Goal: Information Seeking & Learning: Learn about a topic

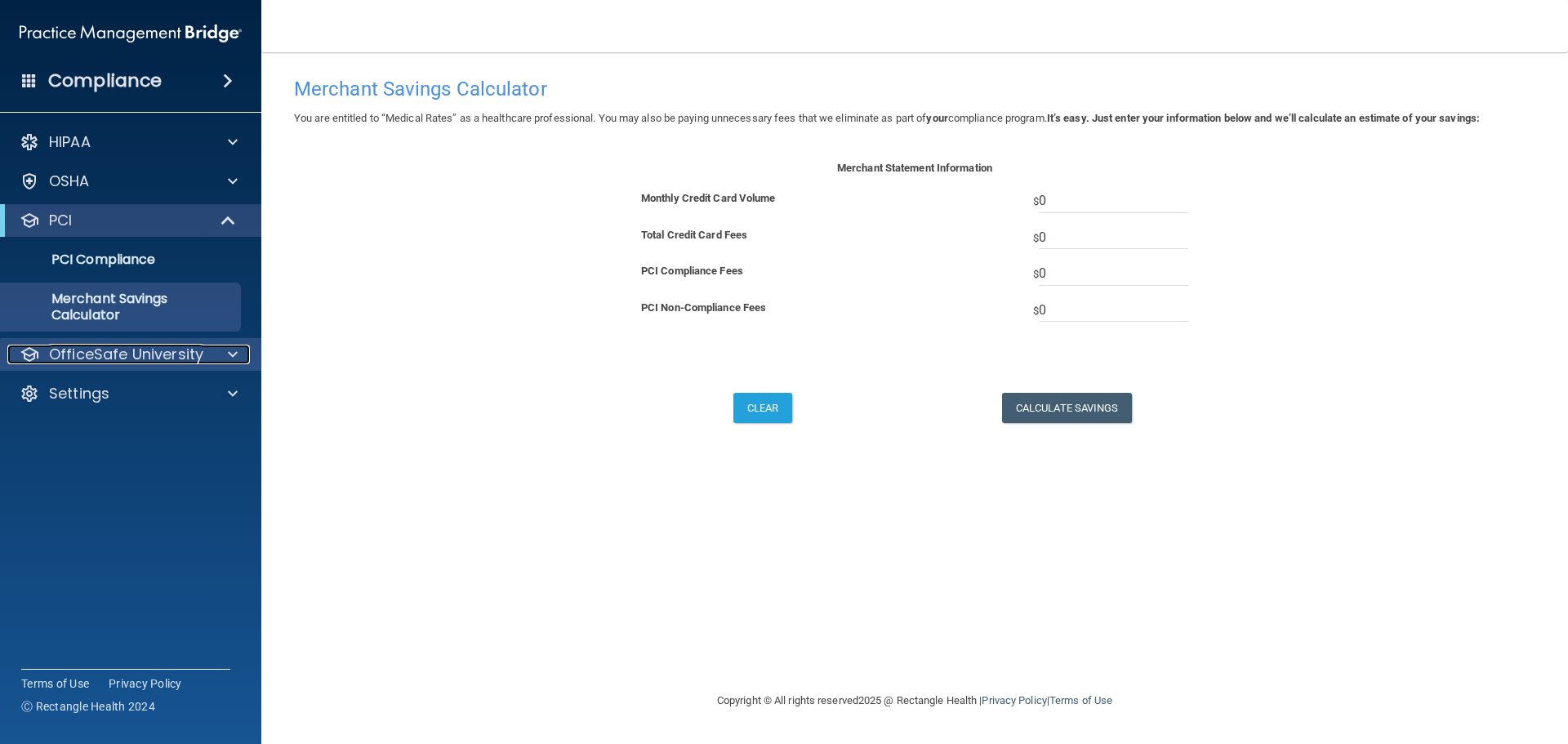
click at [154, 351] on p "OfficeSafe University" at bounding box center [126, 354] width 154 height 20
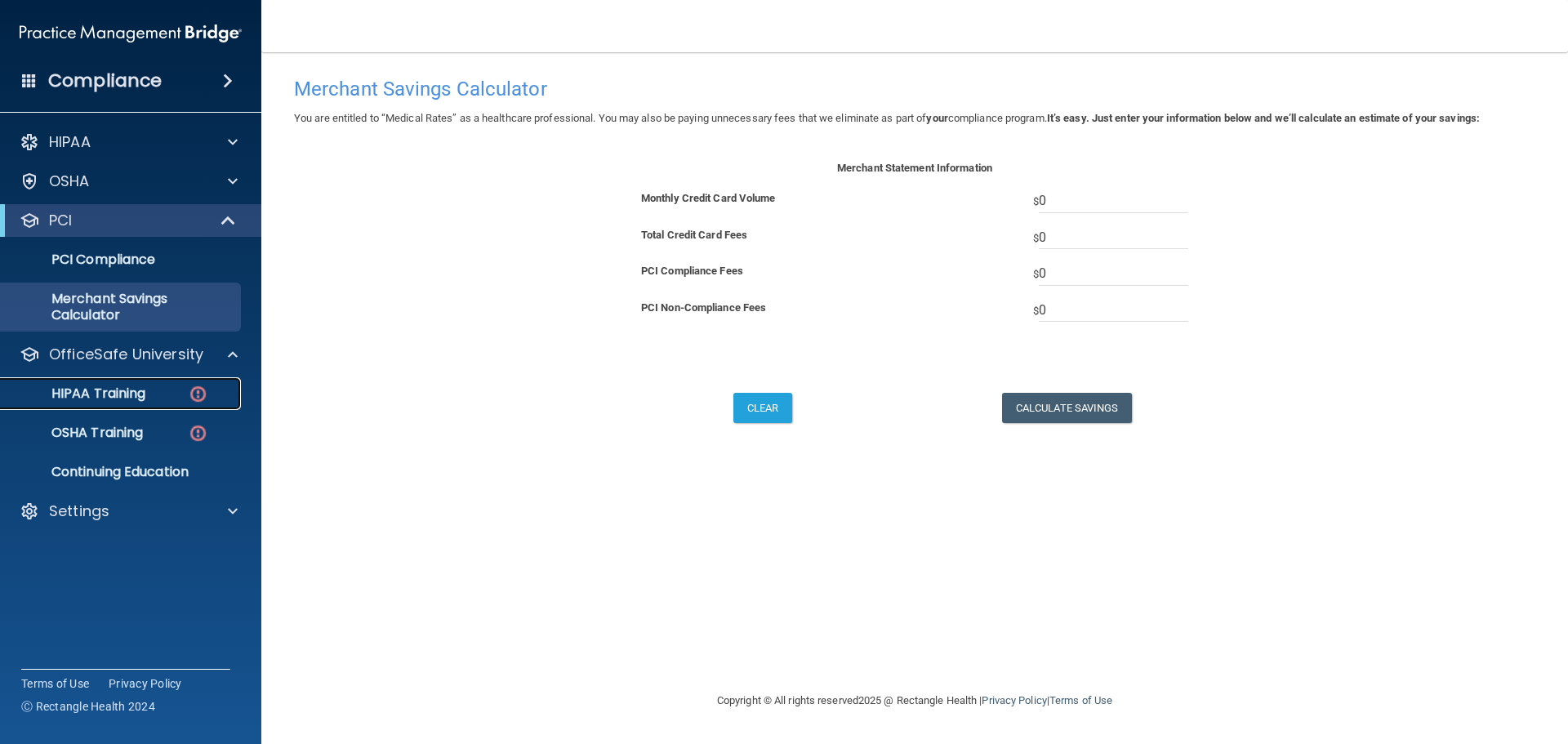
click at [113, 389] on p "HIPAA Training" at bounding box center [78, 394] width 135 height 17
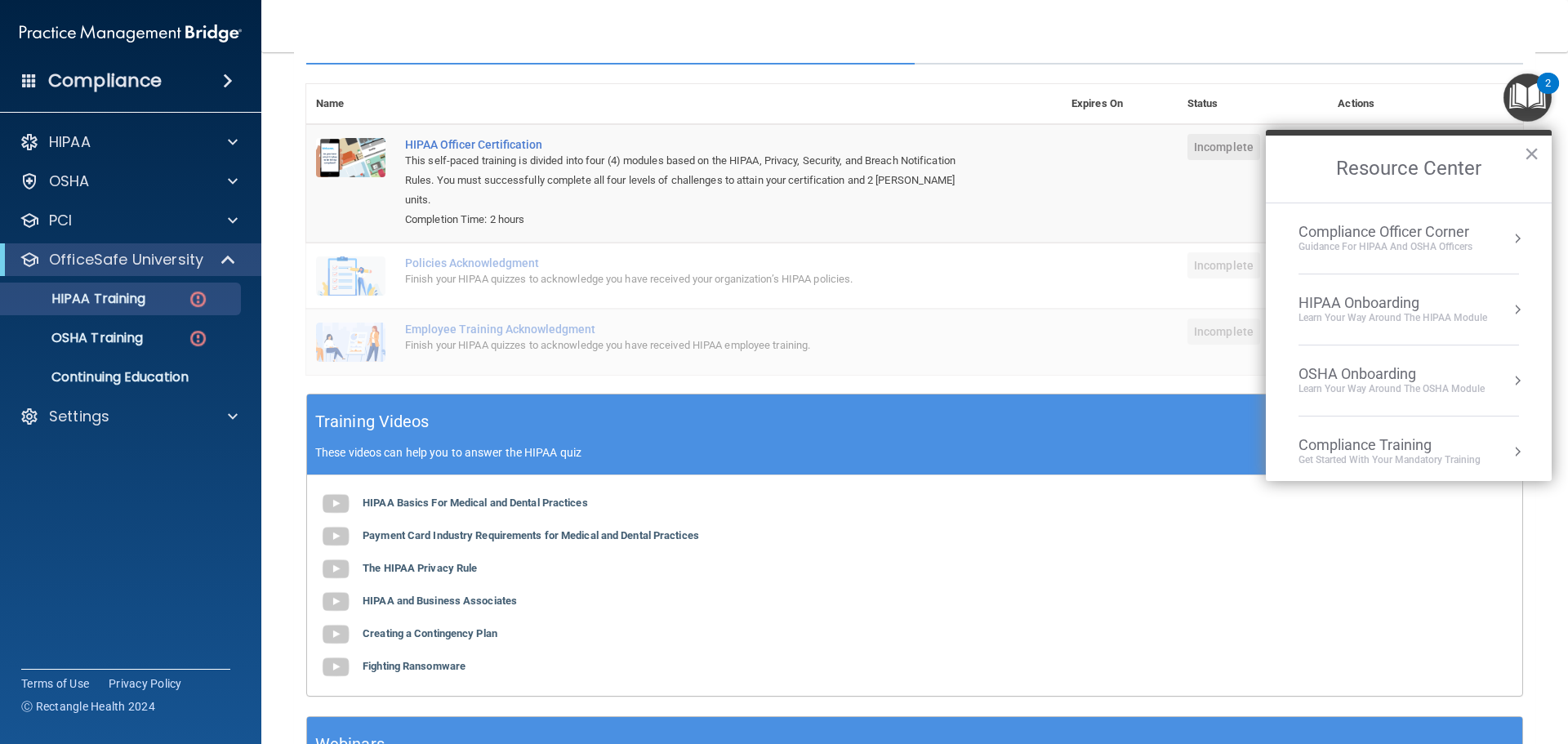
scroll to position [245, 0]
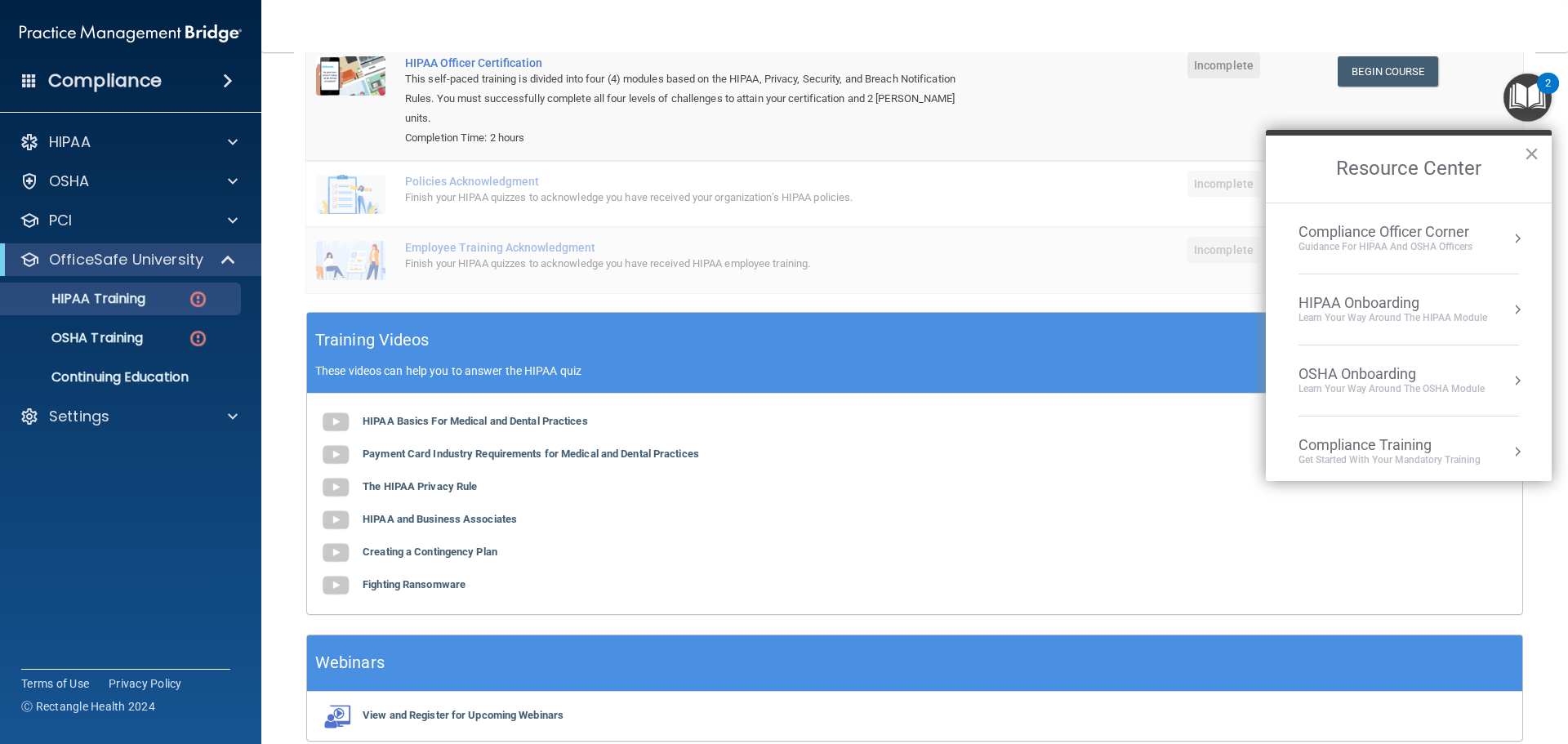
click at [1416, 247] on div "Guidance for HIPAA and OSHA Officers" at bounding box center [1385, 247] width 174 height 14
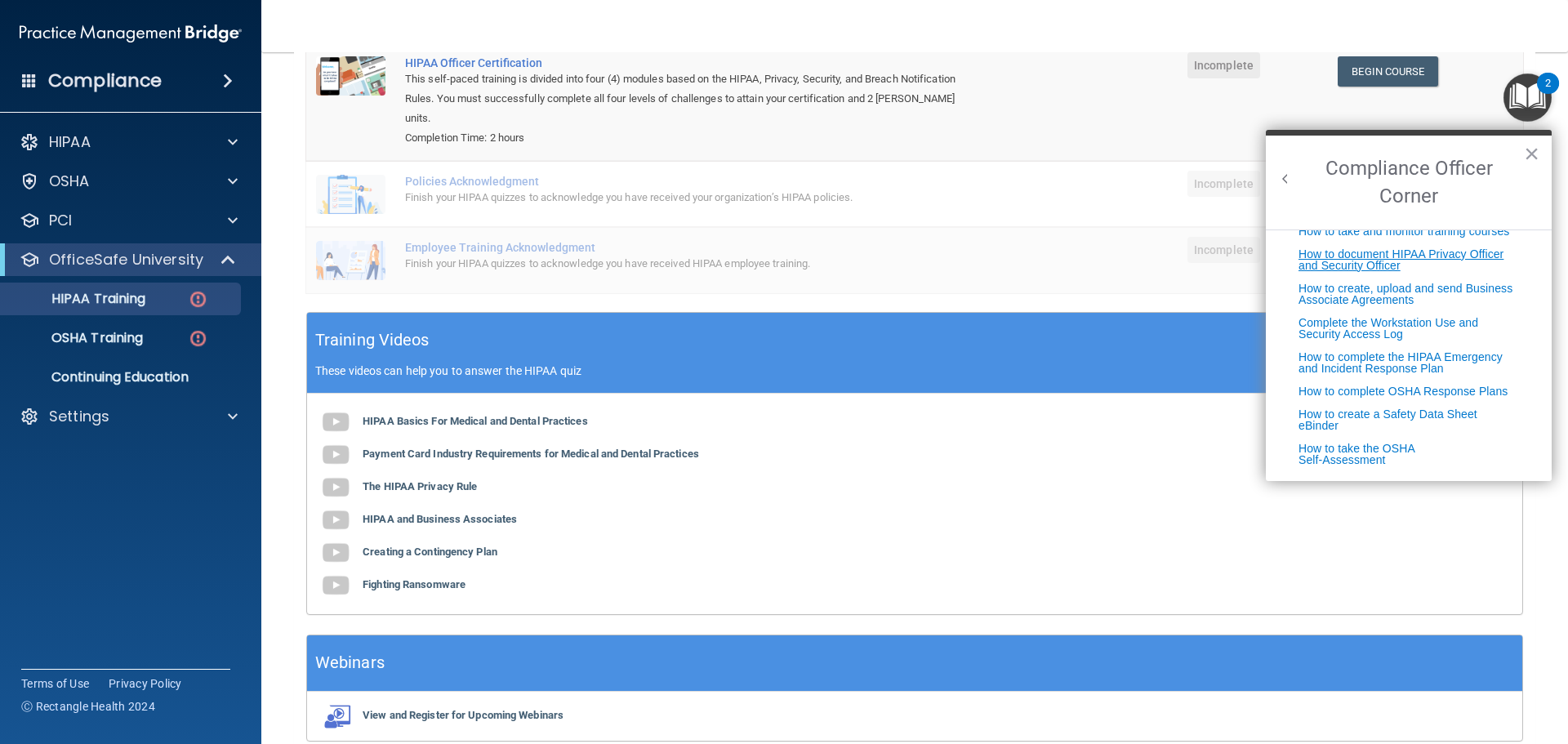
scroll to position [431, 0]
click at [1290, 174] on button "Back to Resource Center Home" at bounding box center [1286, 179] width 17 height 17
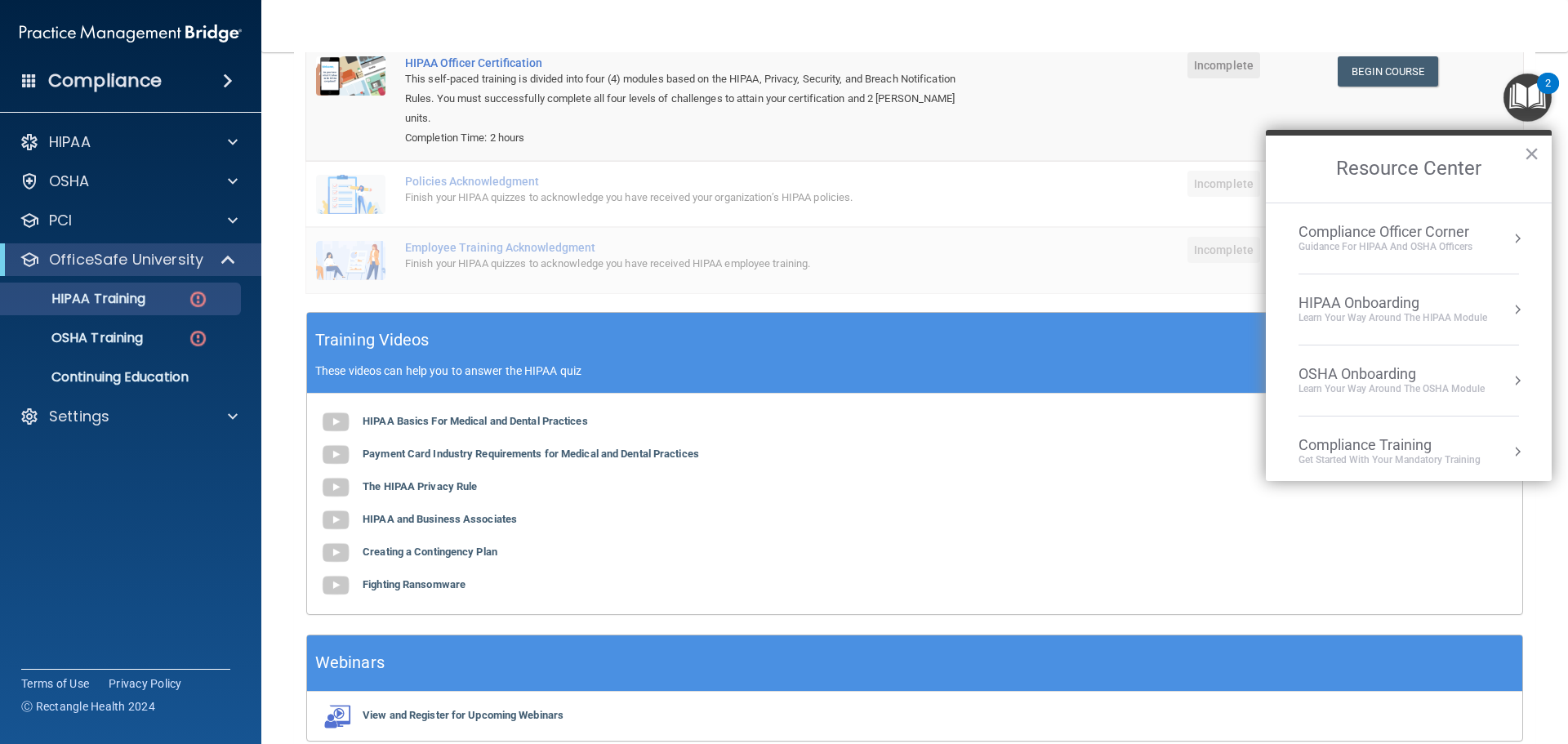
click at [1357, 309] on div "HIPAA Onboarding" at bounding box center [1392, 303] width 189 height 18
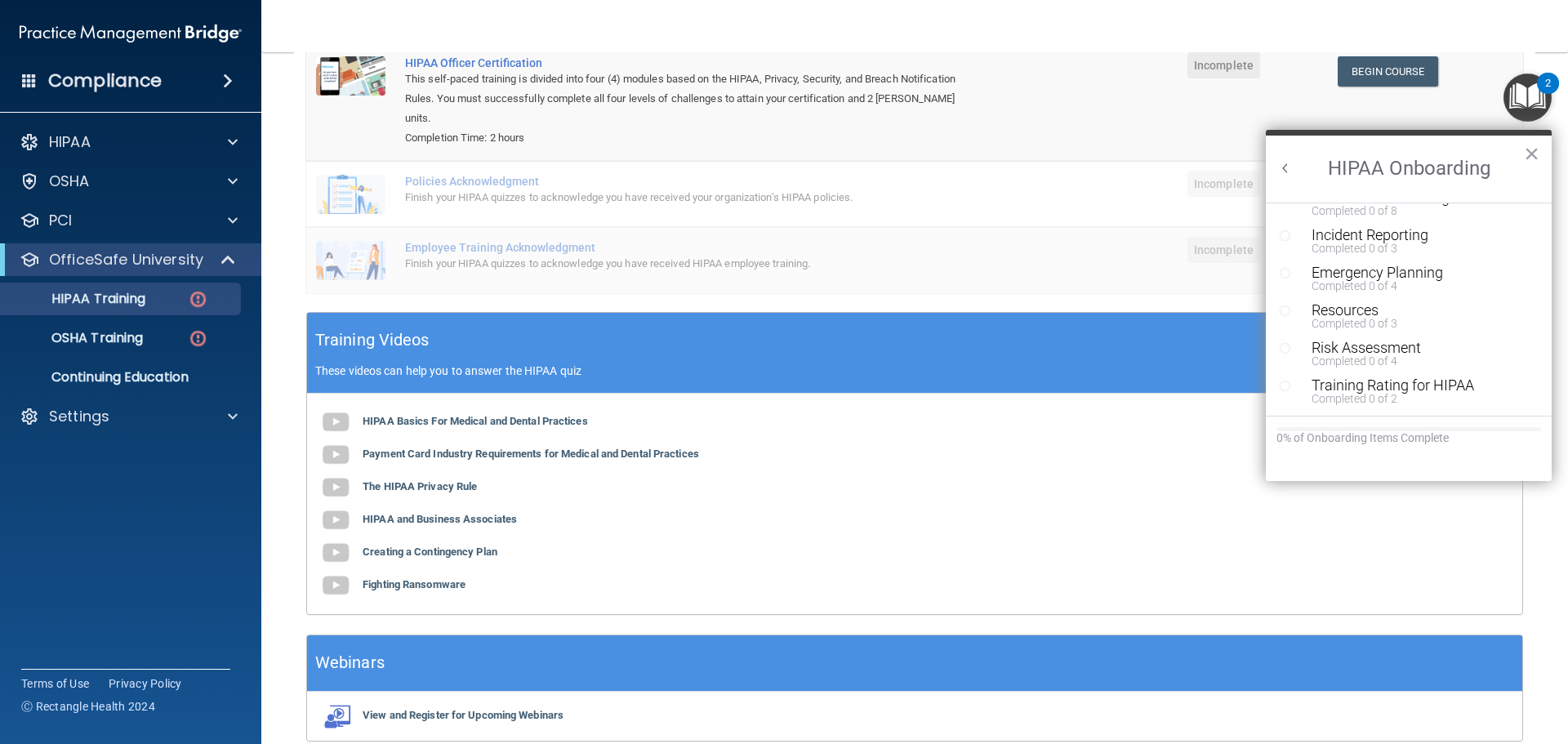
scroll to position [0, 0]
click at [1286, 223] on icon "Resource Center" at bounding box center [1285, 223] width 12 height 12
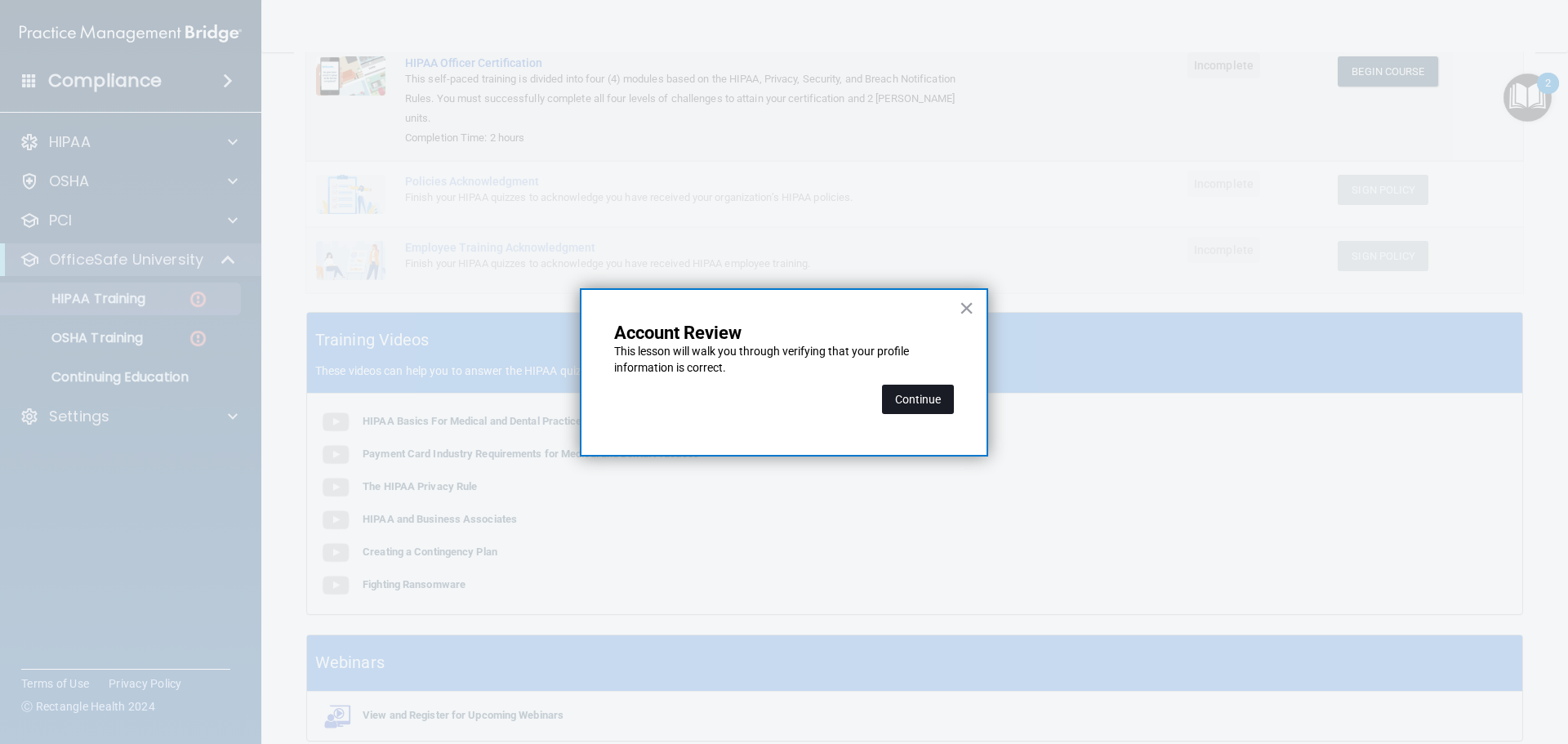
click at [909, 397] on button "Continue" at bounding box center [917, 400] width 72 height 30
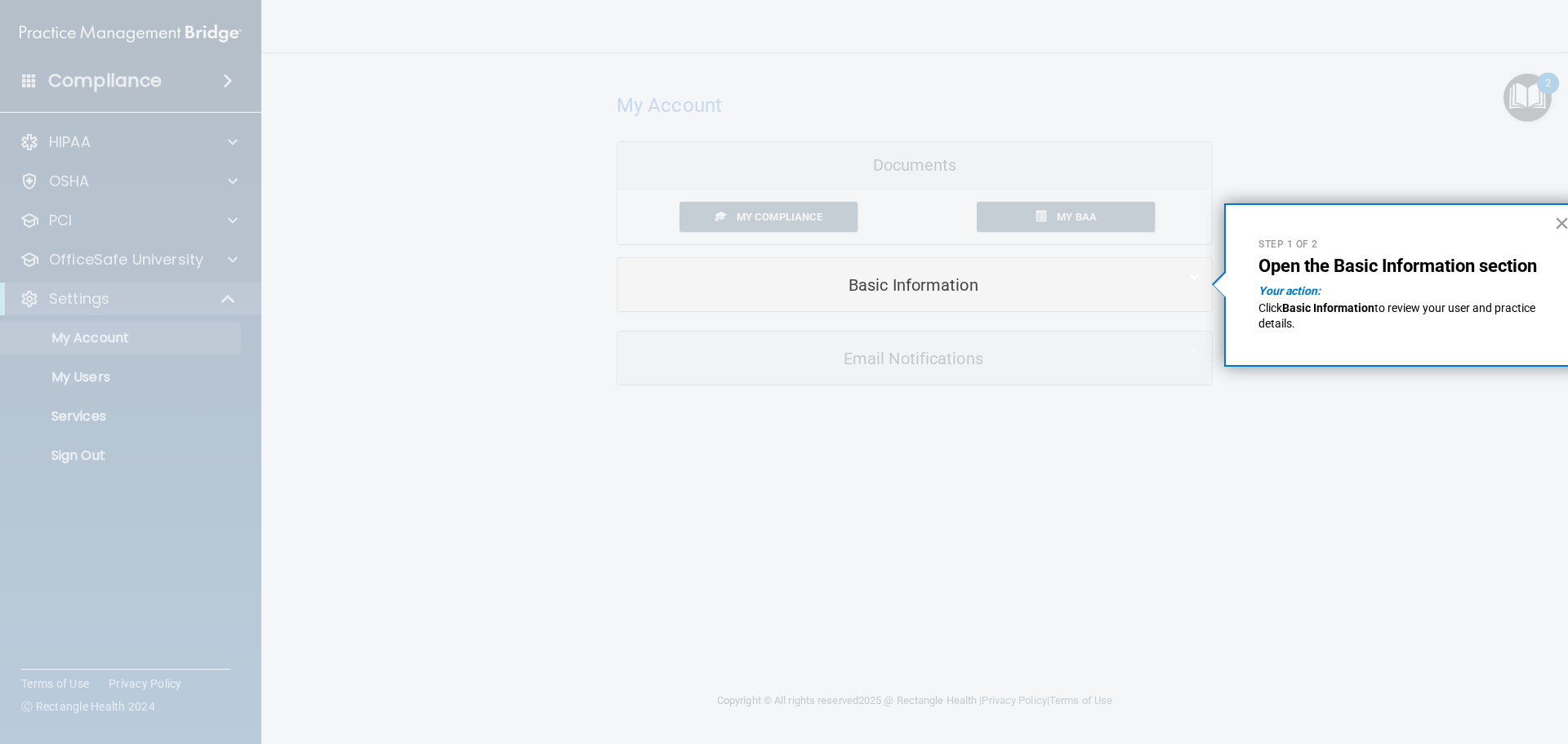
click at [1563, 222] on button "×" at bounding box center [1561, 223] width 16 height 26
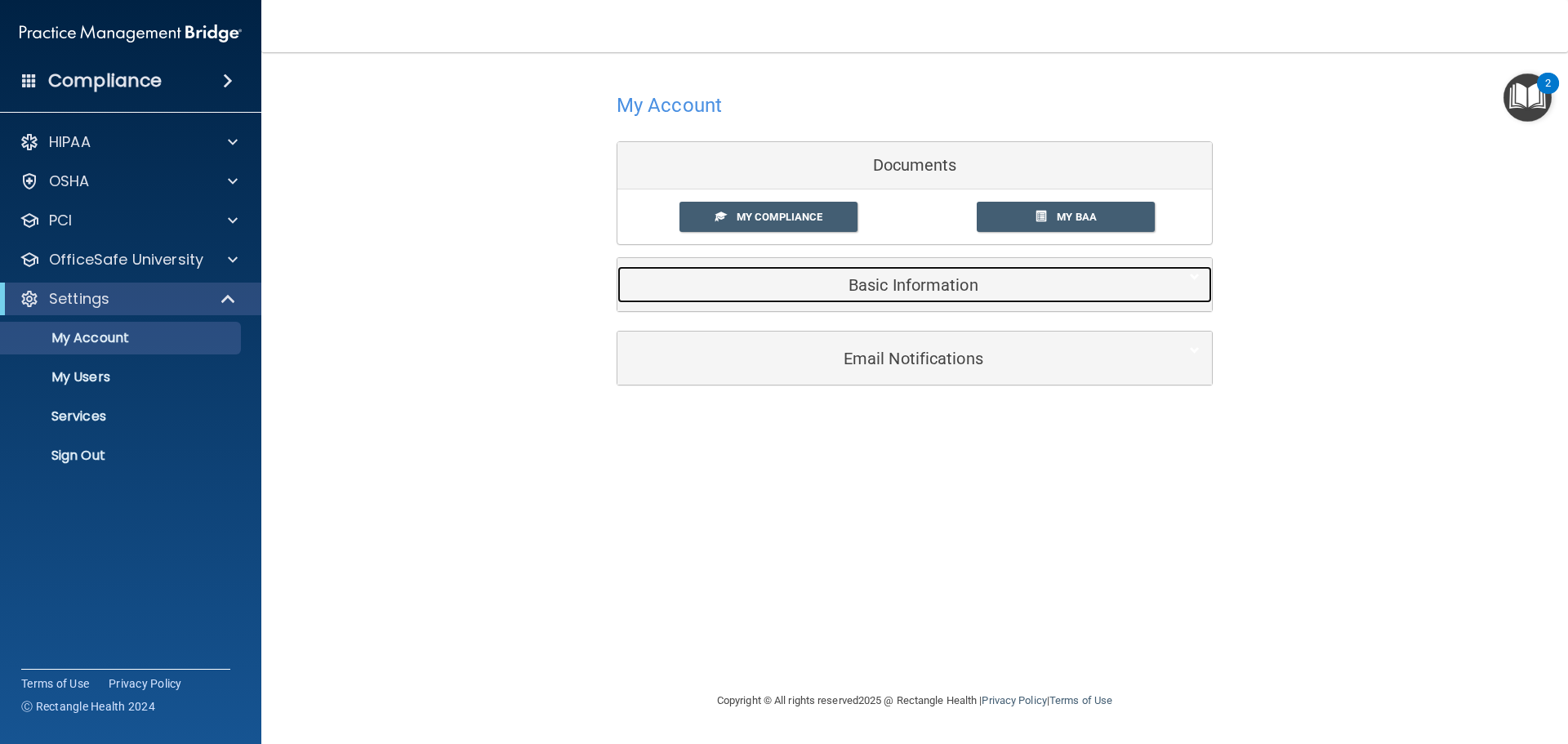
click at [891, 276] on h5 "Basic Information" at bounding box center [890, 285] width 520 height 18
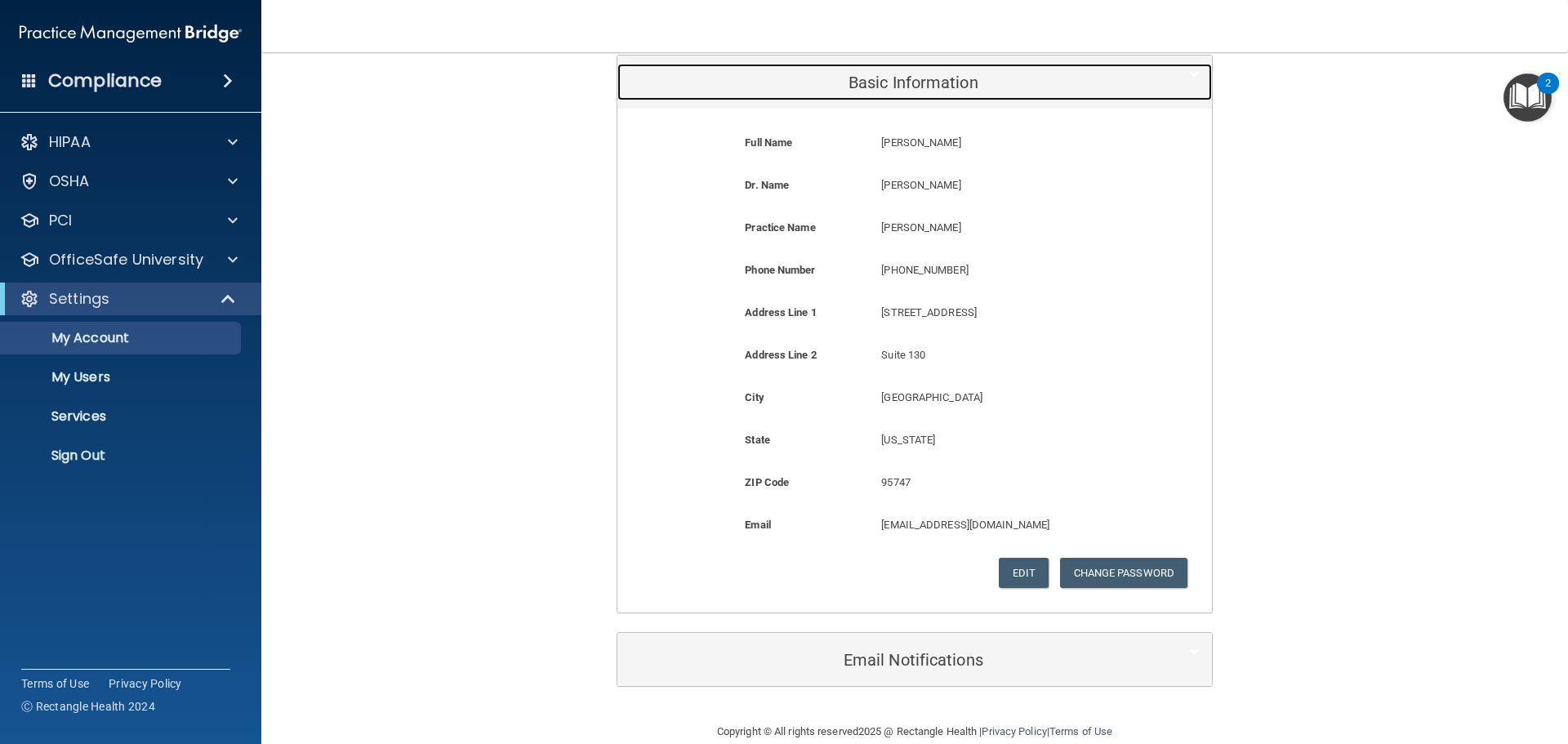
scroll to position [229, 0]
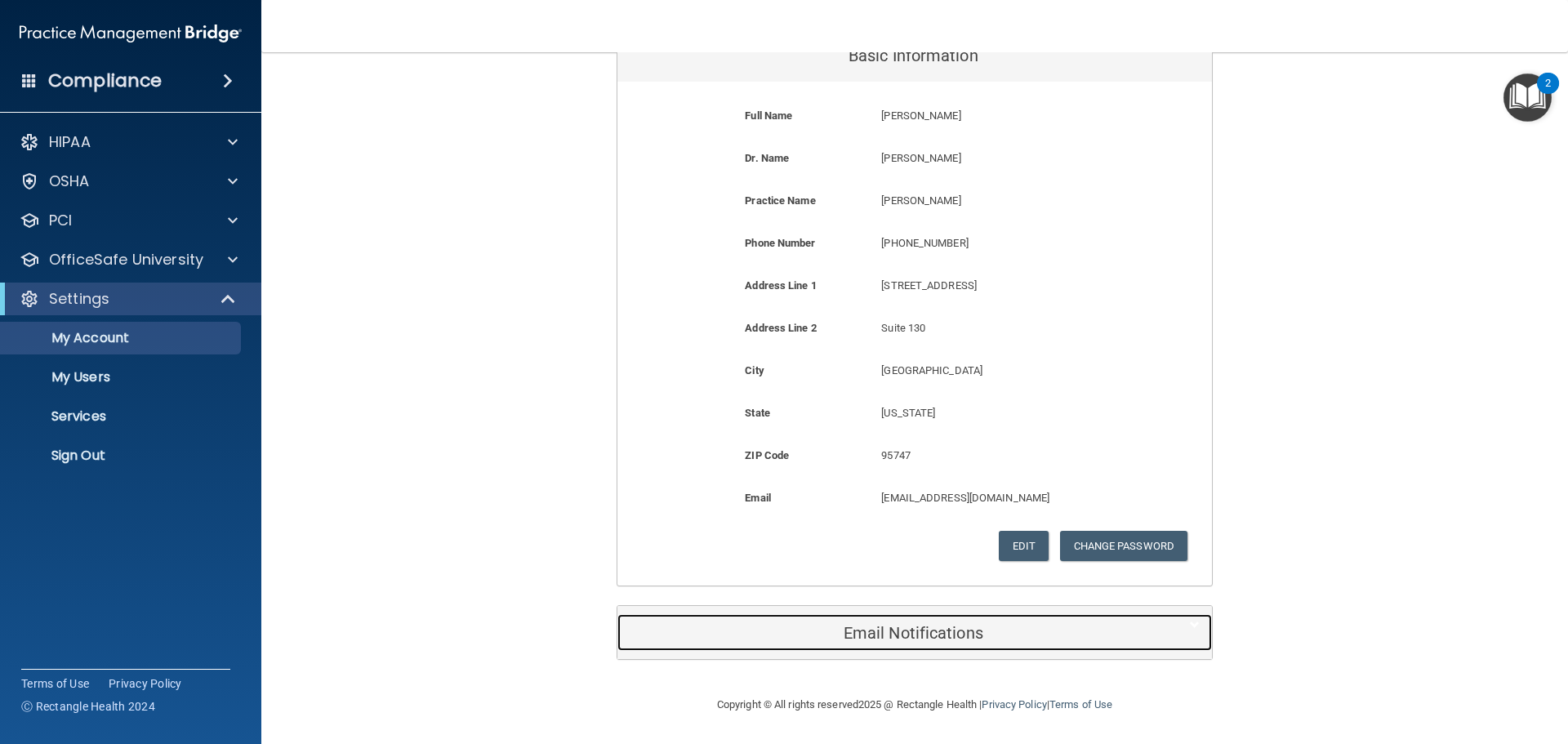
click at [859, 631] on h5 "Email Notifications" at bounding box center [890, 633] width 520 height 18
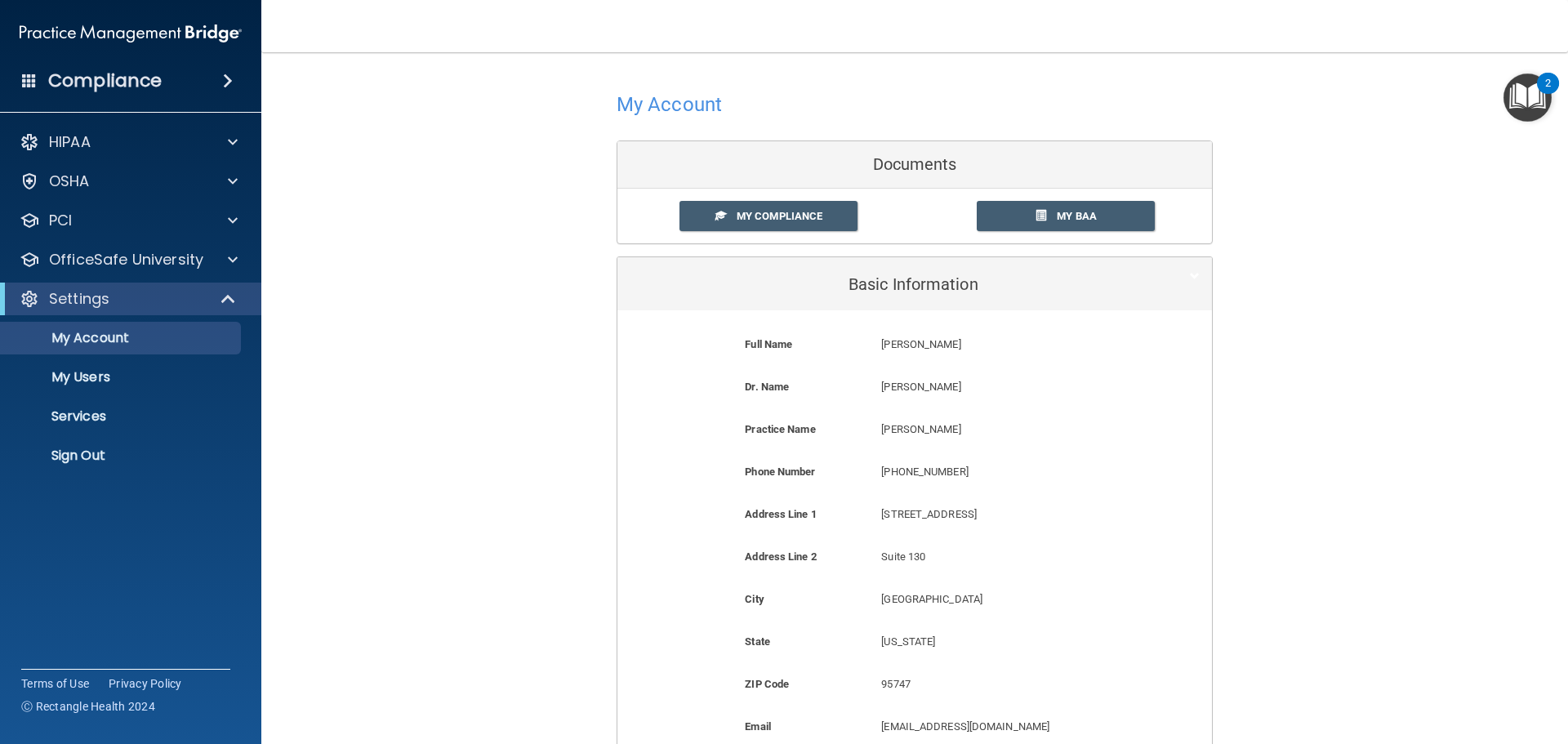
scroll to position [0, 0]
click at [138, 336] on p "My Account" at bounding box center [122, 338] width 223 height 17
click at [228, 295] on span at bounding box center [229, 299] width 14 height 20
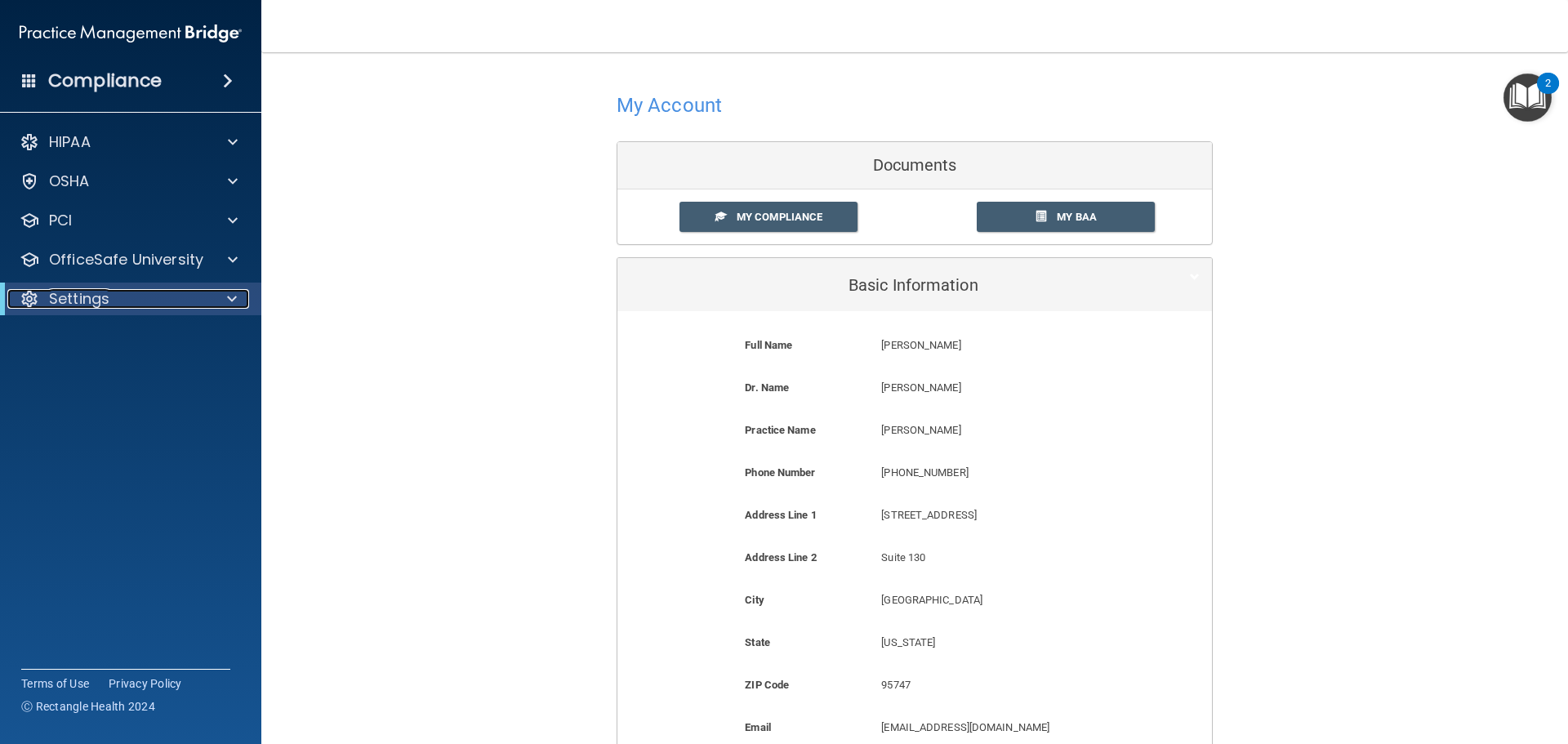
click at [225, 294] on div at bounding box center [229, 299] width 40 height 20
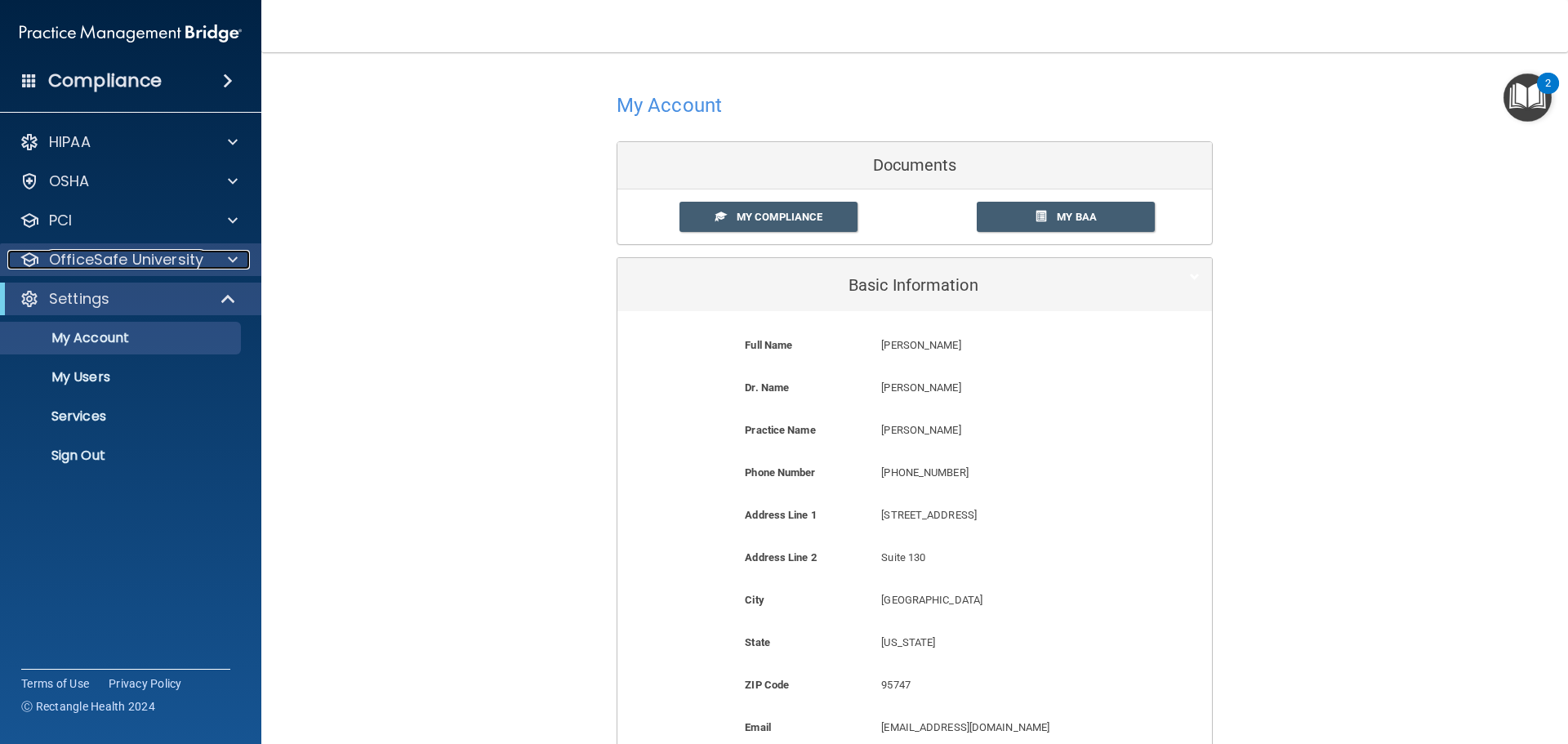
click at [231, 260] on span at bounding box center [233, 260] width 10 height 20
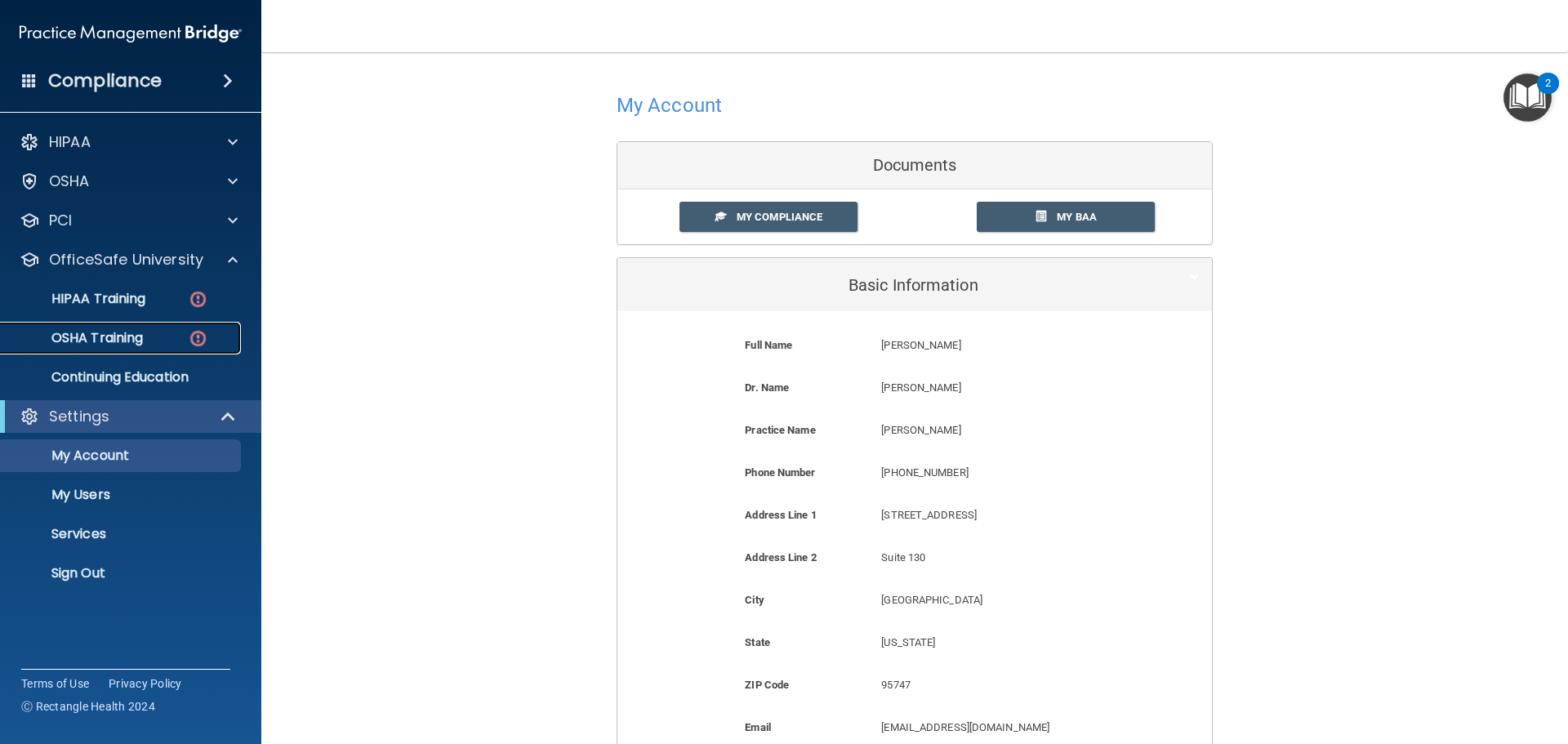
click at [108, 333] on p "OSHA Training" at bounding box center [77, 338] width 132 height 17
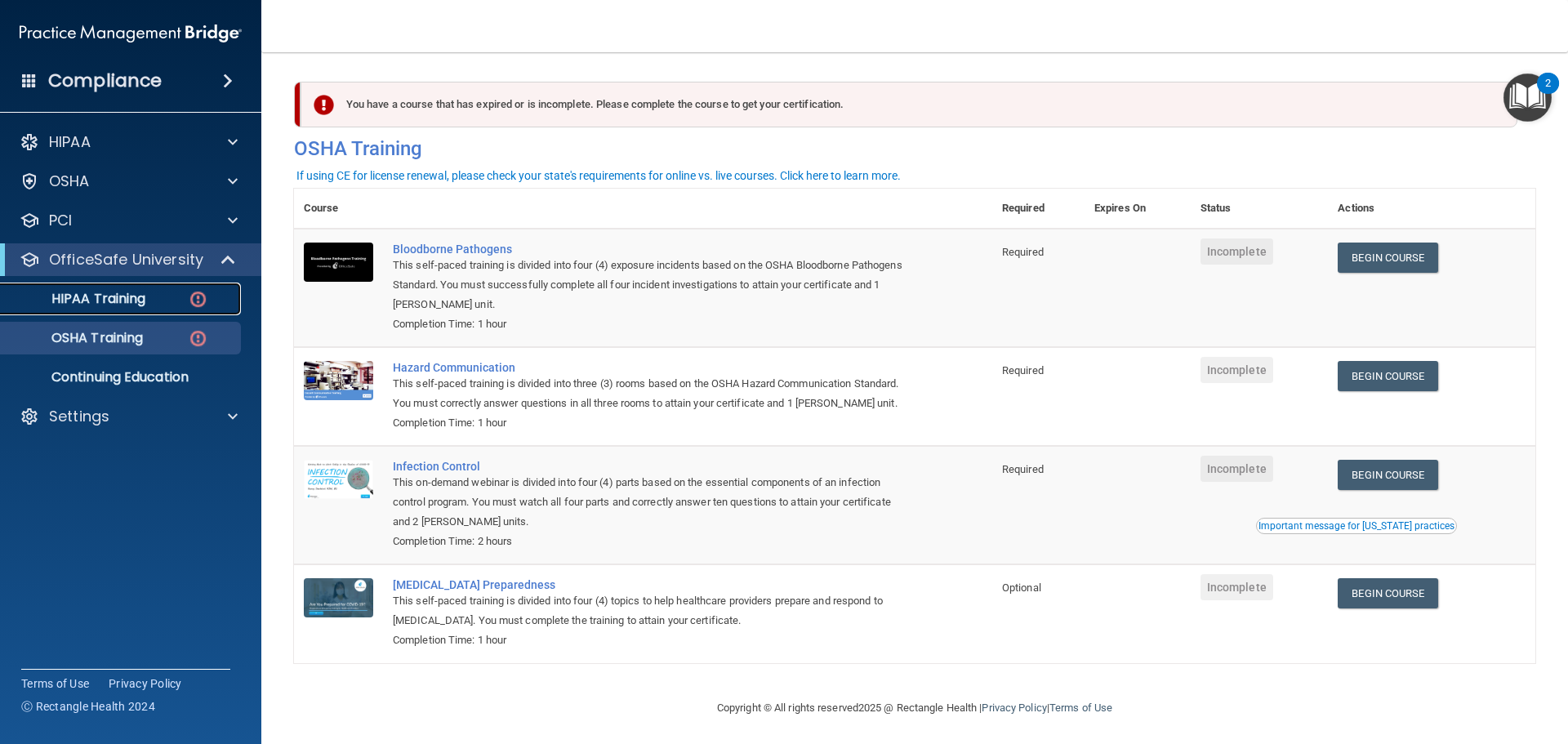
click at [83, 293] on p "HIPAA Training" at bounding box center [78, 299] width 135 height 17
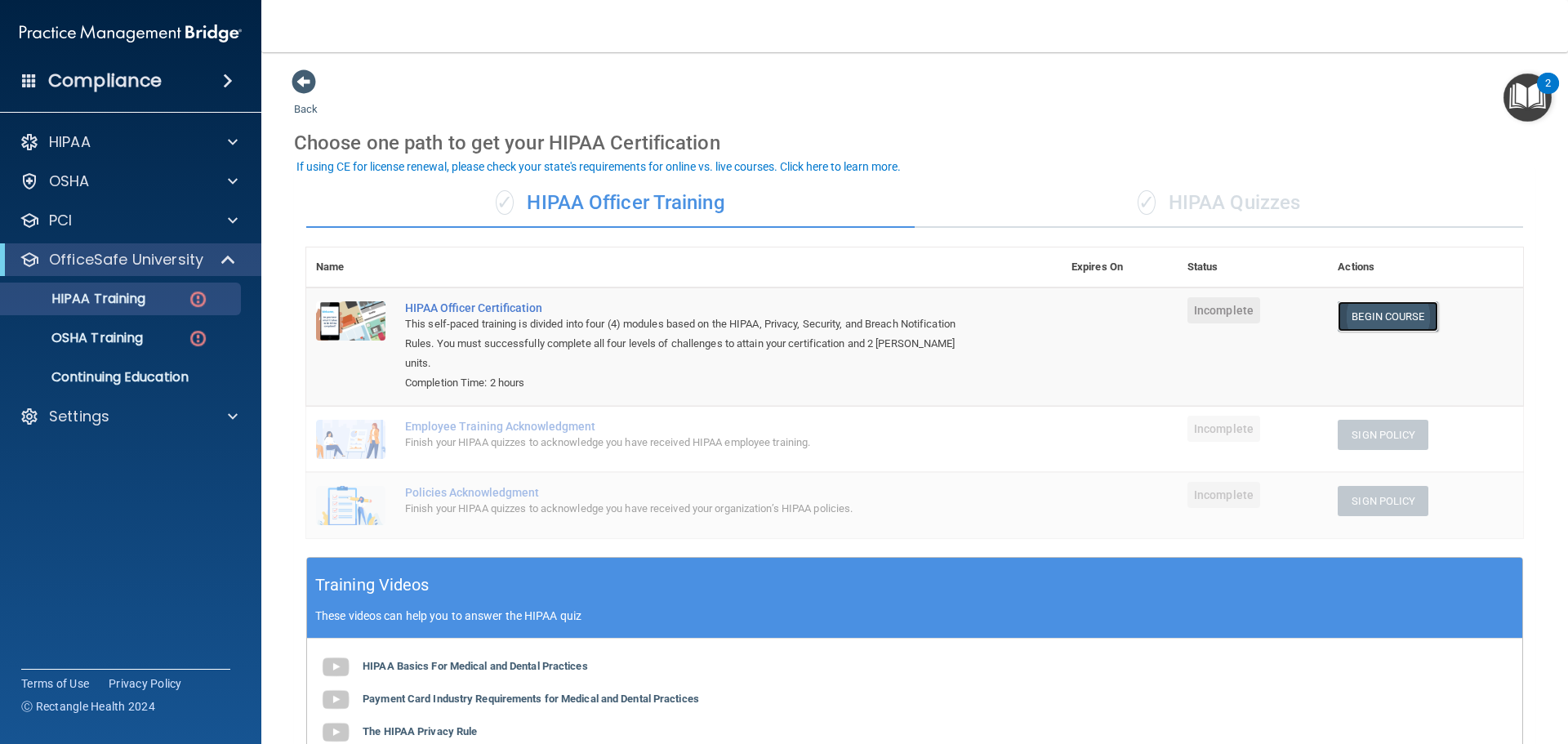
click at [1356, 317] on link "Begin Course" at bounding box center [1388, 316] width 99 height 30
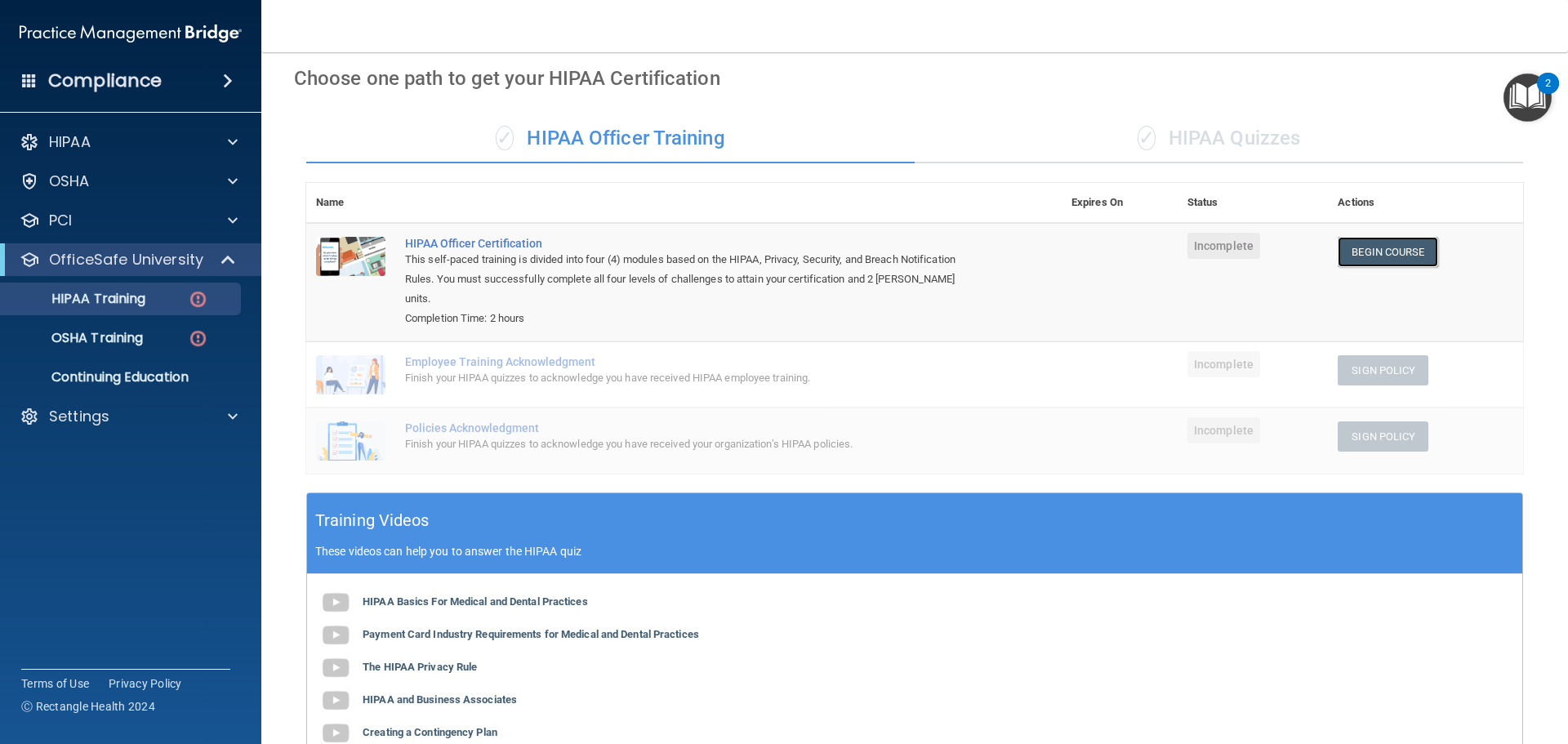
scroll to position [56, 0]
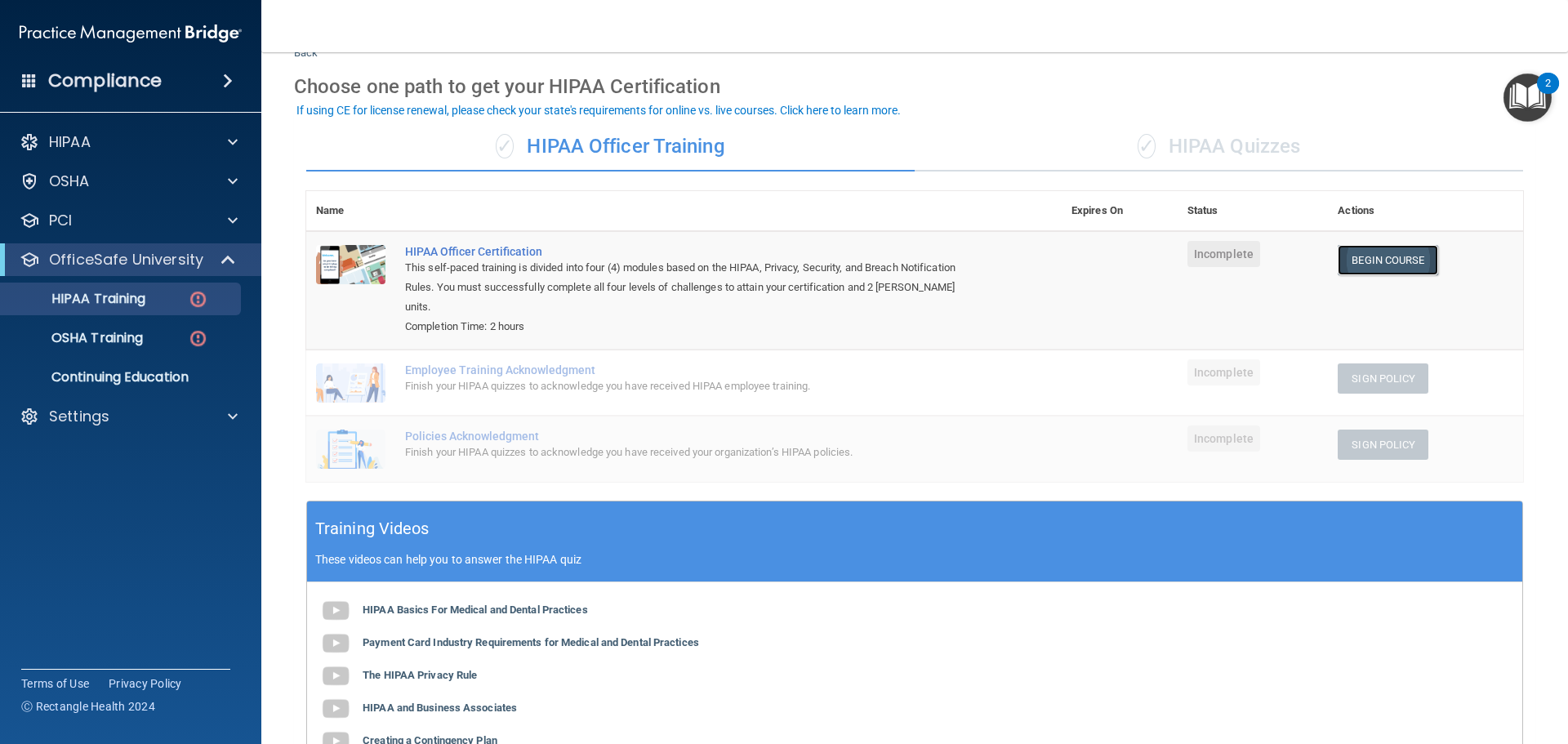
click at [1371, 270] on link "Begin Course" at bounding box center [1388, 260] width 99 height 30
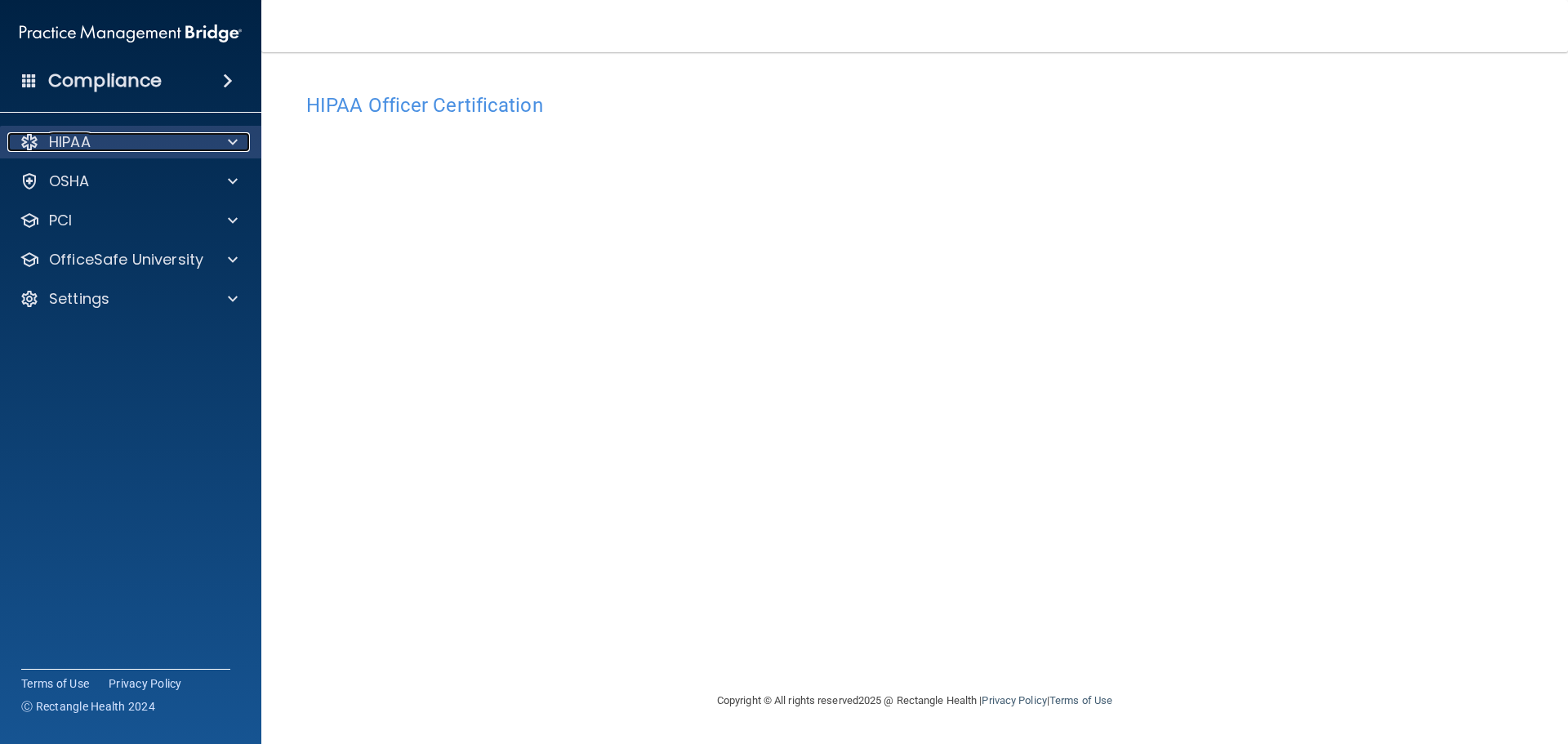
click at [223, 133] on div at bounding box center [230, 142] width 41 height 20
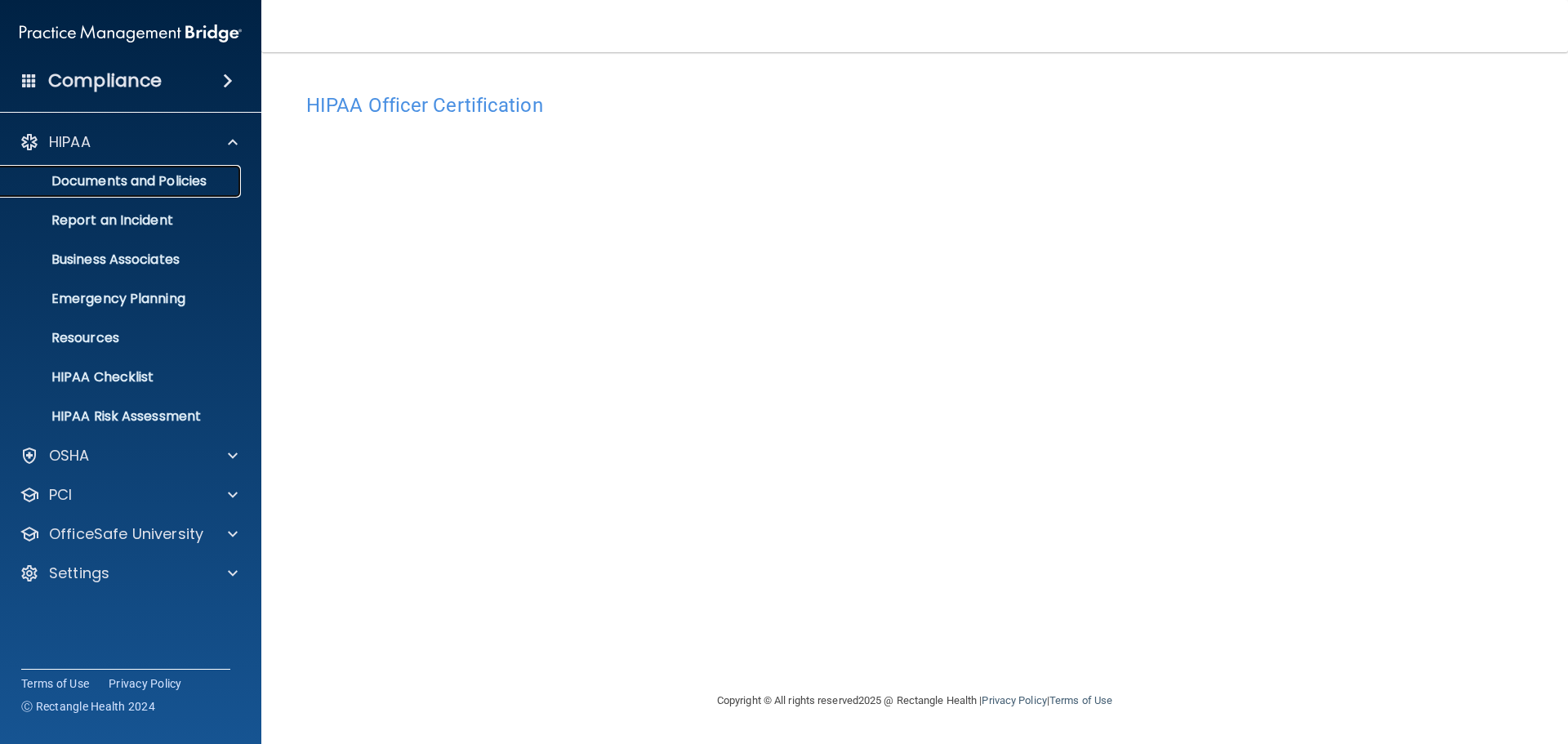
click at [196, 170] on link "Documents and Policies" at bounding box center [112, 180] width 257 height 32
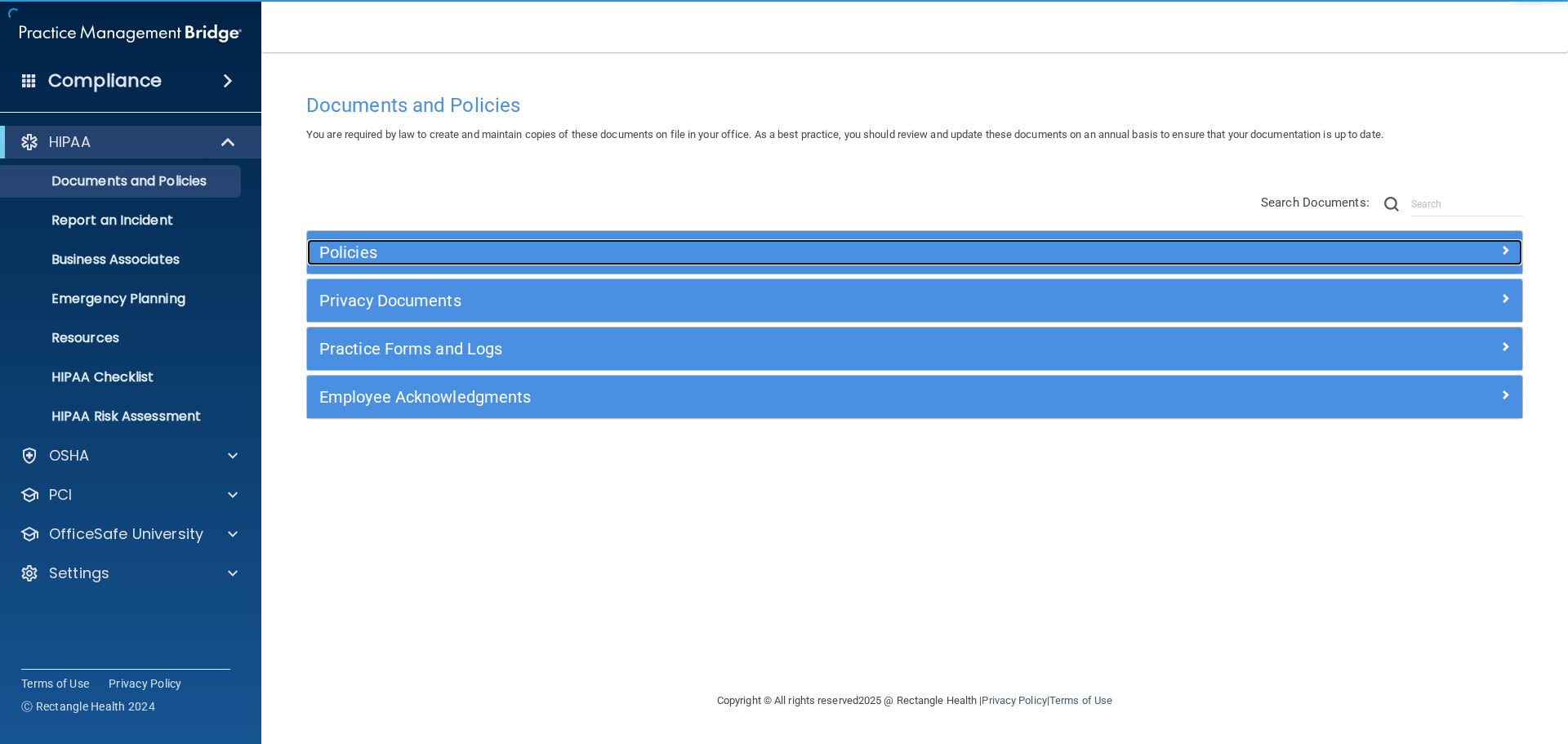
click at [538, 258] on h5 "Policies" at bounding box center [762, 252] width 887 height 18
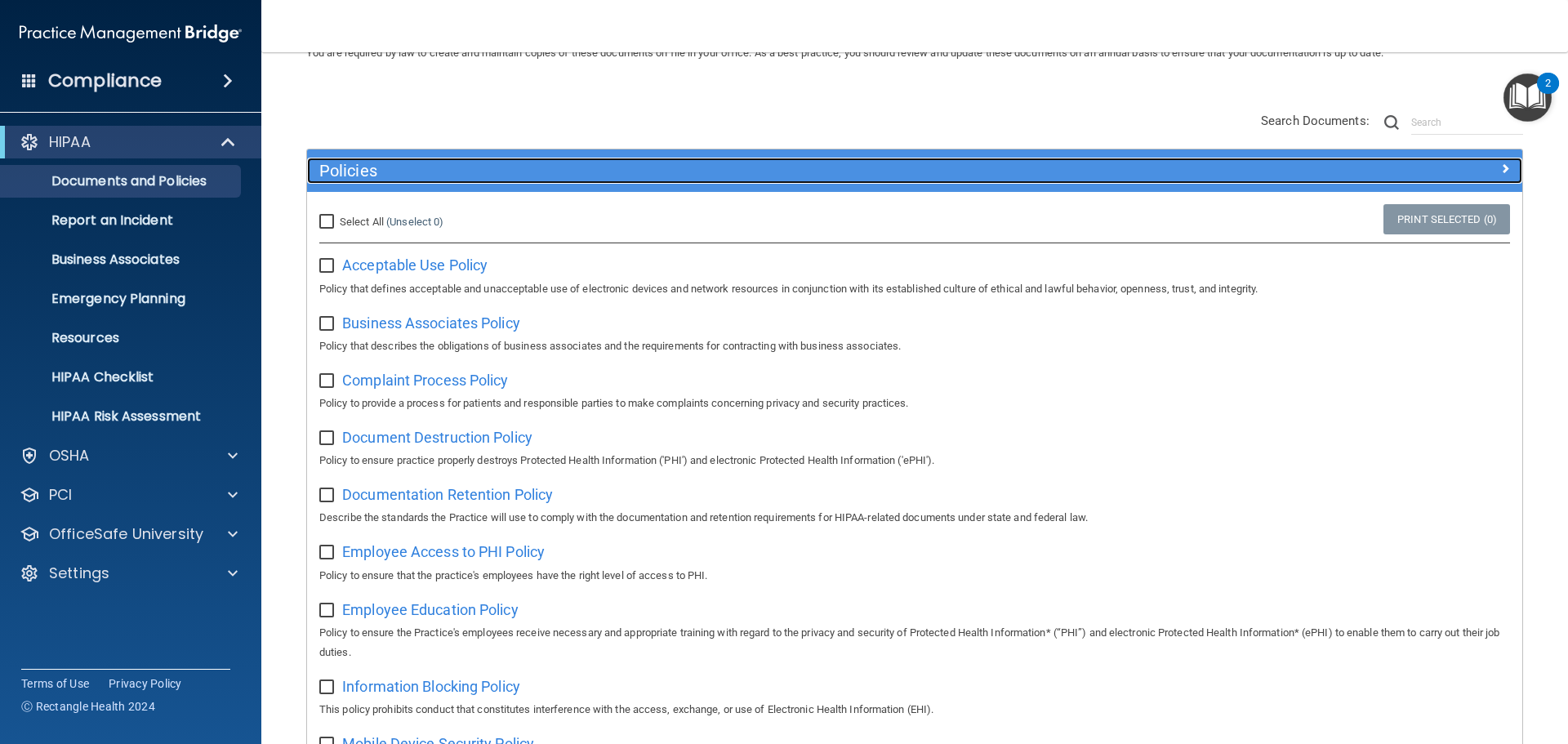
scroll to position [163, 0]
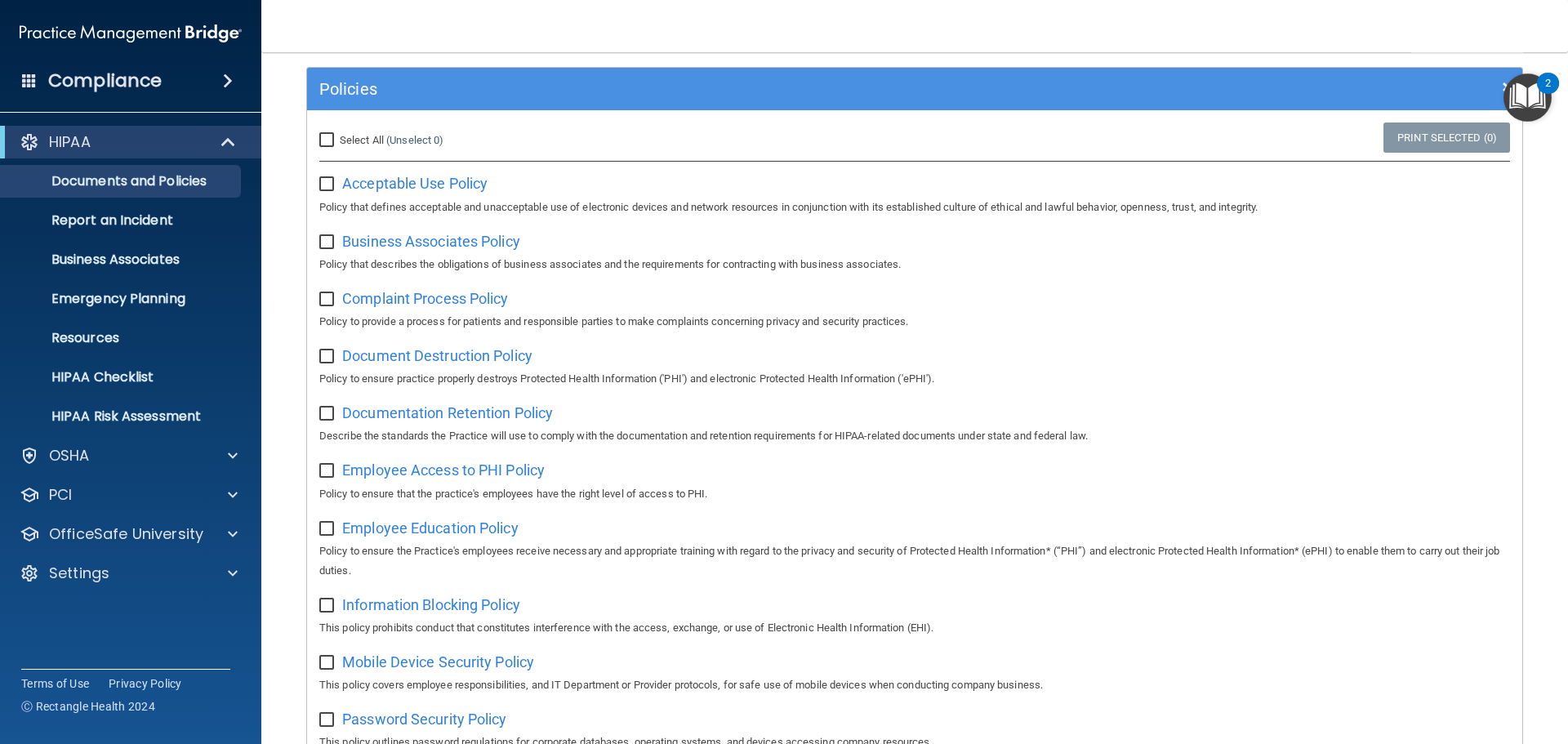
click at [320, 134] on input "Select All (Unselect 0) Unselect All" at bounding box center [329, 141] width 19 height 13
checkbox input "true"
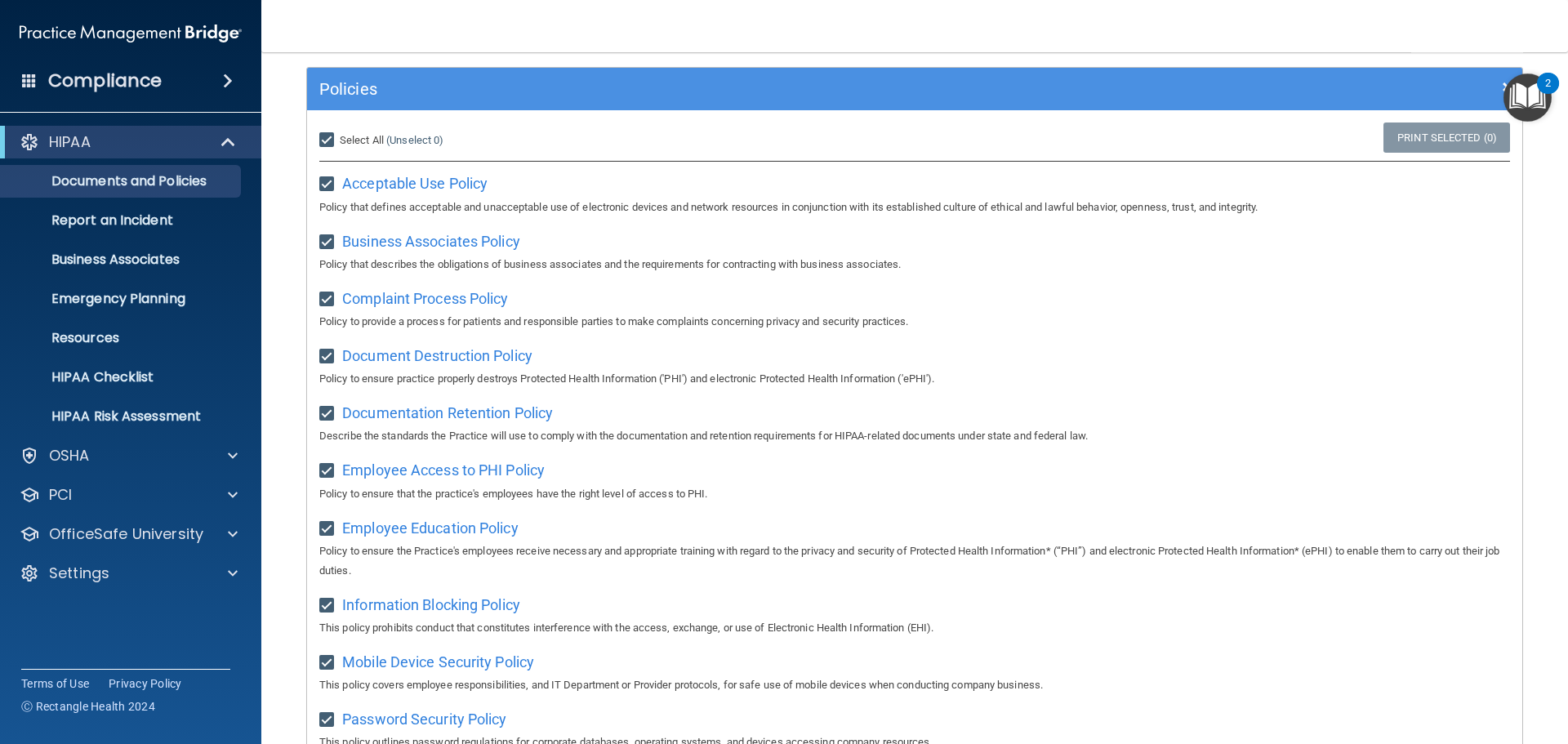
checkbox input "true"
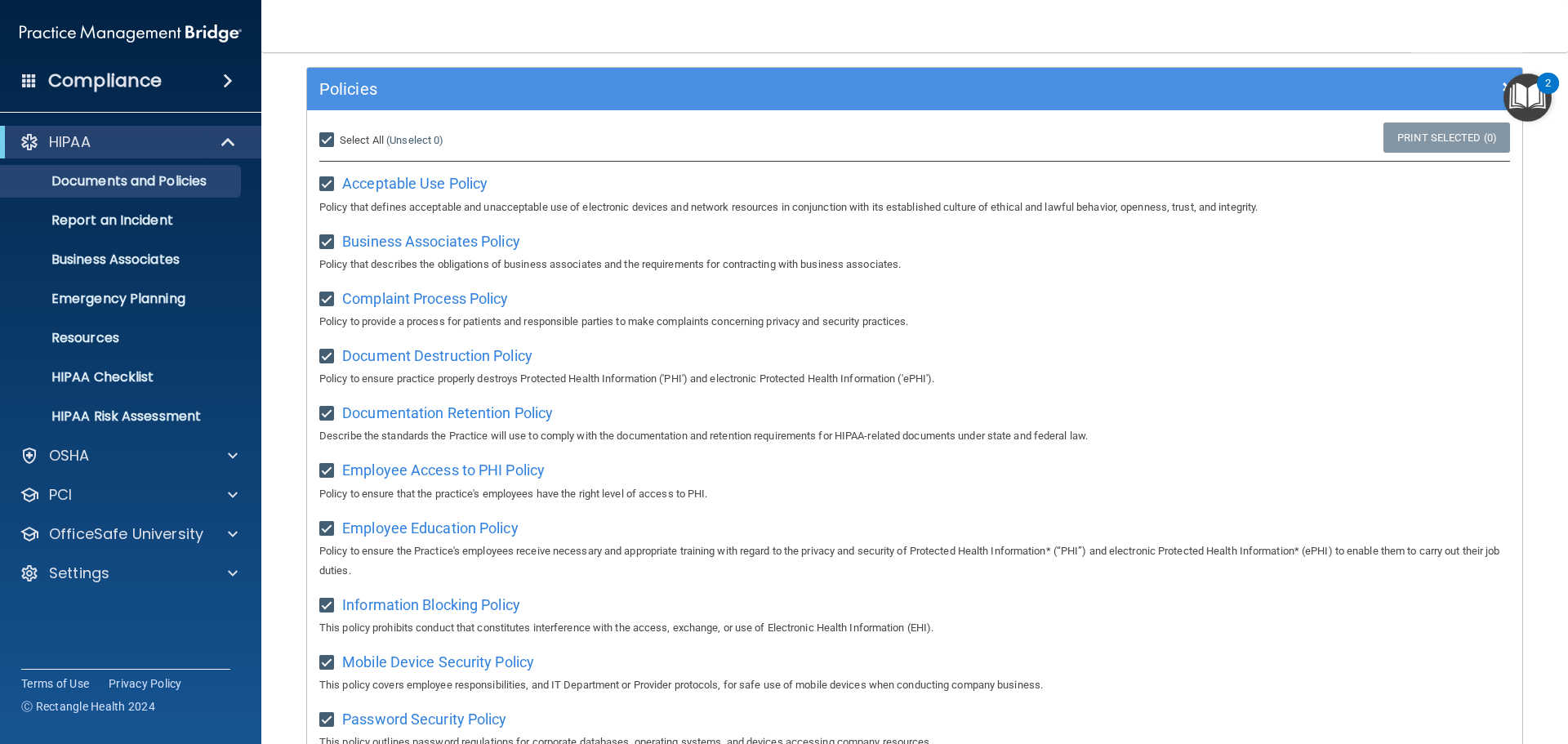
checkbox input "true"
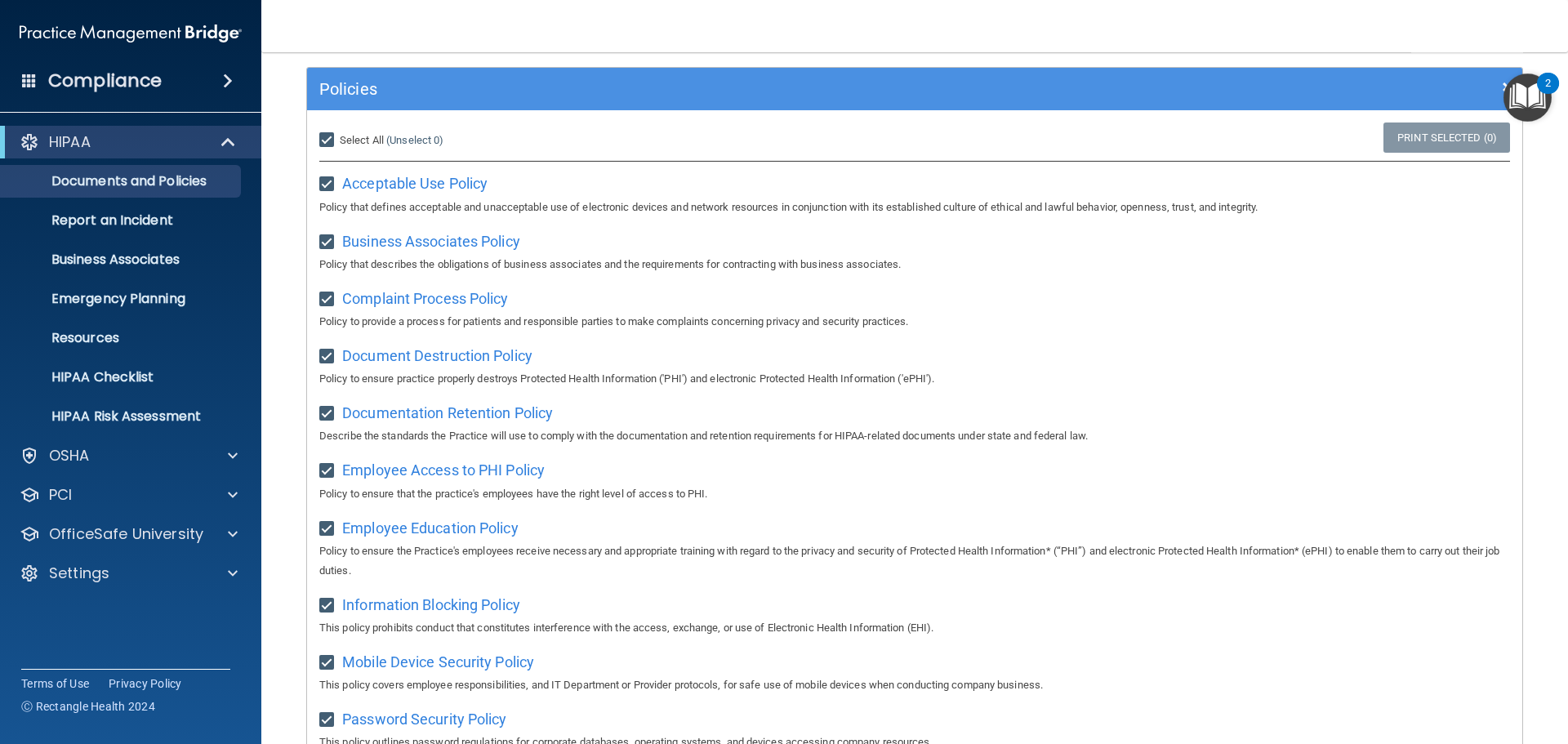
checkbox input "true"
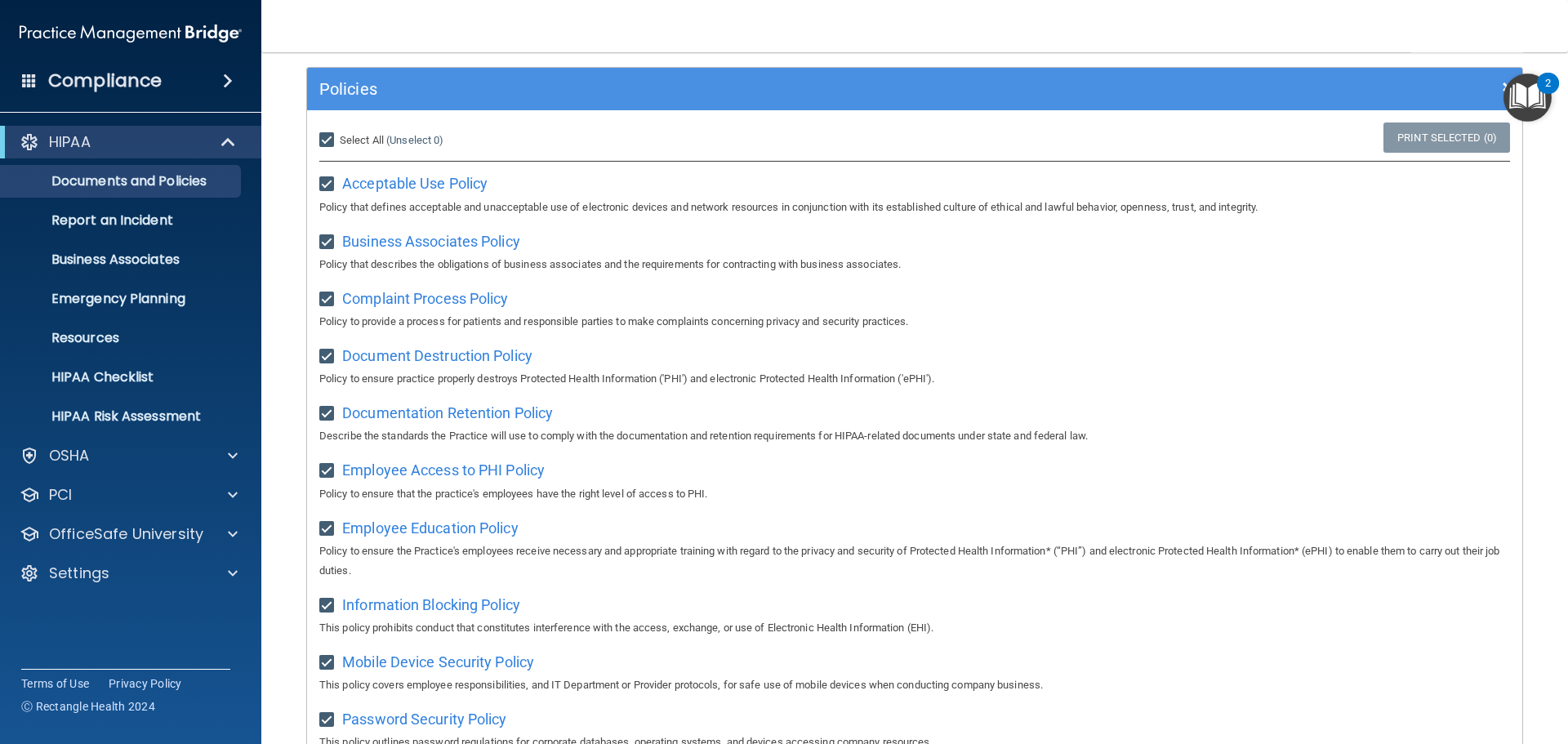
checkbox input "true"
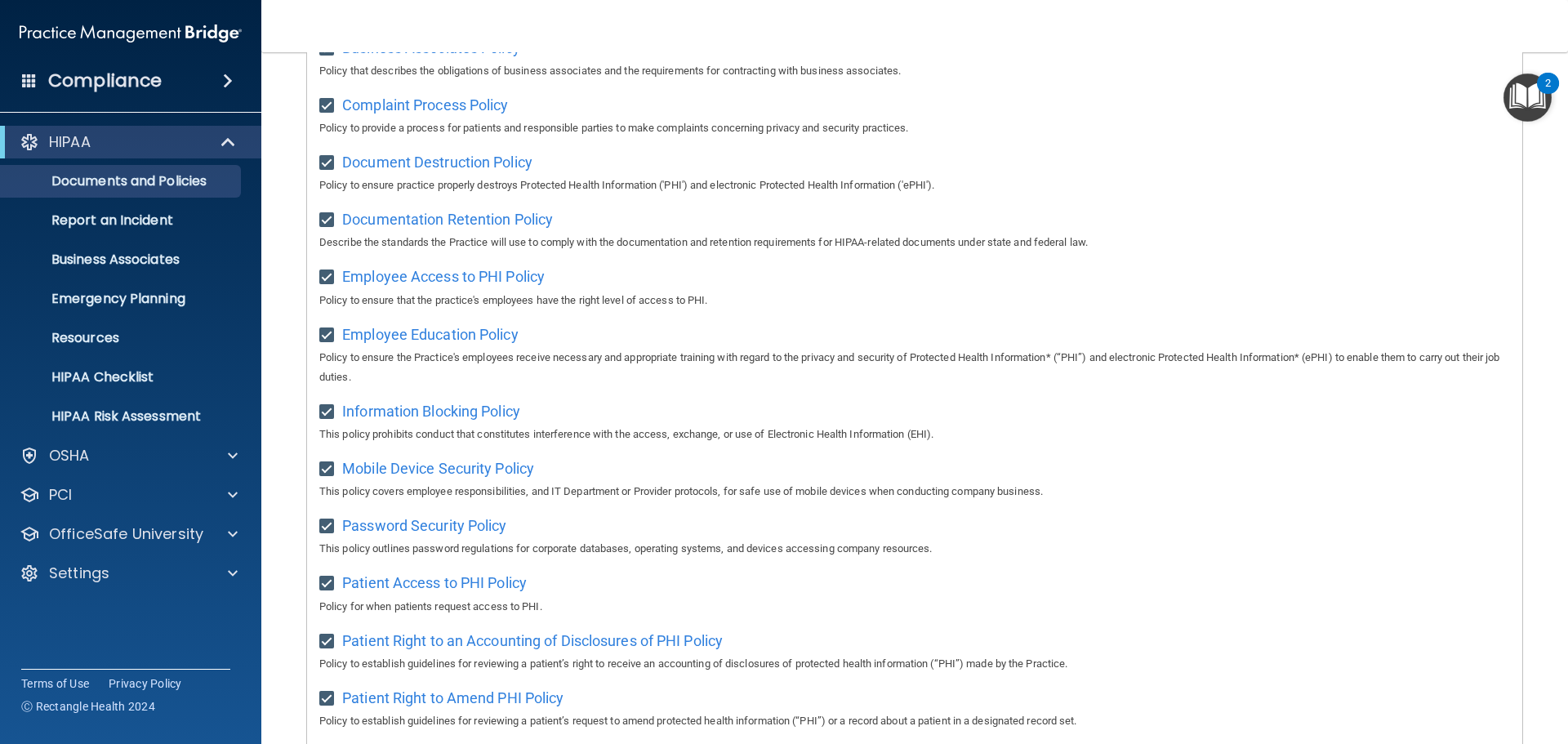
scroll to position [0, 0]
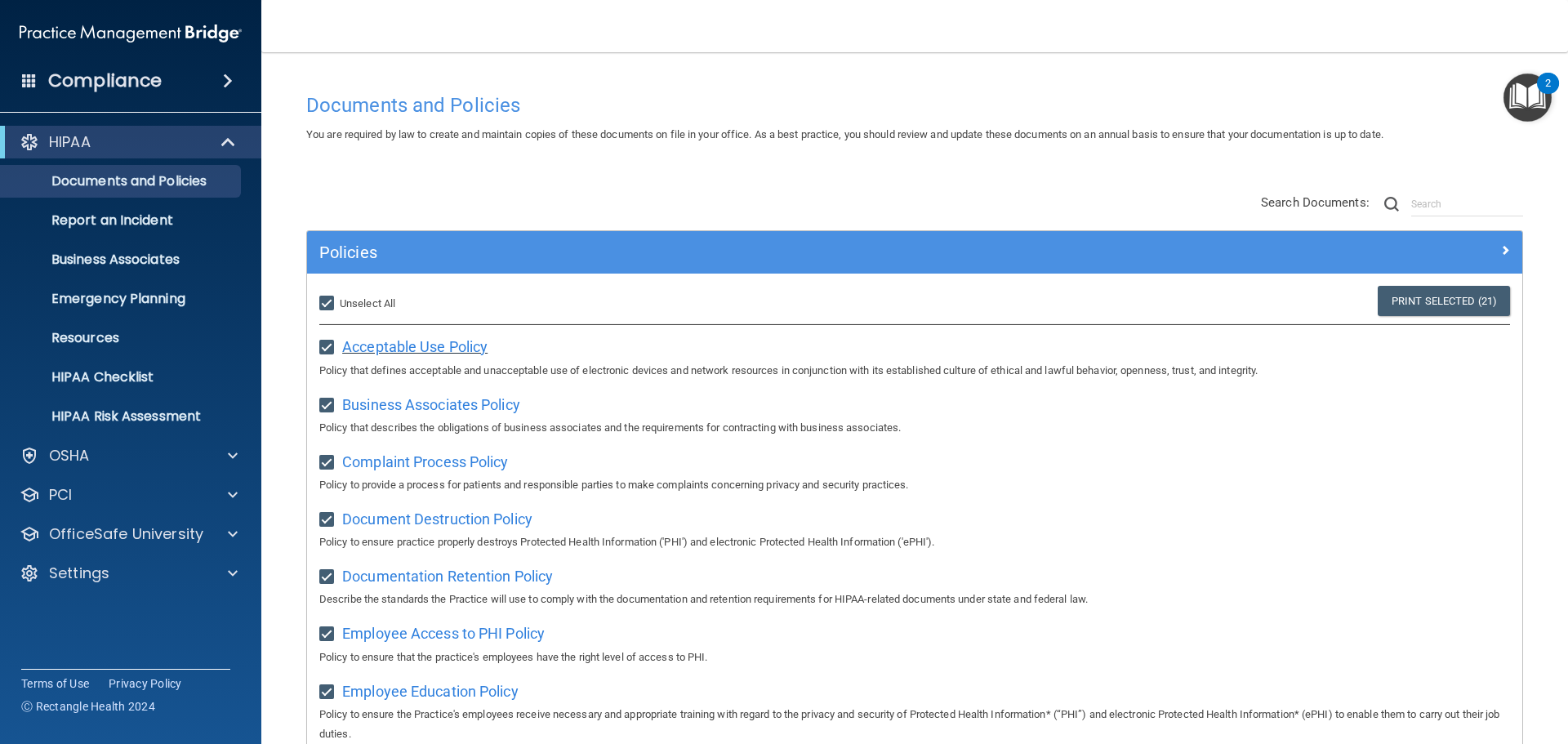
click at [473, 343] on span "Acceptable Use Policy" at bounding box center [415, 346] width 146 height 17
click at [479, 409] on span "Business Associates Policy" at bounding box center [430, 404] width 178 height 17
click at [455, 464] on span "Complaint Process Policy" at bounding box center [425, 461] width 166 height 17
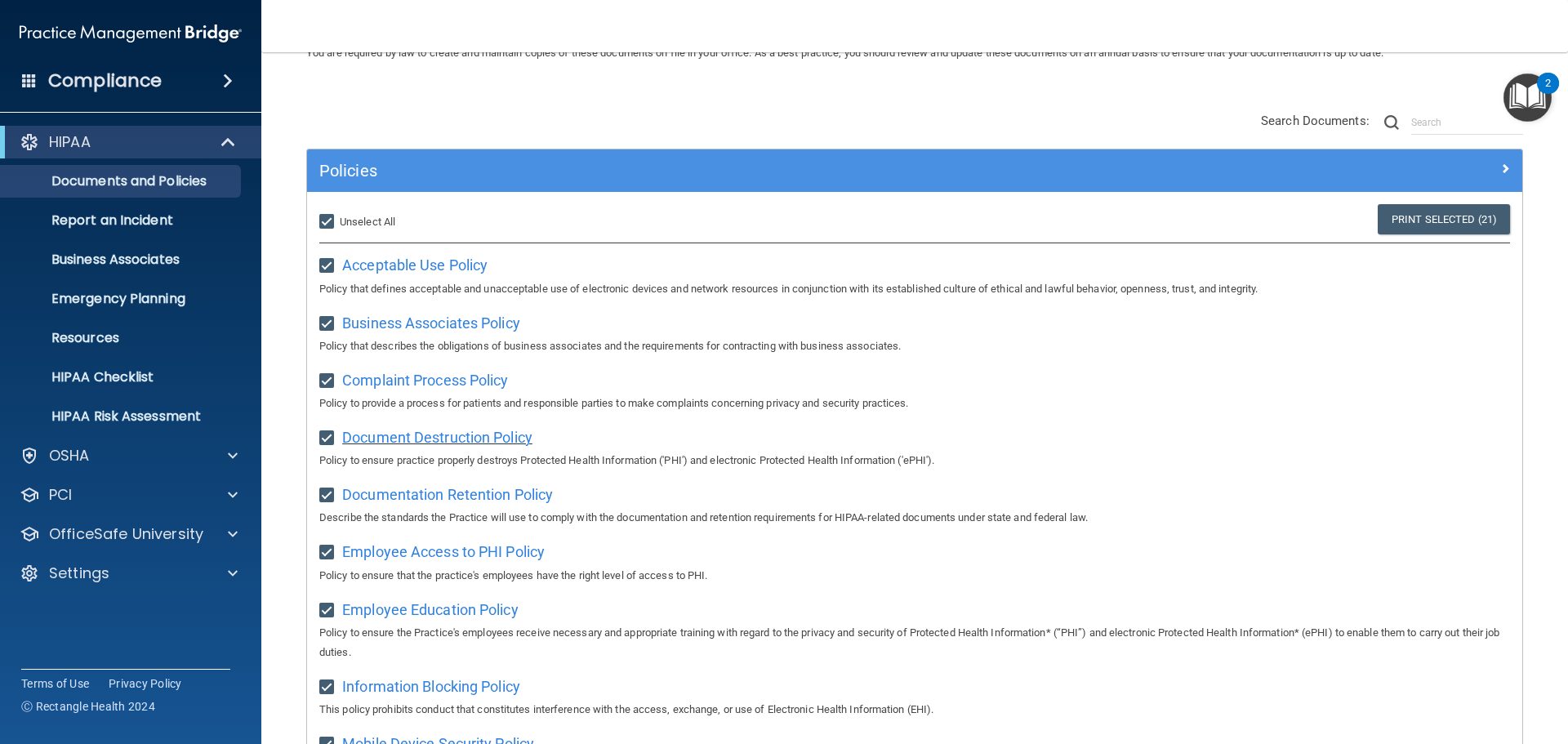
click at [455, 441] on span "Document Destruction Policy" at bounding box center [437, 437] width 190 height 17
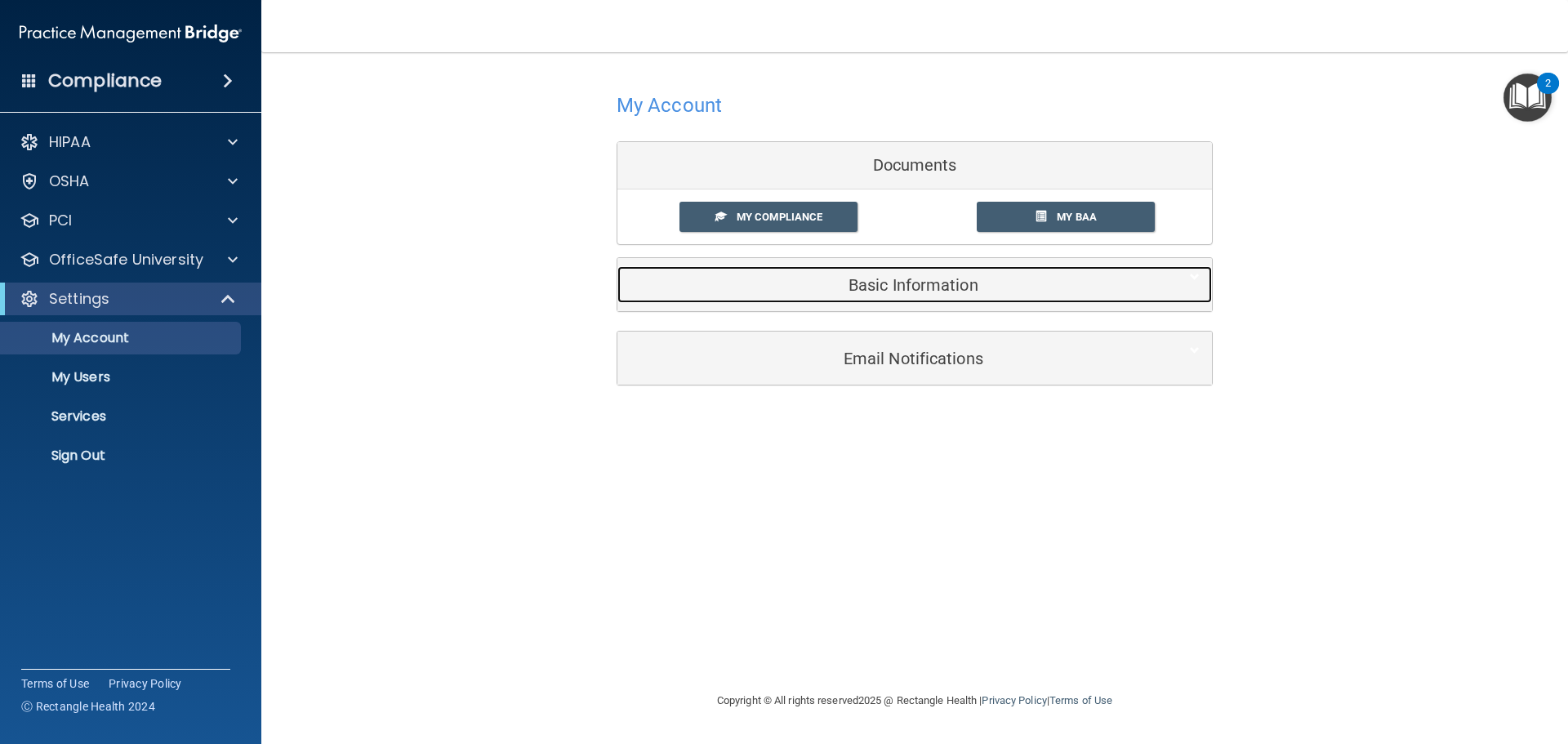
click at [939, 288] on h5 "Basic Information" at bounding box center [890, 285] width 520 height 18
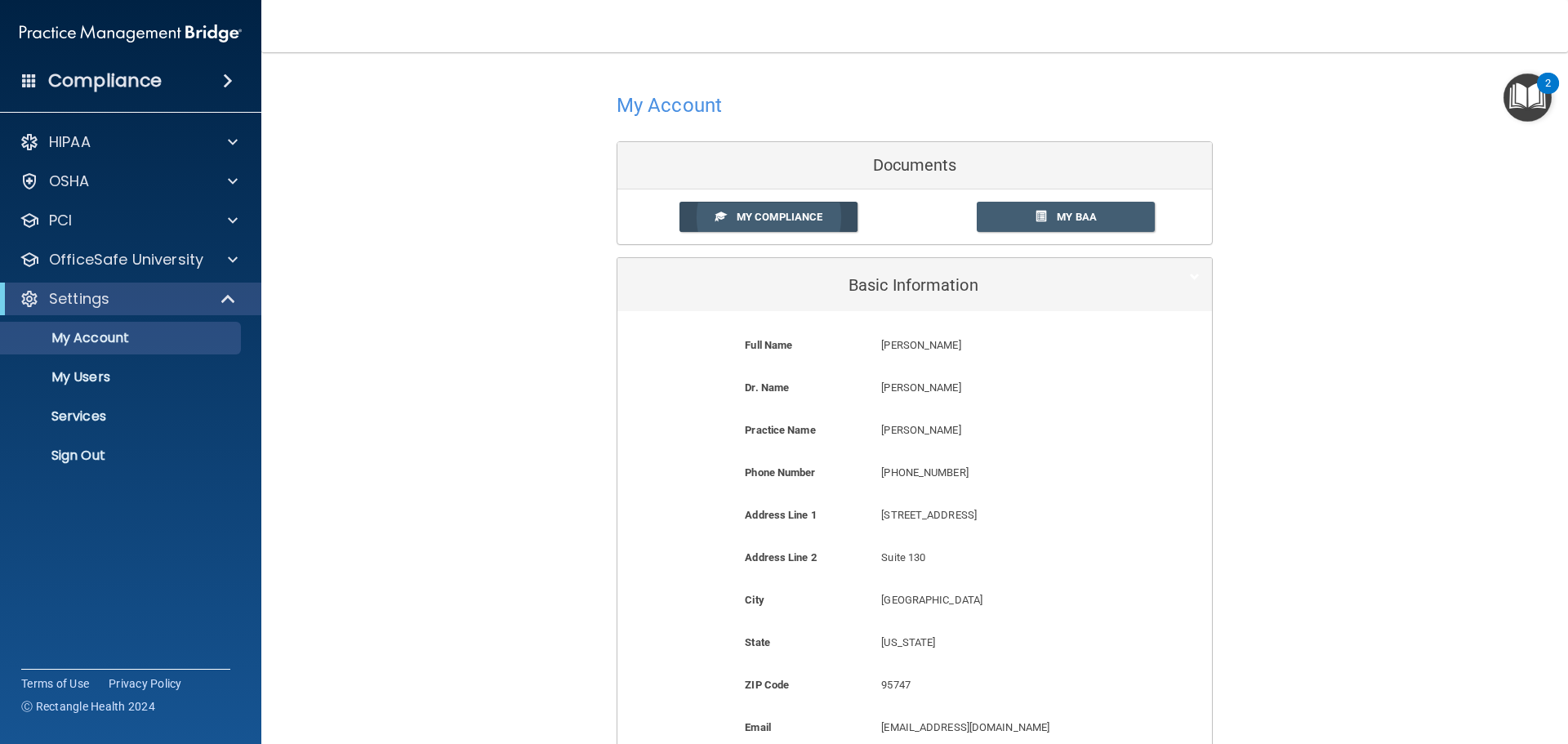
click at [803, 218] on span "My Compliance" at bounding box center [780, 216] width 86 height 12
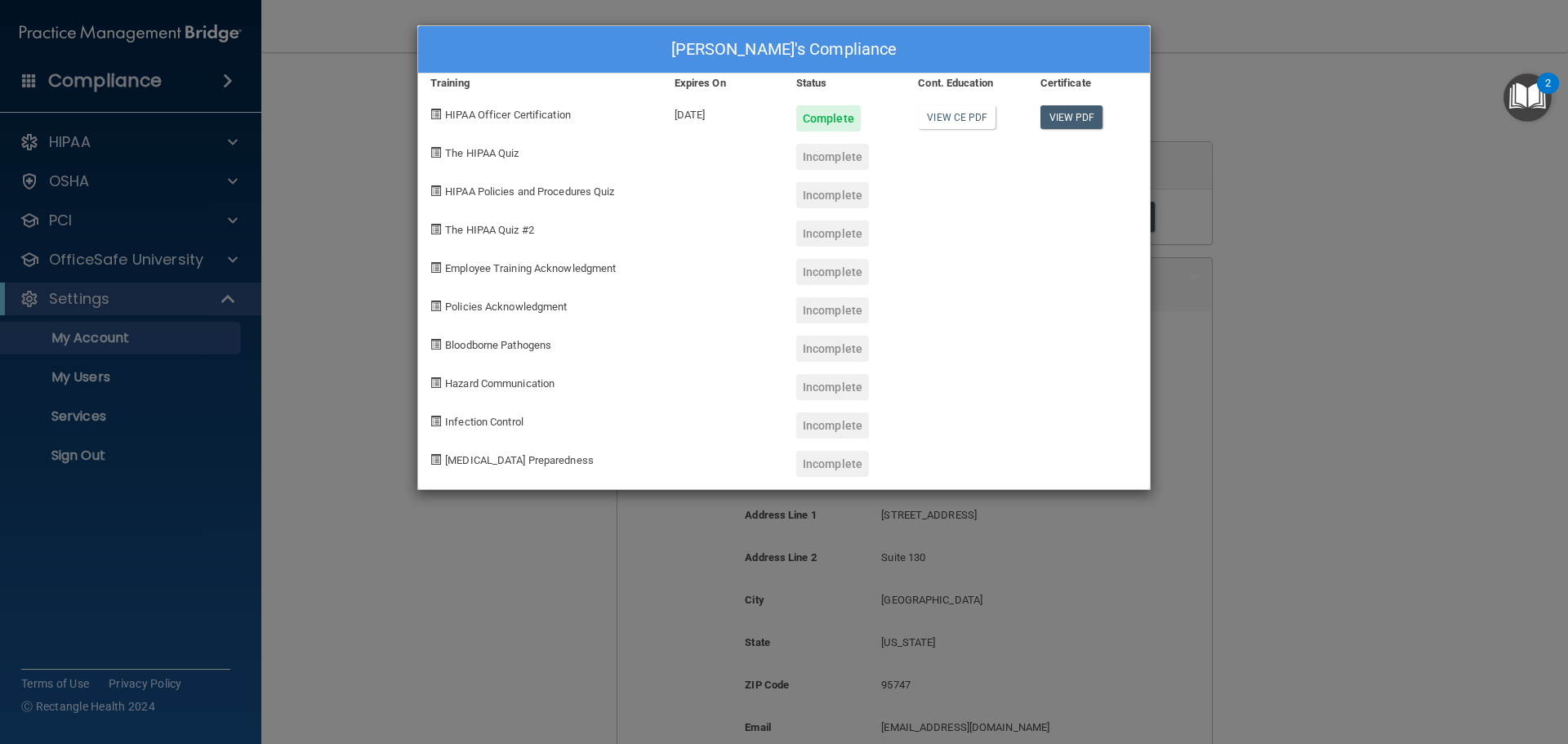
click at [832, 151] on div "Incomplete" at bounding box center [833, 157] width 73 height 26
click at [1302, 220] on div "Mary Joy Cartilla's Compliance Training Expires On Status Cont. Education Certi…" at bounding box center [784, 372] width 1568 height 744
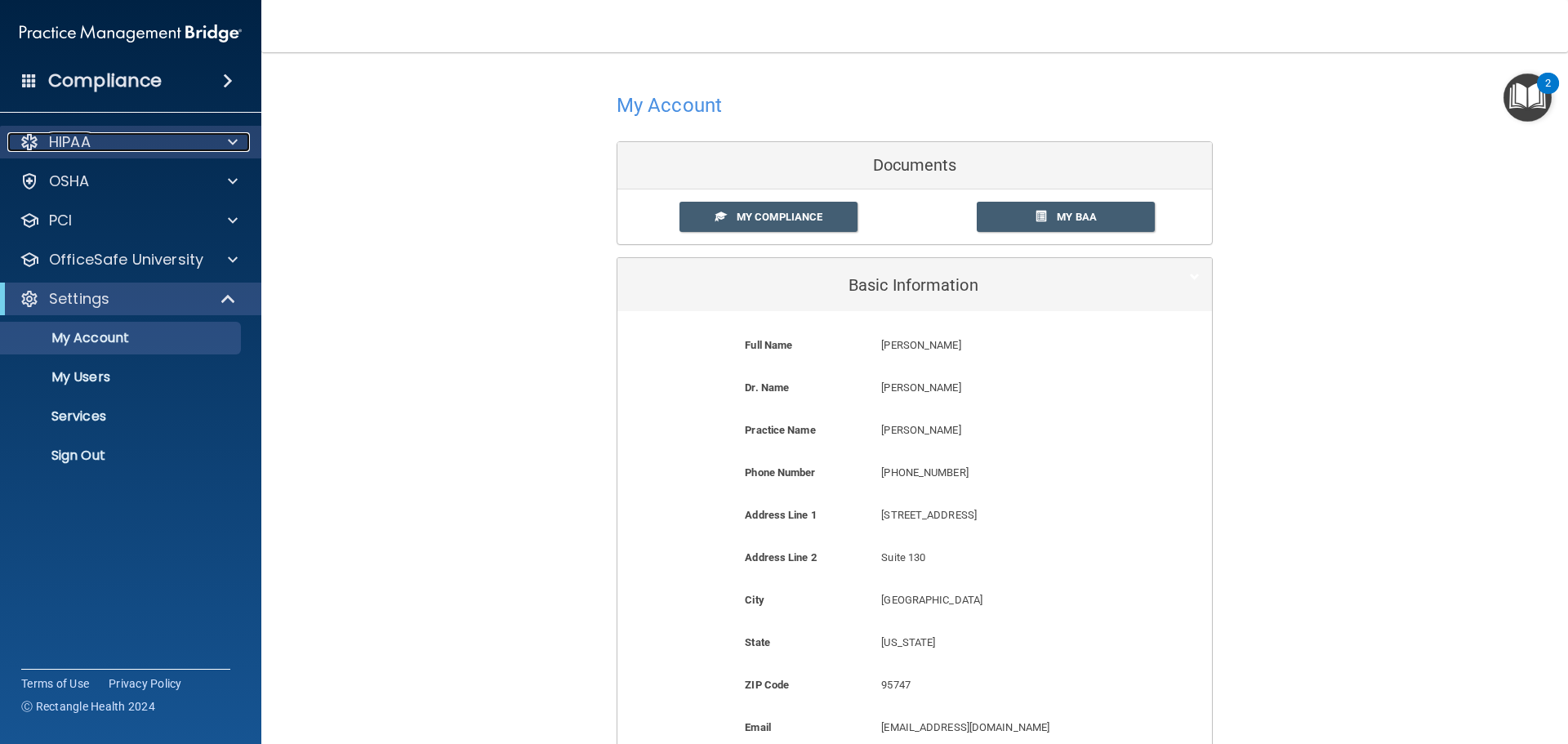
click at [236, 146] on span at bounding box center [233, 142] width 10 height 20
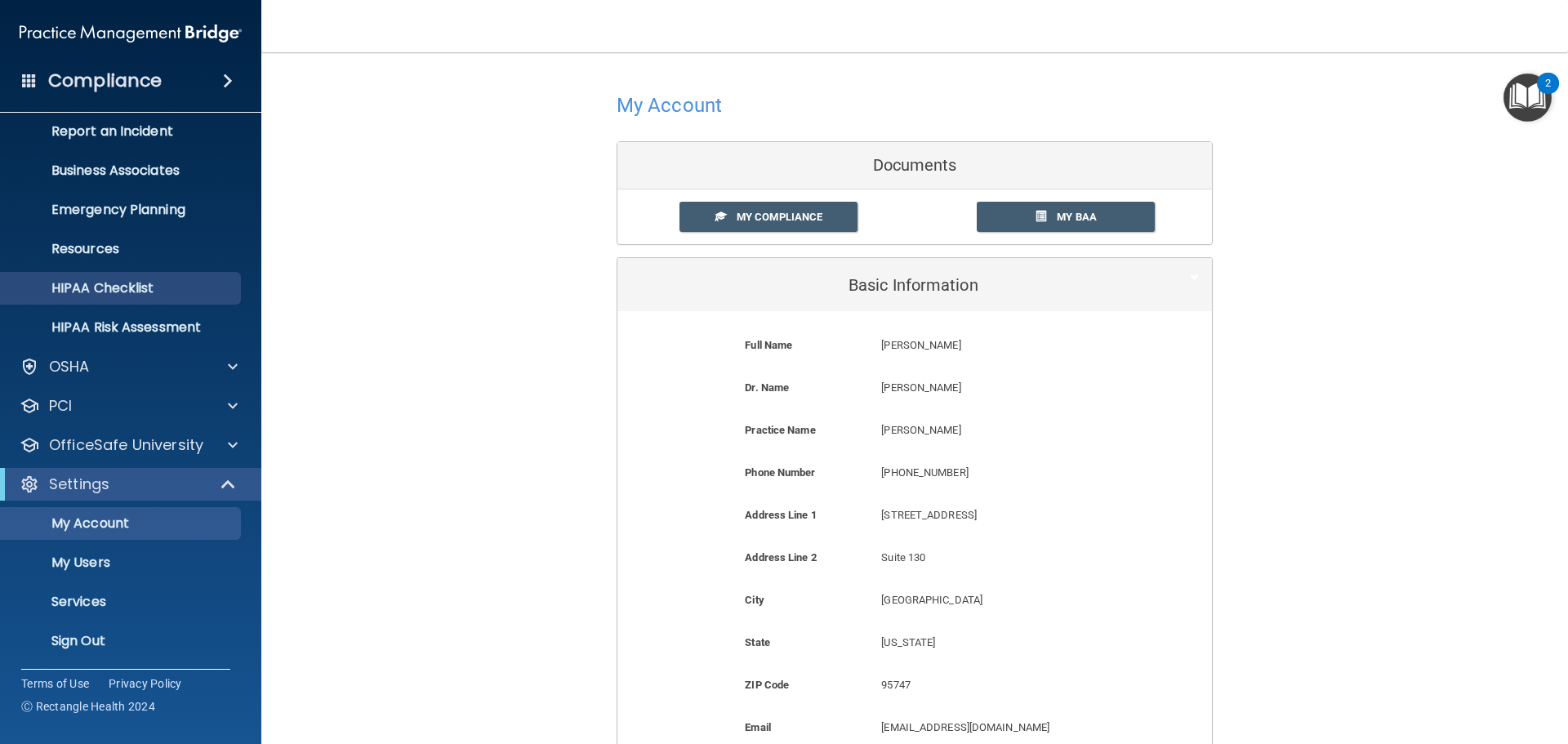
scroll to position [90, 0]
click at [177, 330] on p "HIPAA Risk Assessment" at bounding box center [122, 326] width 223 height 17
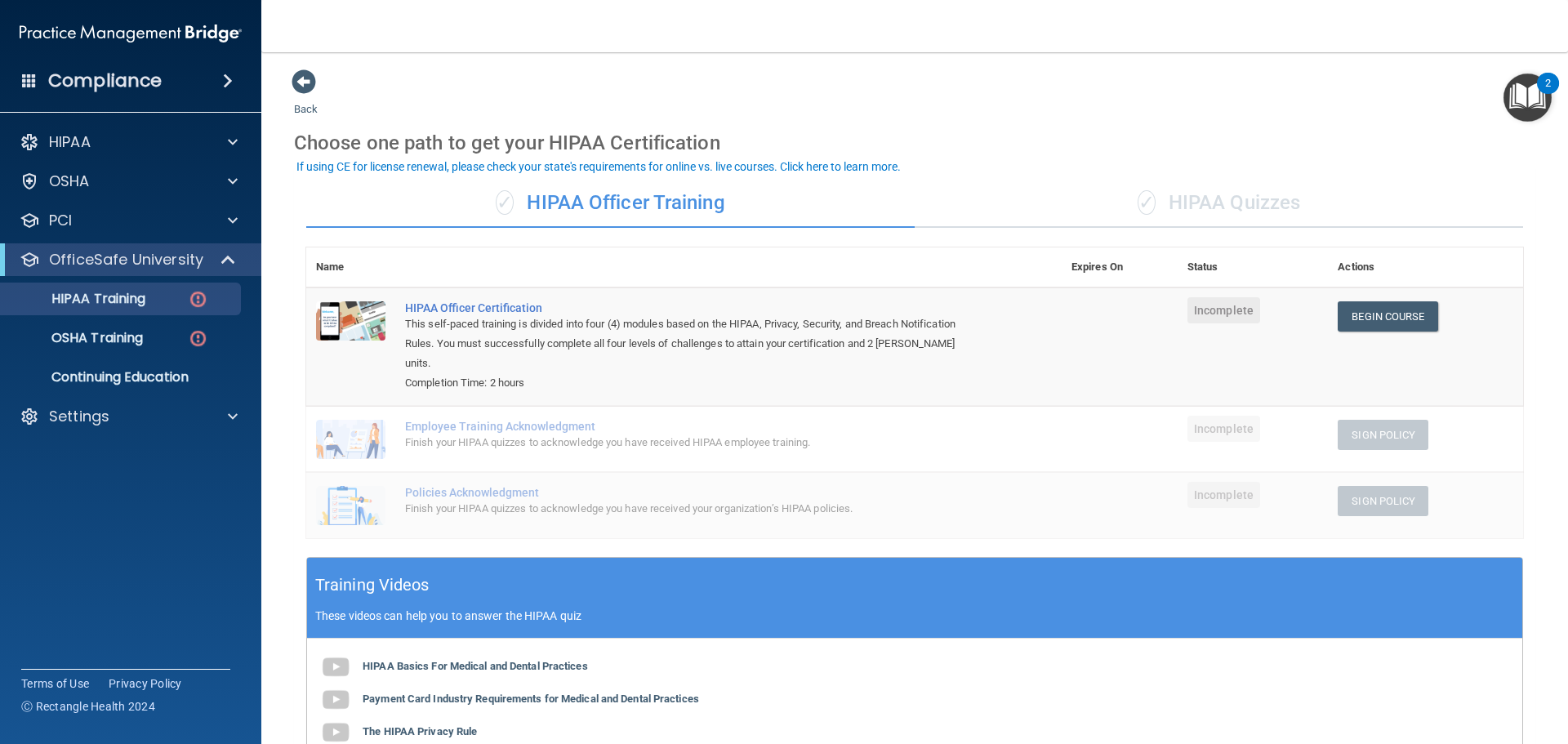
click at [844, 373] on div "Completion Time: 2 hours" at bounding box center [692, 383] width 575 height 20
click at [964, 342] on div "This self-paced training is divided into four (4) modules based on the HIPAA, P…" at bounding box center [692, 343] width 575 height 59
click at [969, 339] on div "This self-paced training is divided into four (4) modules based on the HIPAA, P…" at bounding box center [692, 343] width 575 height 59
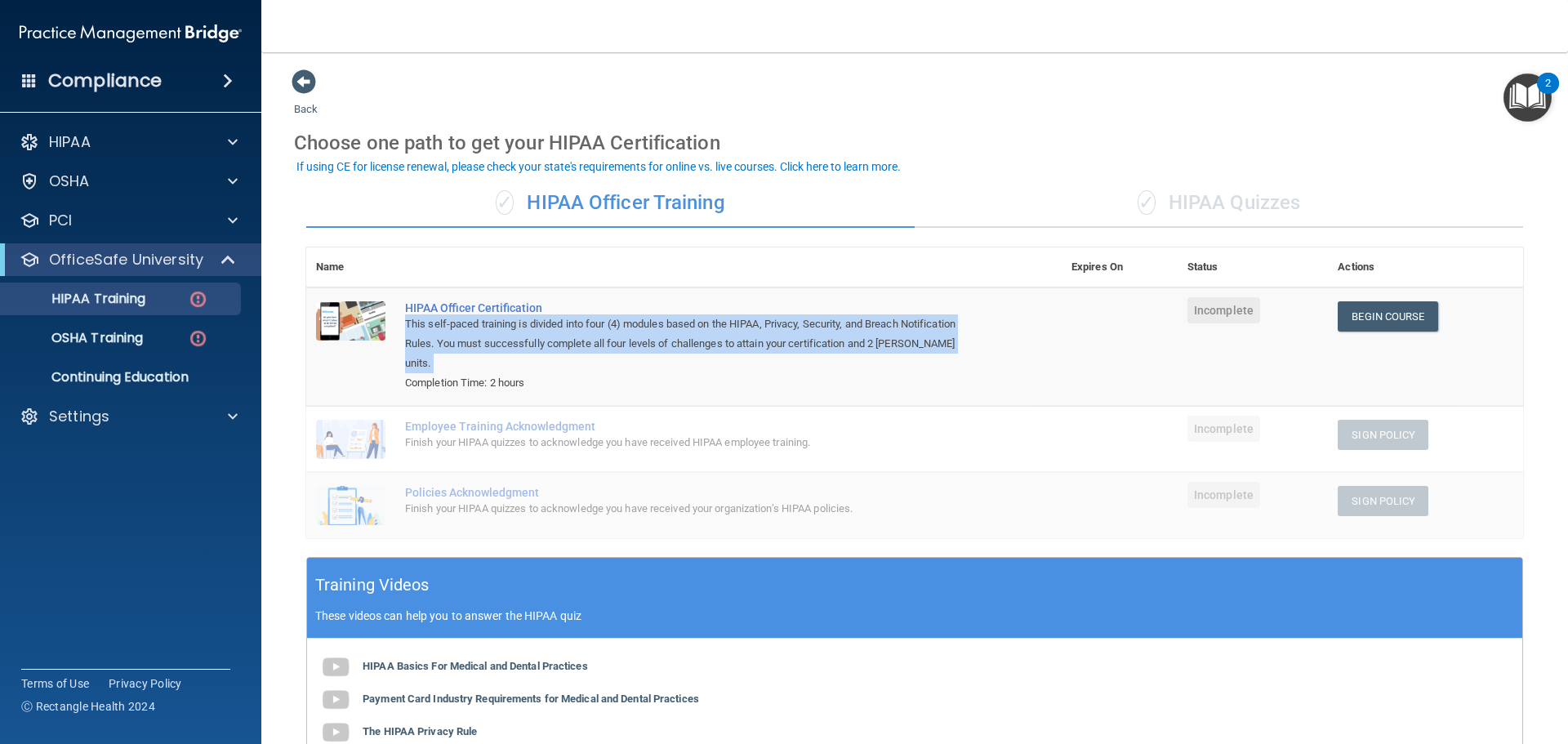
click at [969, 339] on div "This self-paced training is divided into four (4) modules based on the HIPAA, P…" at bounding box center [692, 343] width 575 height 59
click at [1038, 342] on td "HIPAA Officer Certification This self-paced training is divided into four (4) m…" at bounding box center [728, 346] width 666 height 118
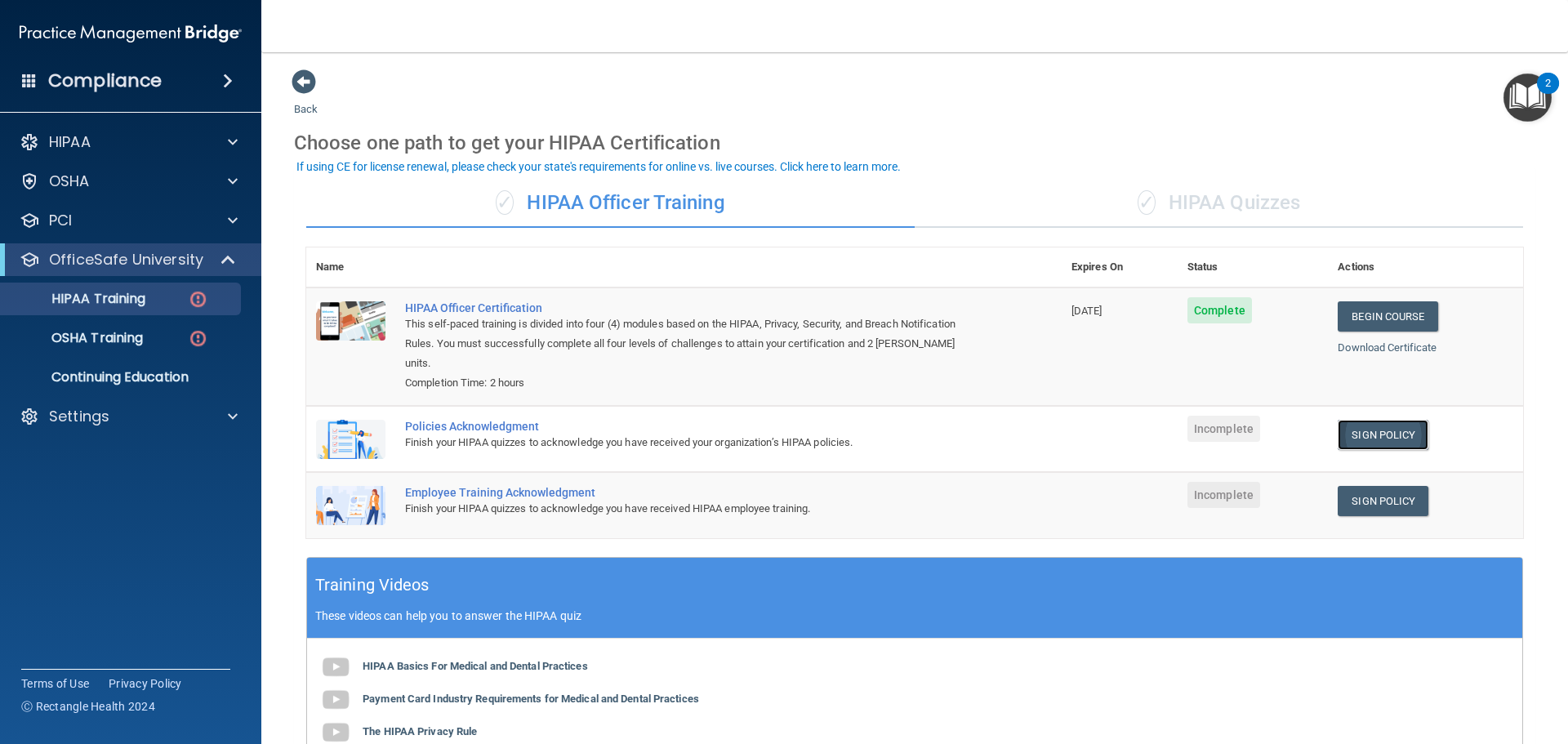
click at [1405, 421] on link "Sign Policy" at bounding box center [1383, 434] width 90 height 30
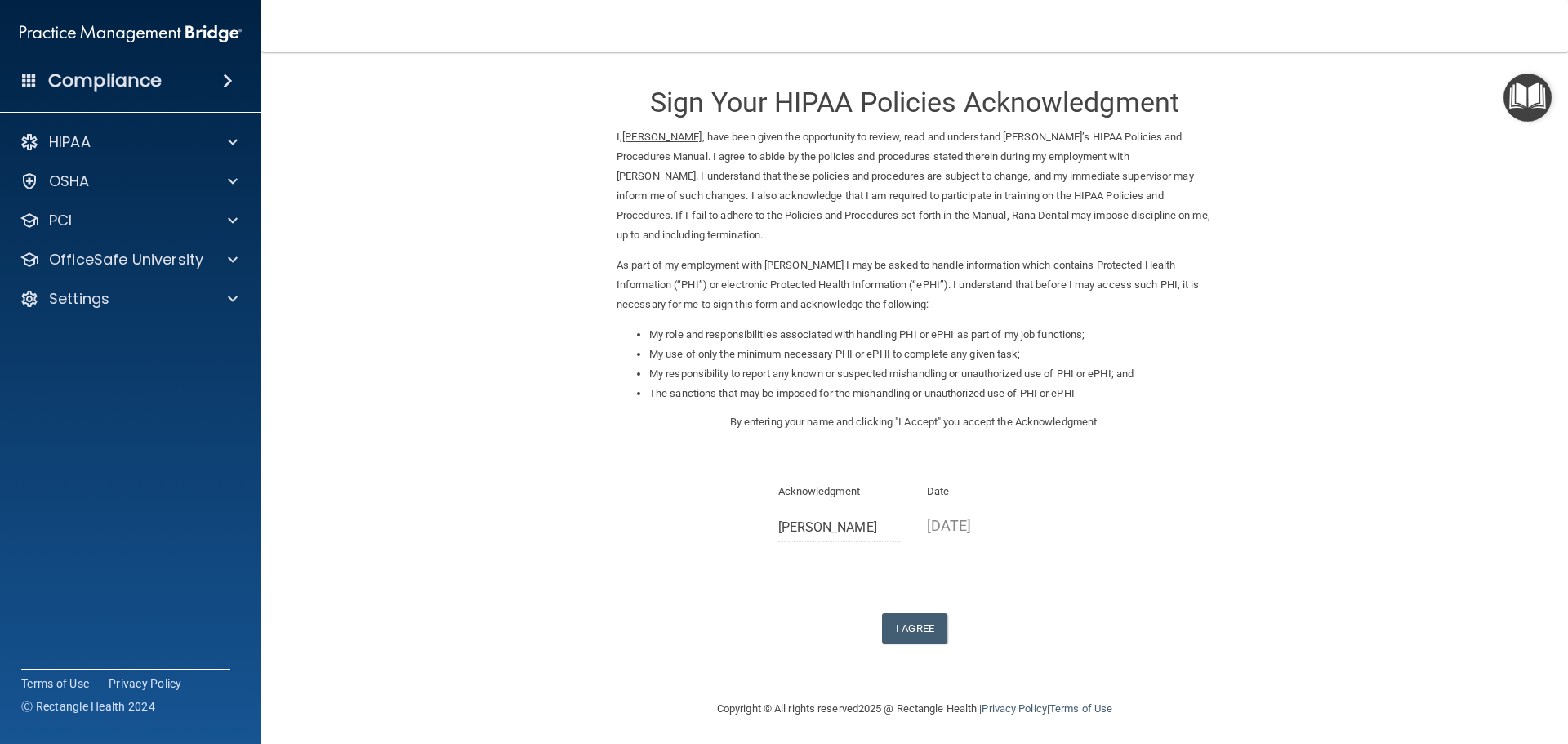
click at [917, 647] on form "Sign Your HIPAA Policies Acknowledgment I, [PERSON_NAME] , have been given the …" at bounding box center [914, 376] width 1241 height 614
click at [917, 635] on button "I Agree" at bounding box center [914, 628] width 65 height 30
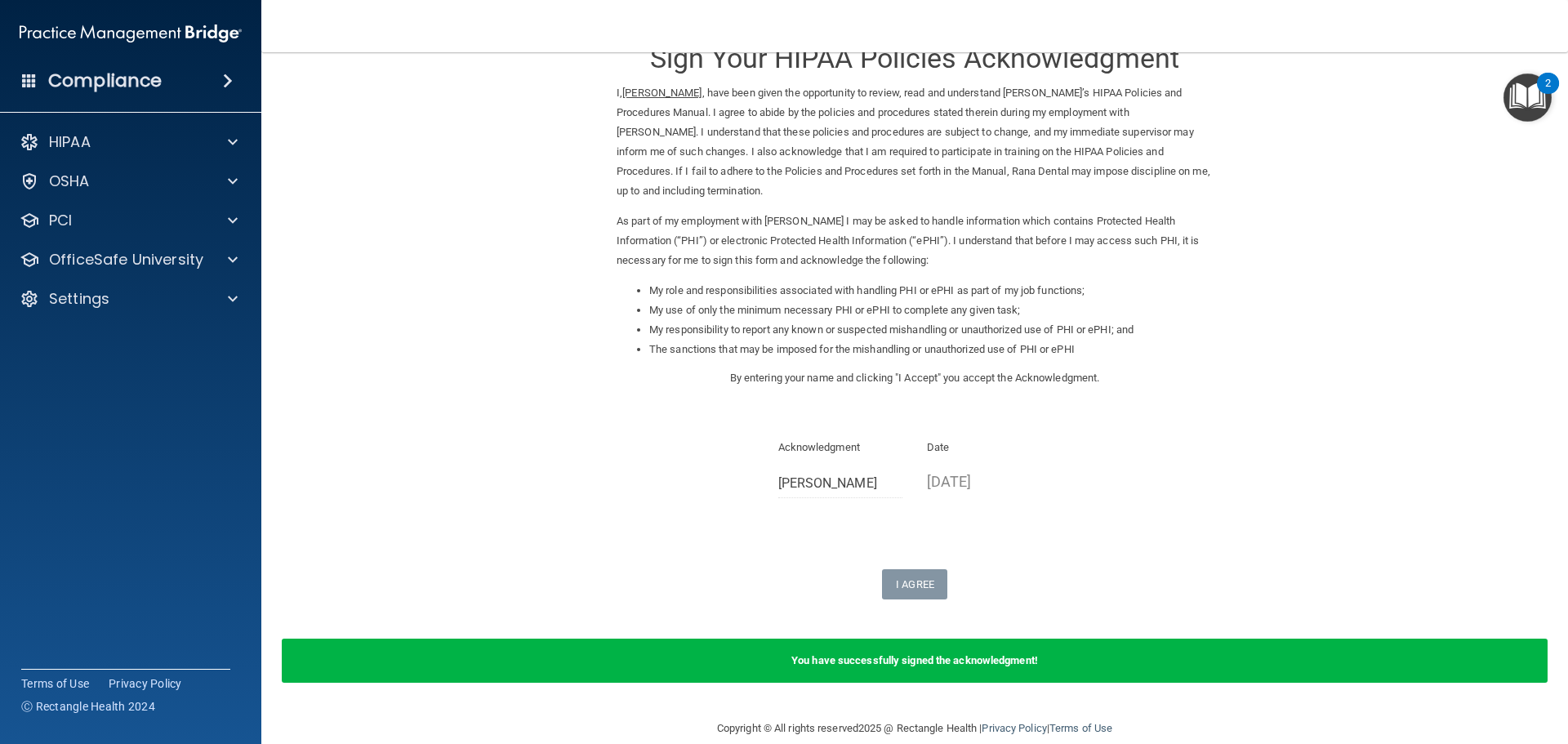
scroll to position [68, 0]
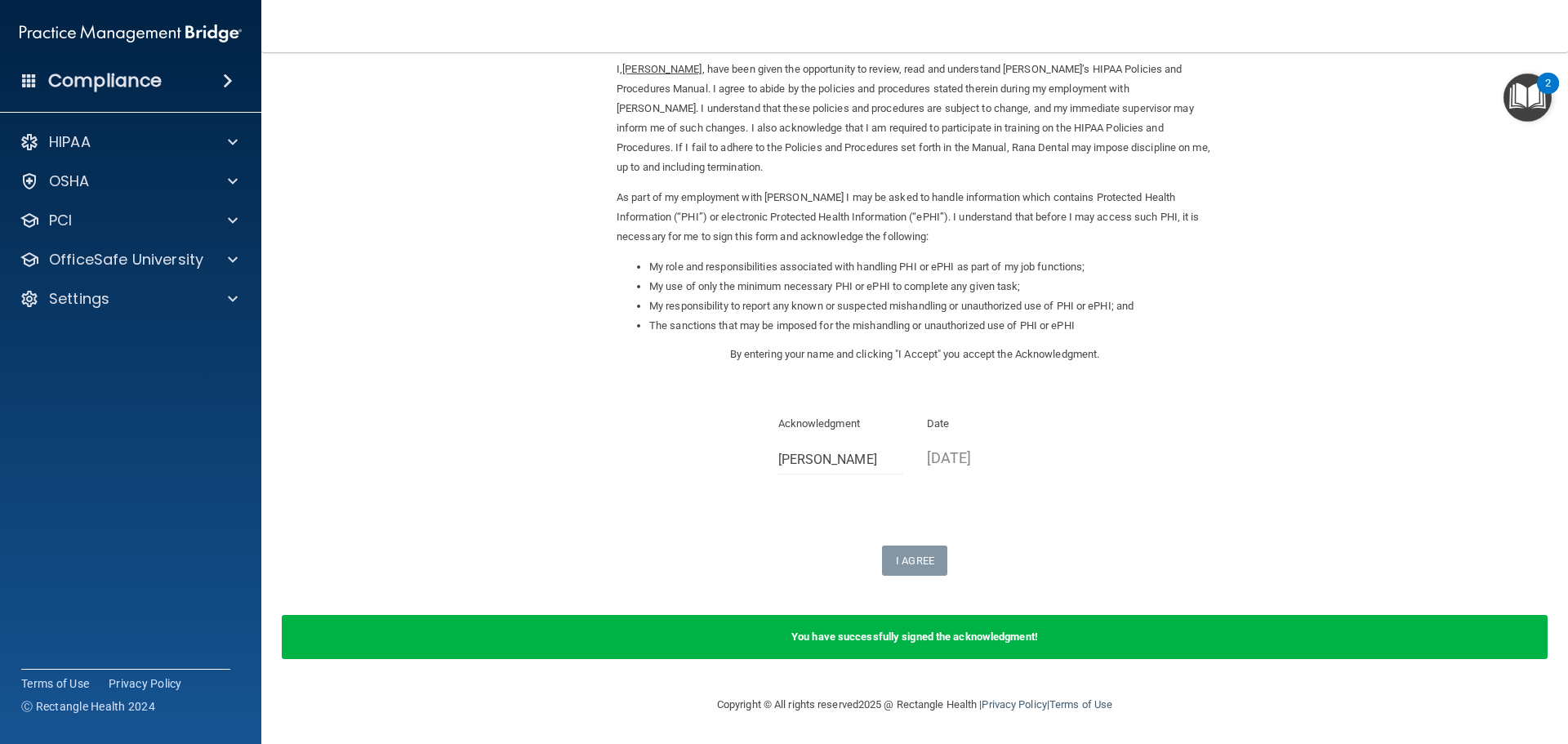
click at [844, 649] on div "You have successfully signed the acknowledgment!" at bounding box center [914, 636] width 1266 height 44
click at [956, 540] on div "Sign Your HIPAA Policies Acknowledgment I, Mary Joy Cartilla , have been given …" at bounding box center [915, 288] width 596 height 574
click at [897, 646] on div "You have successfully signed the acknowledgment!" at bounding box center [914, 636] width 1266 height 44
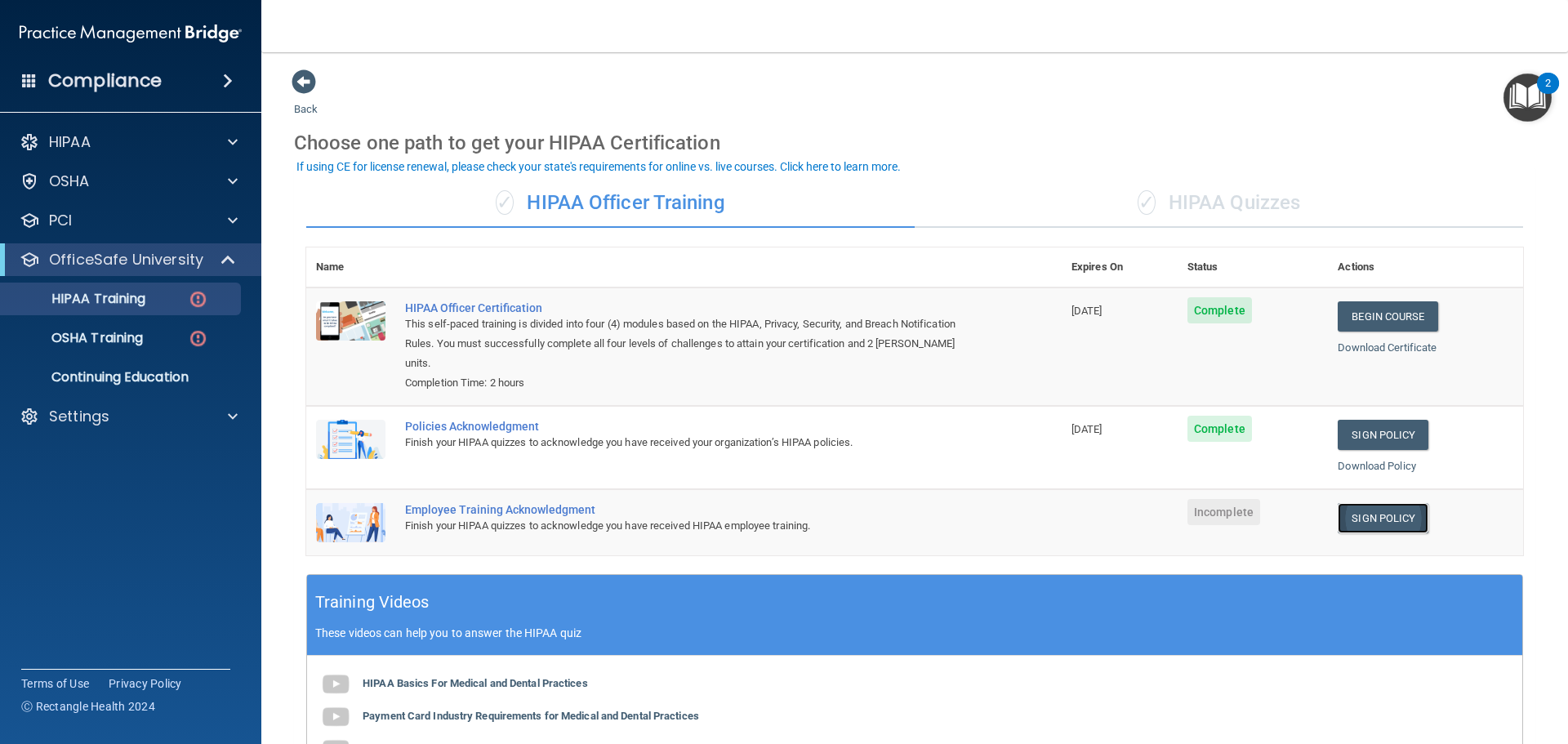
click at [1376, 504] on link "Sign Policy" at bounding box center [1383, 518] width 90 height 30
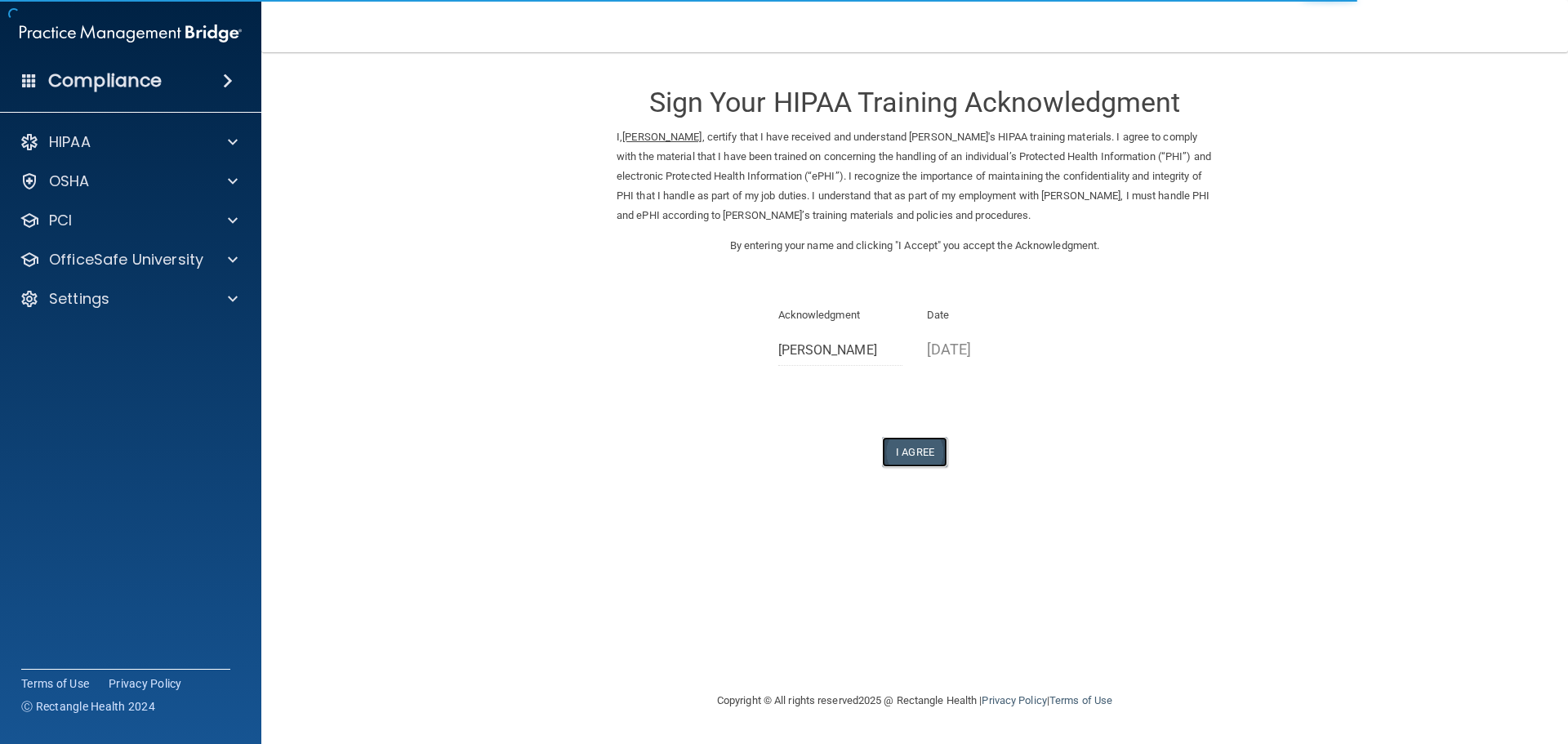
click at [910, 439] on button "I Agree" at bounding box center [914, 452] width 65 height 30
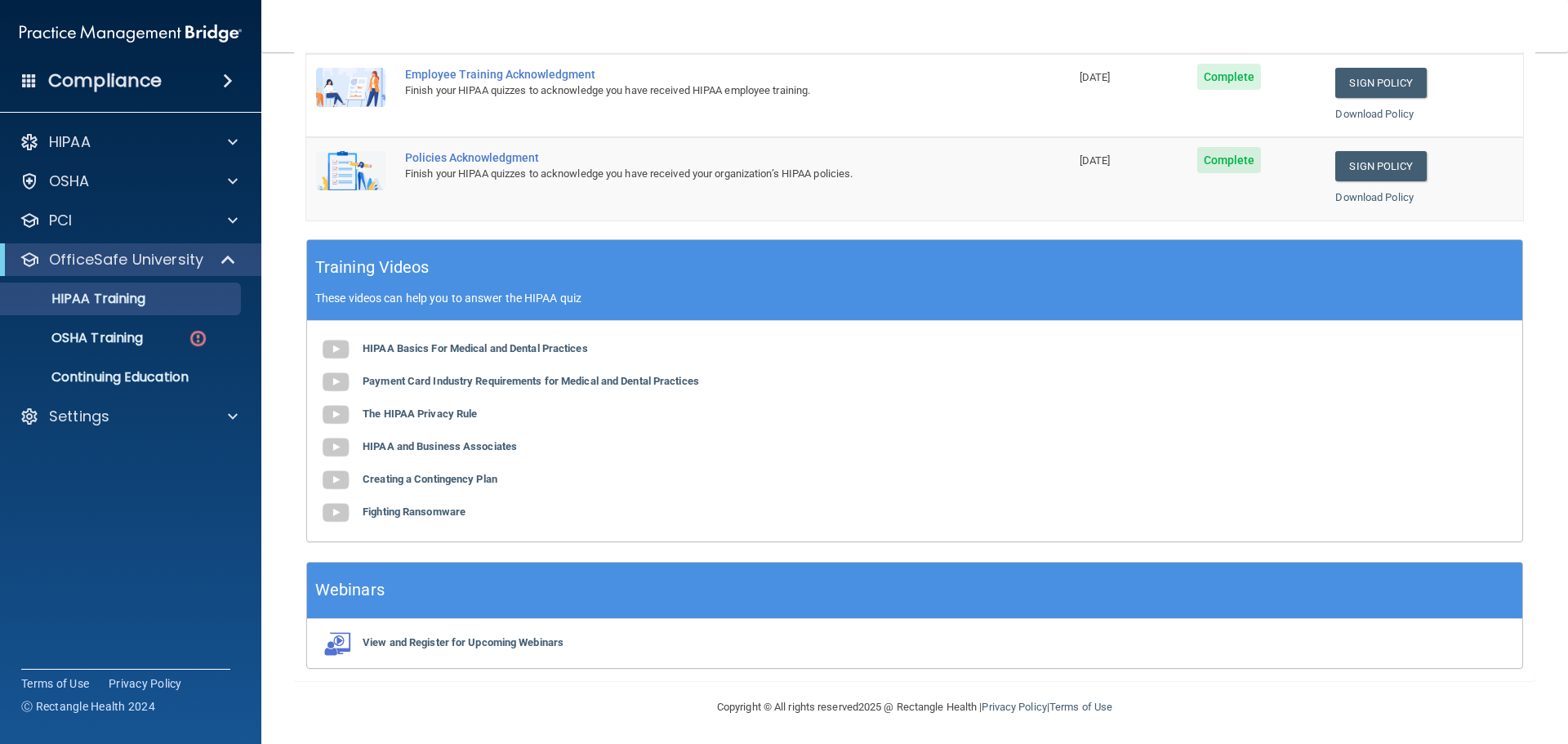
scroll to position [335, 0]
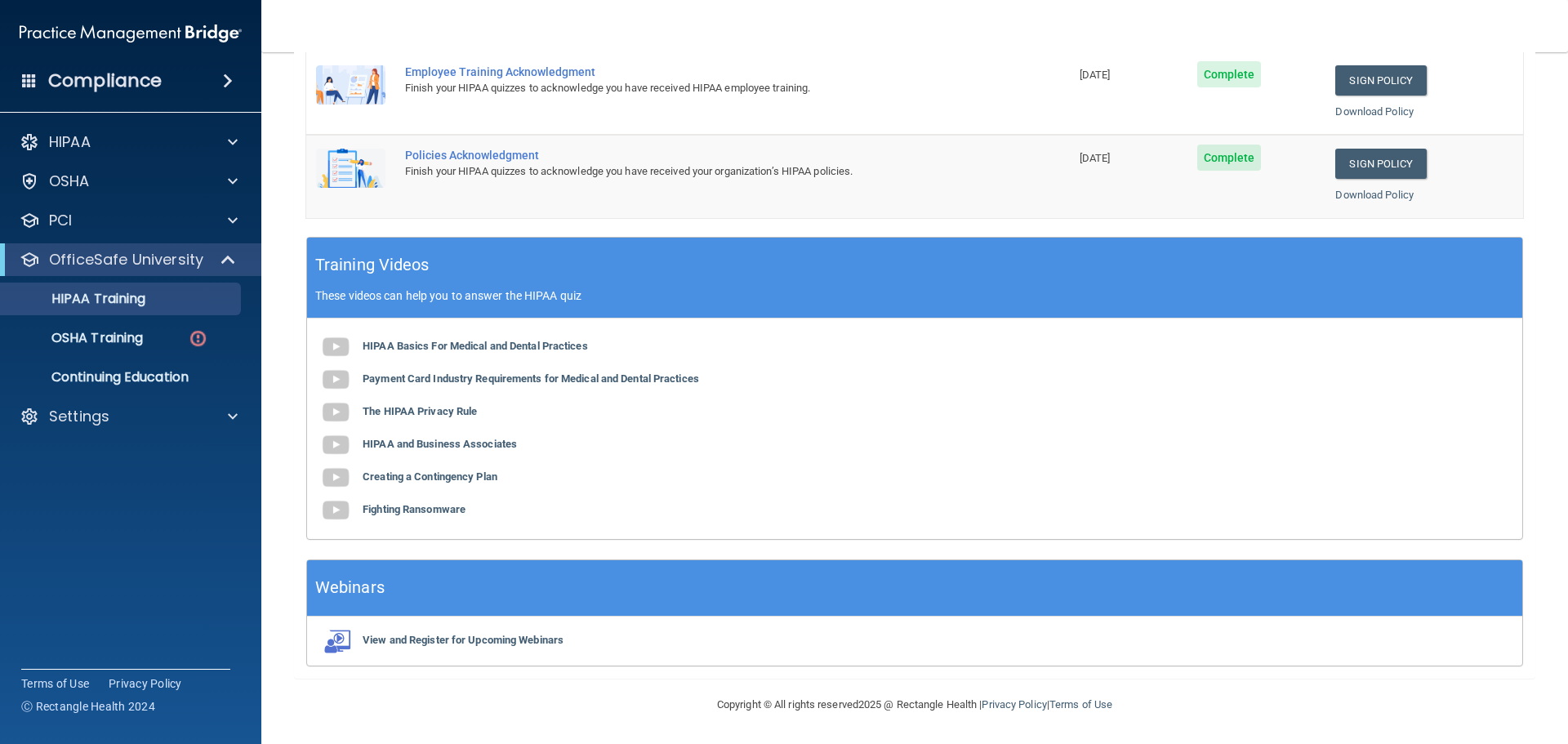
click at [551, 310] on div "Training Videos These videos can help you to answer the HIPAA quiz" at bounding box center [915, 278] width 1215 height 81
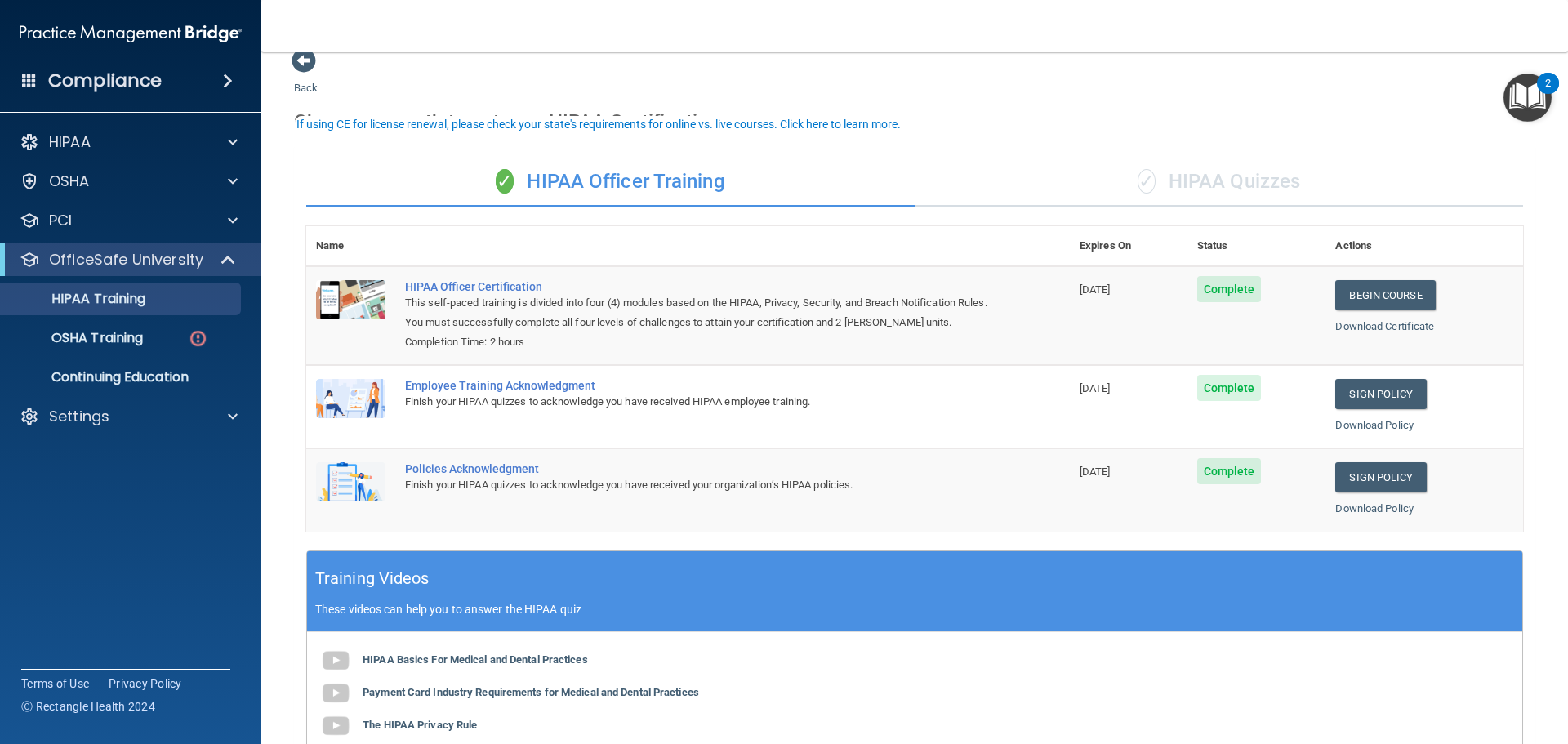
scroll to position [9, 0]
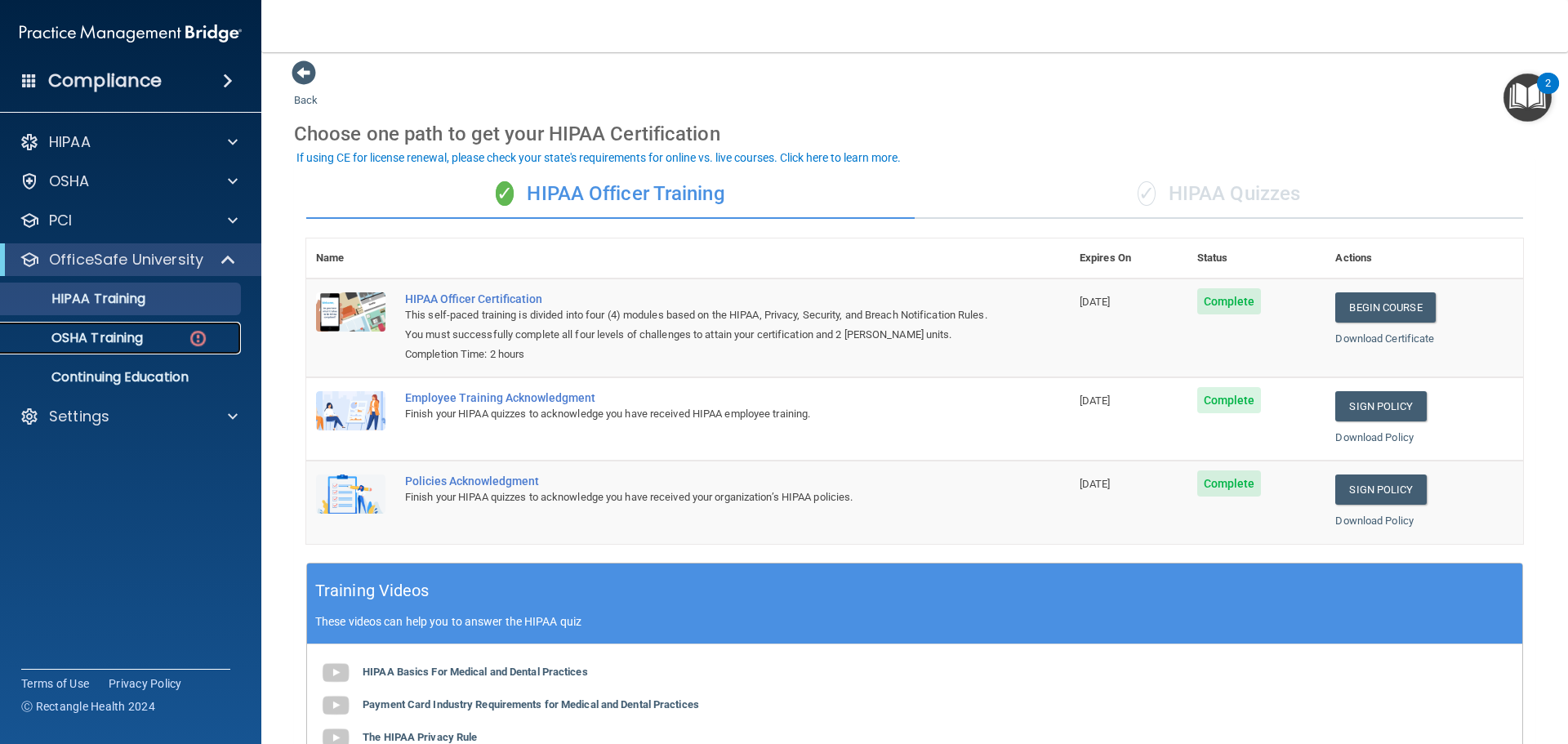
click at [113, 335] on p "OSHA Training" at bounding box center [77, 338] width 132 height 17
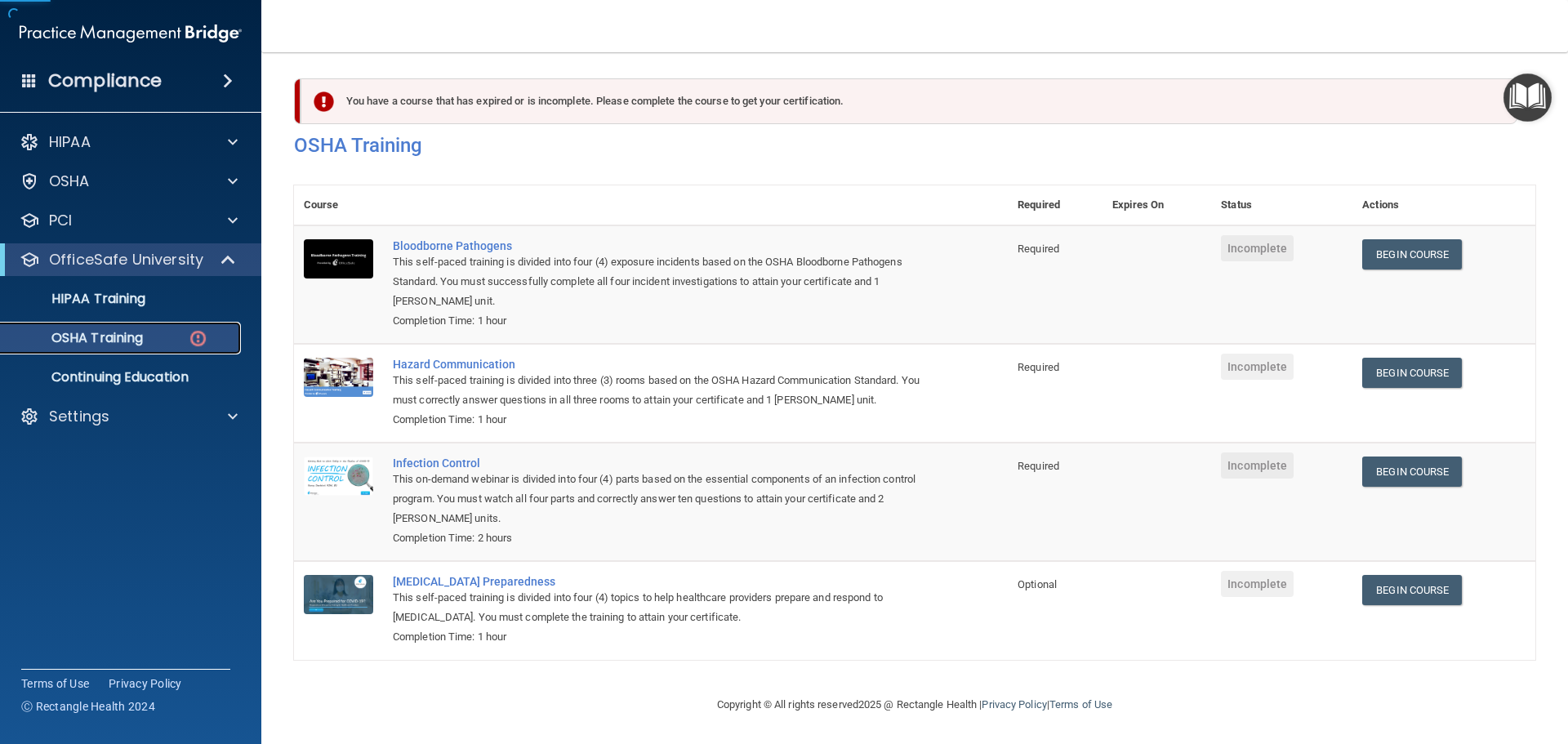
scroll to position [9, 0]
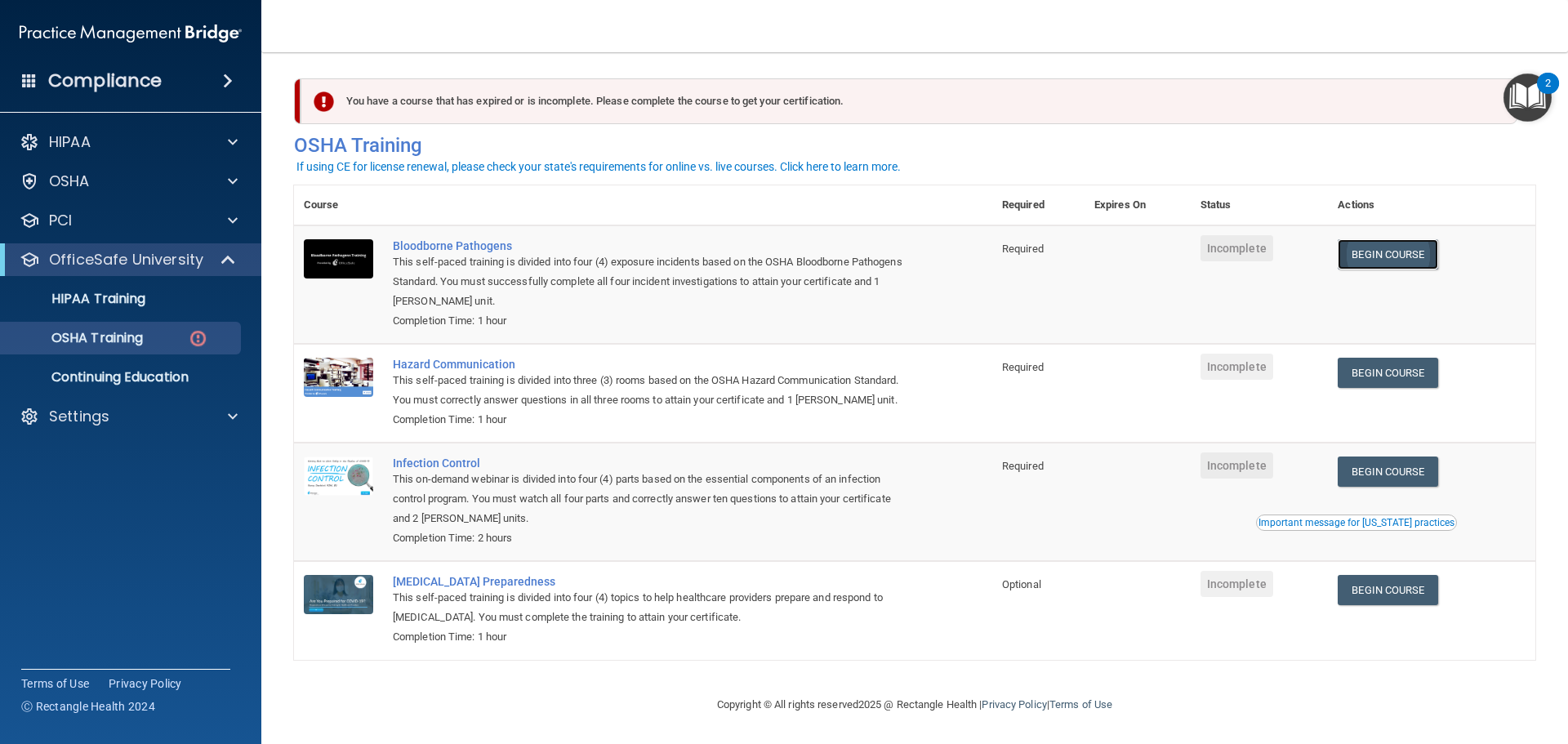
click at [1369, 246] on link "Begin Course" at bounding box center [1388, 254] width 99 height 30
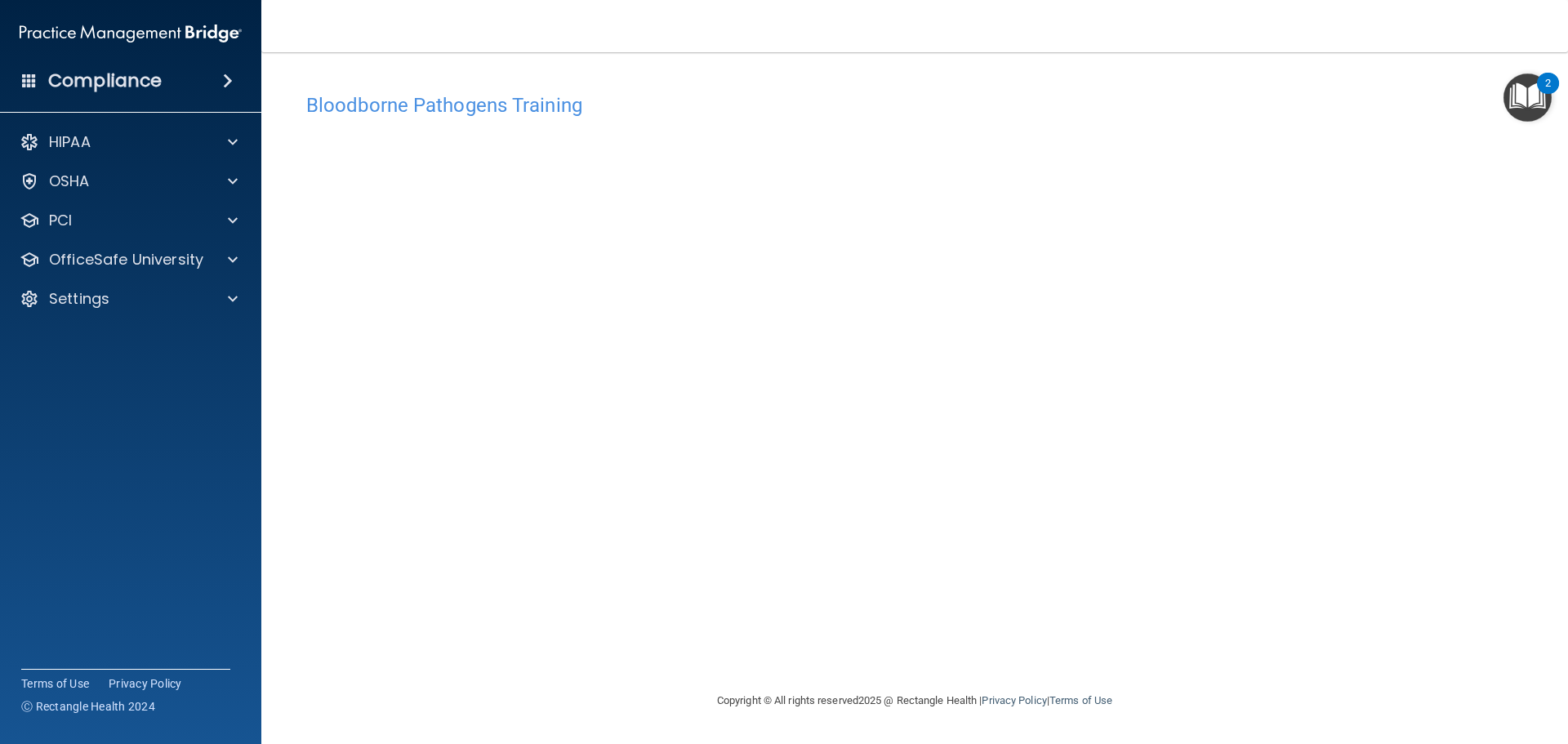
click at [421, 80] on div "Bloodborne Pathogens Training This course doesn’t expire until . Are you sure y…" at bounding box center [914, 372] width 1241 height 606
click at [423, 106] on h4 "Bloodborne Pathogens Training" at bounding box center [915, 105] width 1217 height 22
click at [464, 125] on div "Bloodborne Pathogens Training" at bounding box center [914, 105] width 1241 height 40
click at [463, 117] on div "Bloodborne Pathogens Training" at bounding box center [914, 105] width 1241 height 40
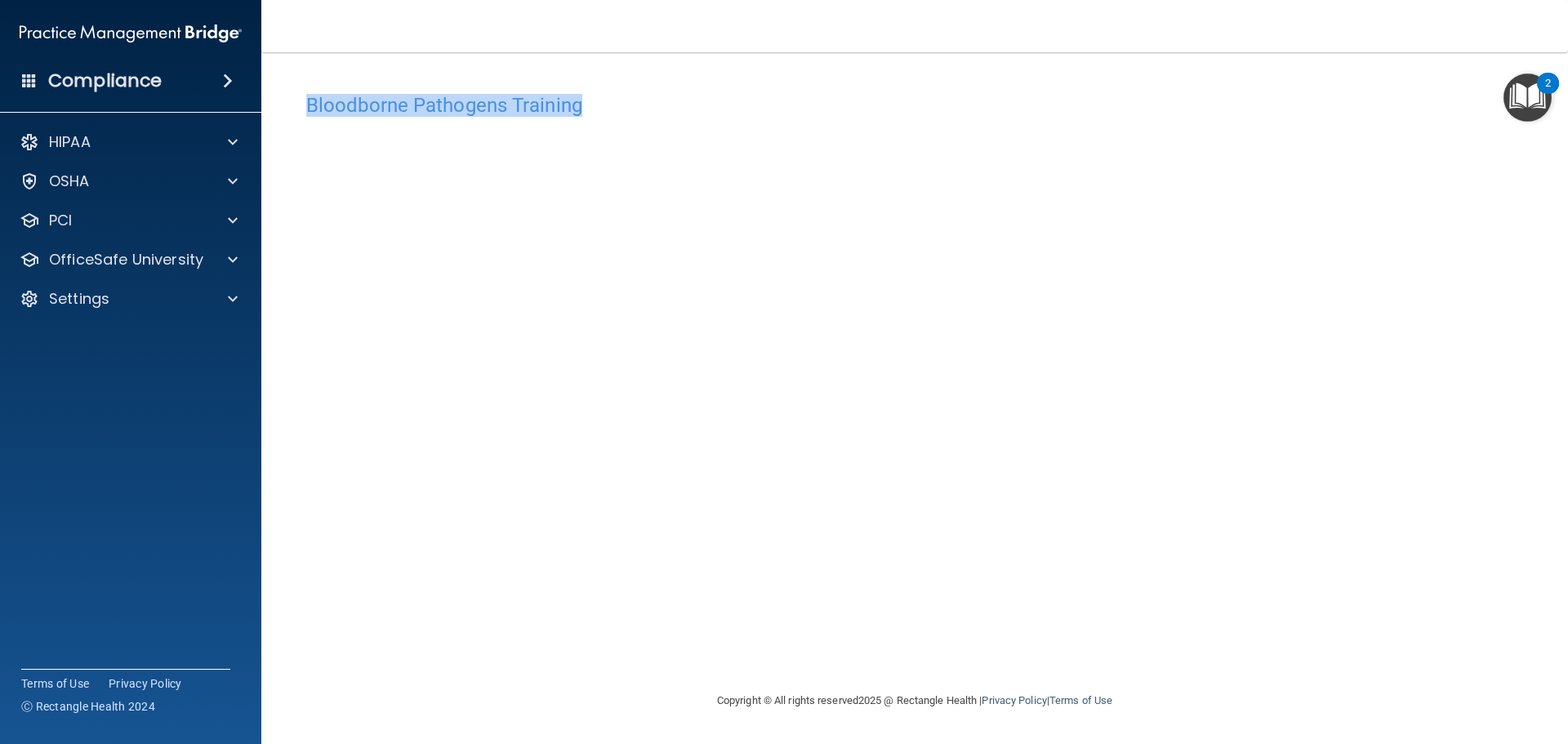
click at [463, 117] on div "Bloodborne Pathogens Training" at bounding box center [914, 105] width 1241 height 40
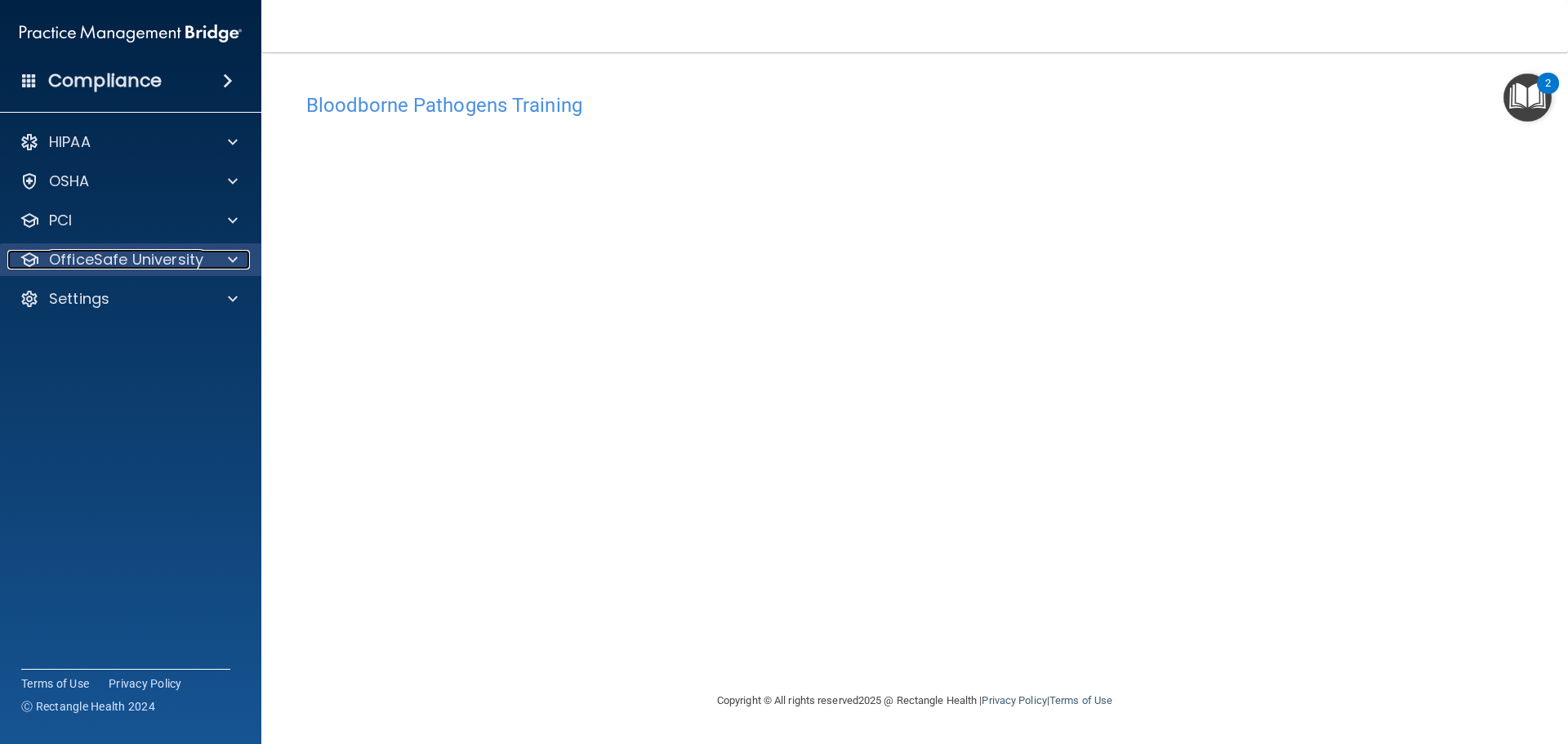
click at [231, 264] on span at bounding box center [233, 260] width 10 height 20
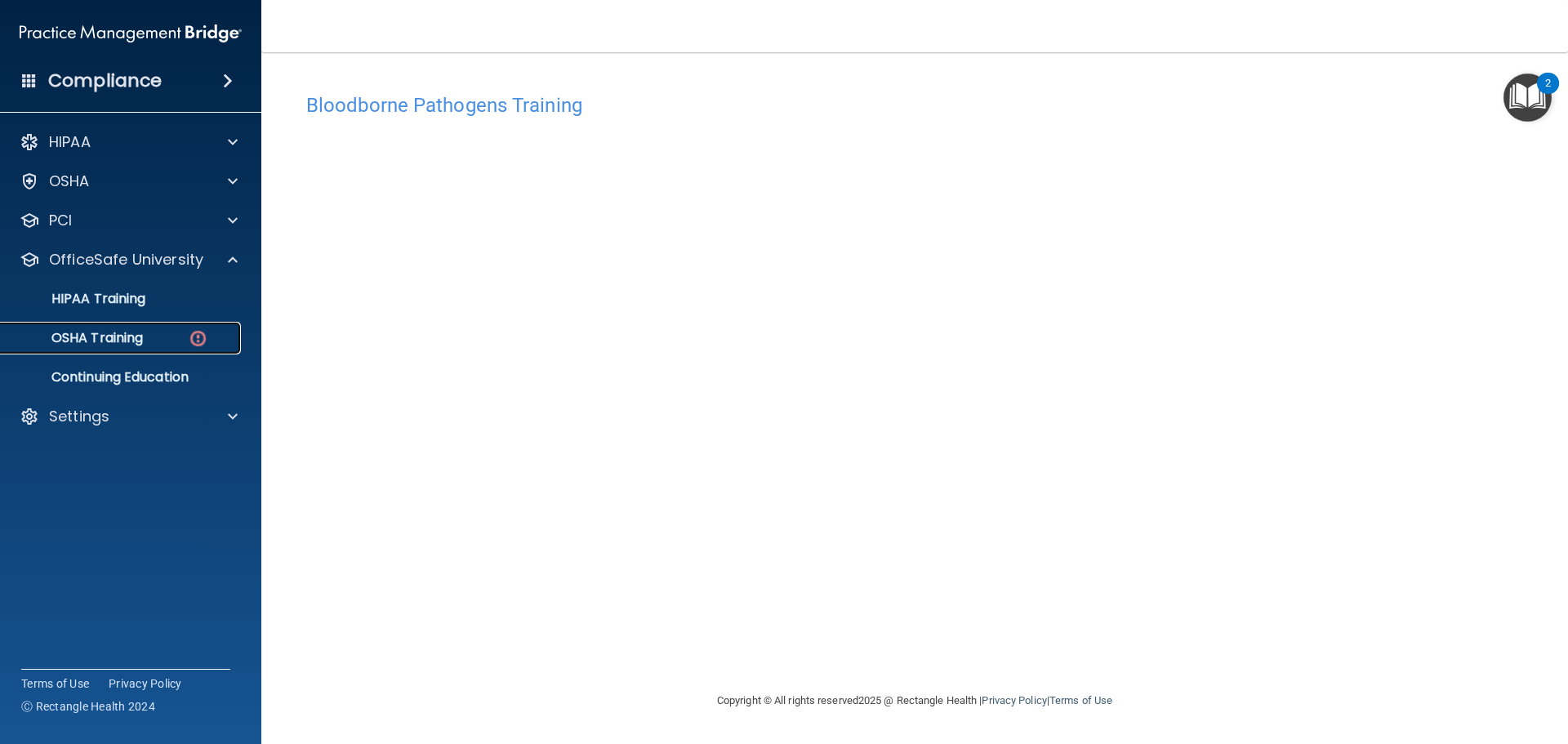
click at [52, 336] on p "OSHA Training" at bounding box center [77, 338] width 132 height 17
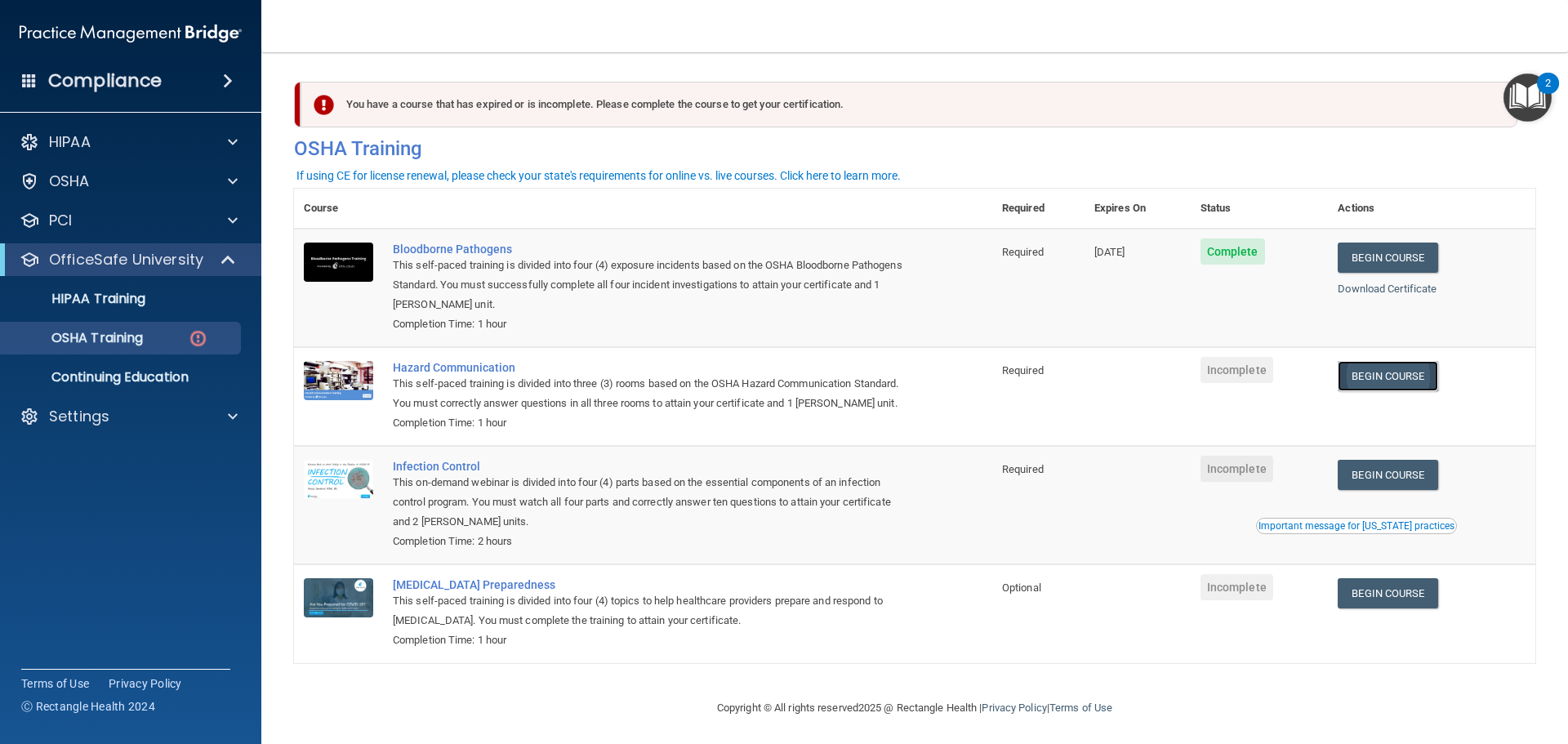
click at [1405, 381] on link "Begin Course" at bounding box center [1388, 376] width 99 height 30
click at [1395, 377] on link "Begin Course" at bounding box center [1388, 376] width 99 height 30
click at [1253, 426] on td "Incomplete" at bounding box center [1259, 396] width 138 height 98
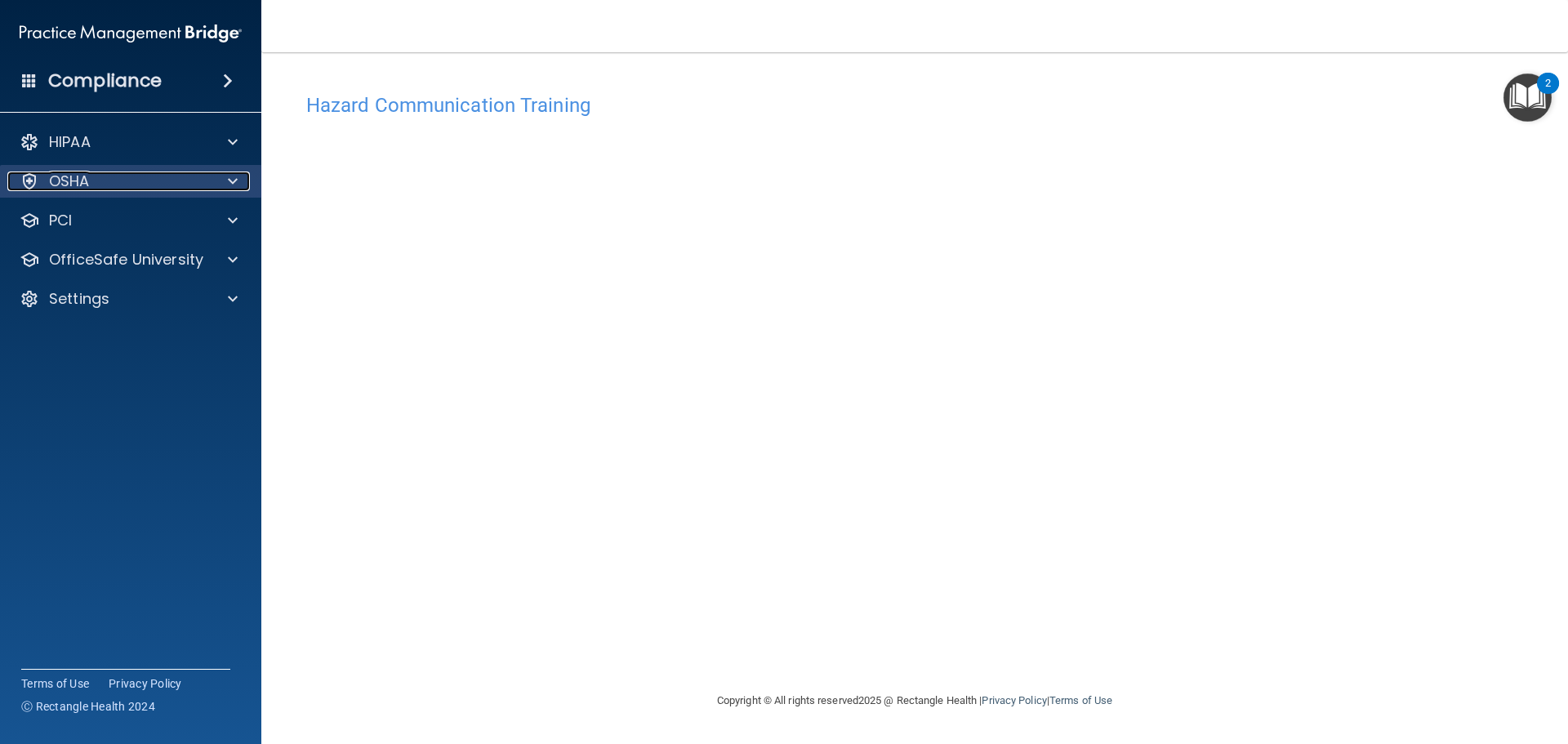
click at [176, 185] on div "OSHA" at bounding box center [108, 181] width 203 height 20
click at [188, 190] on div "OSHA" at bounding box center [108, 181] width 203 height 20
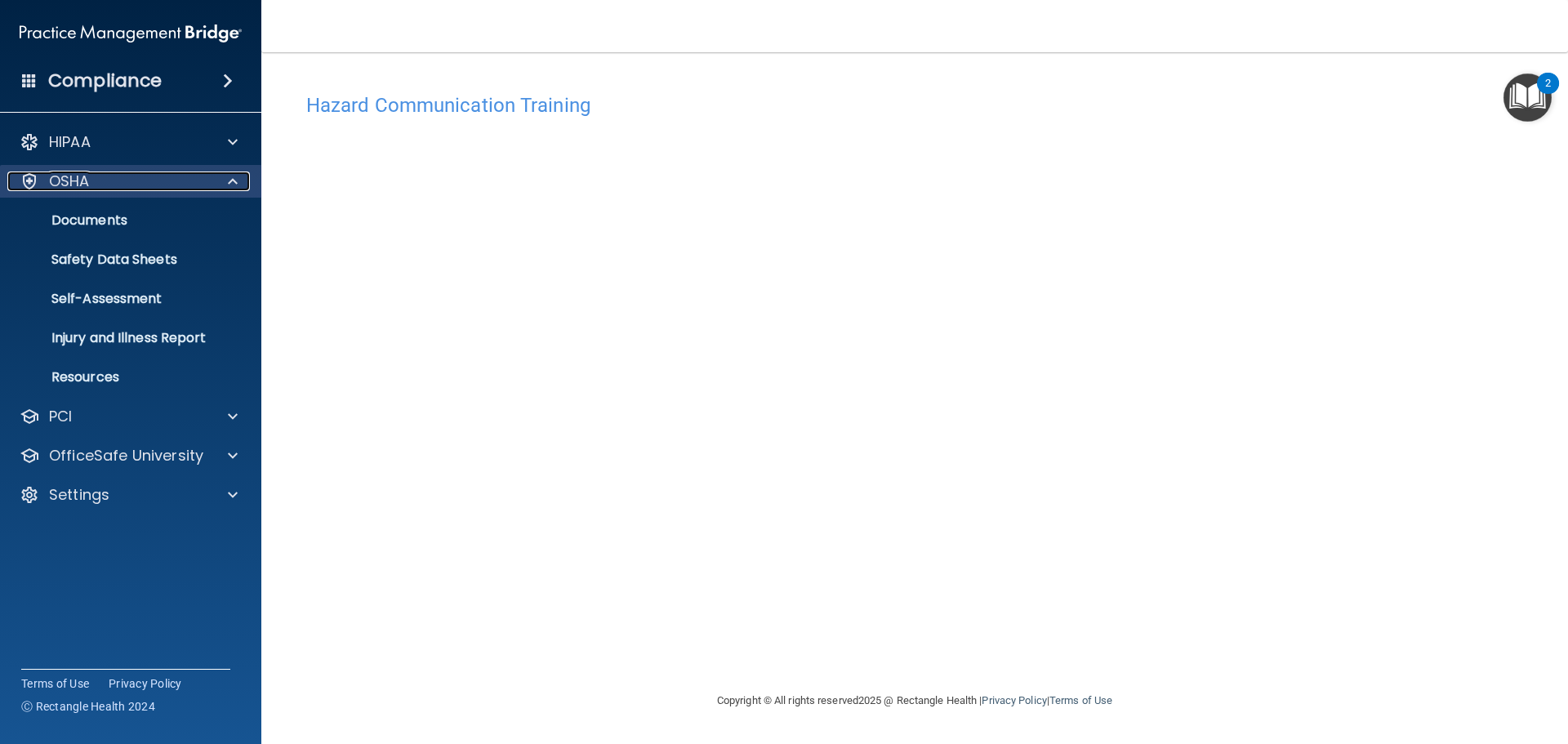
click at [187, 190] on div "OSHA" at bounding box center [108, 181] width 203 height 20
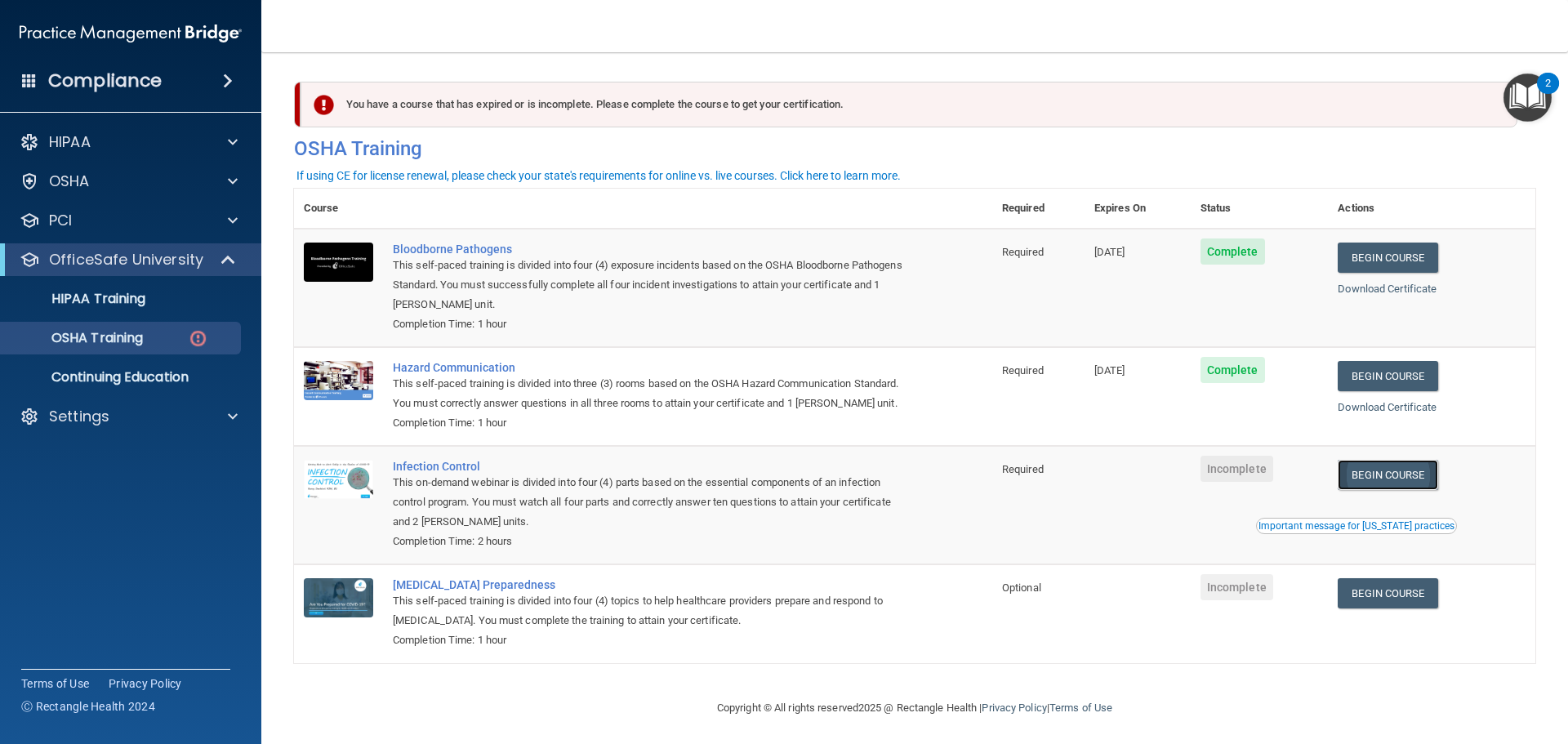
click at [1392, 490] on link "Begin Course" at bounding box center [1388, 474] width 99 height 30
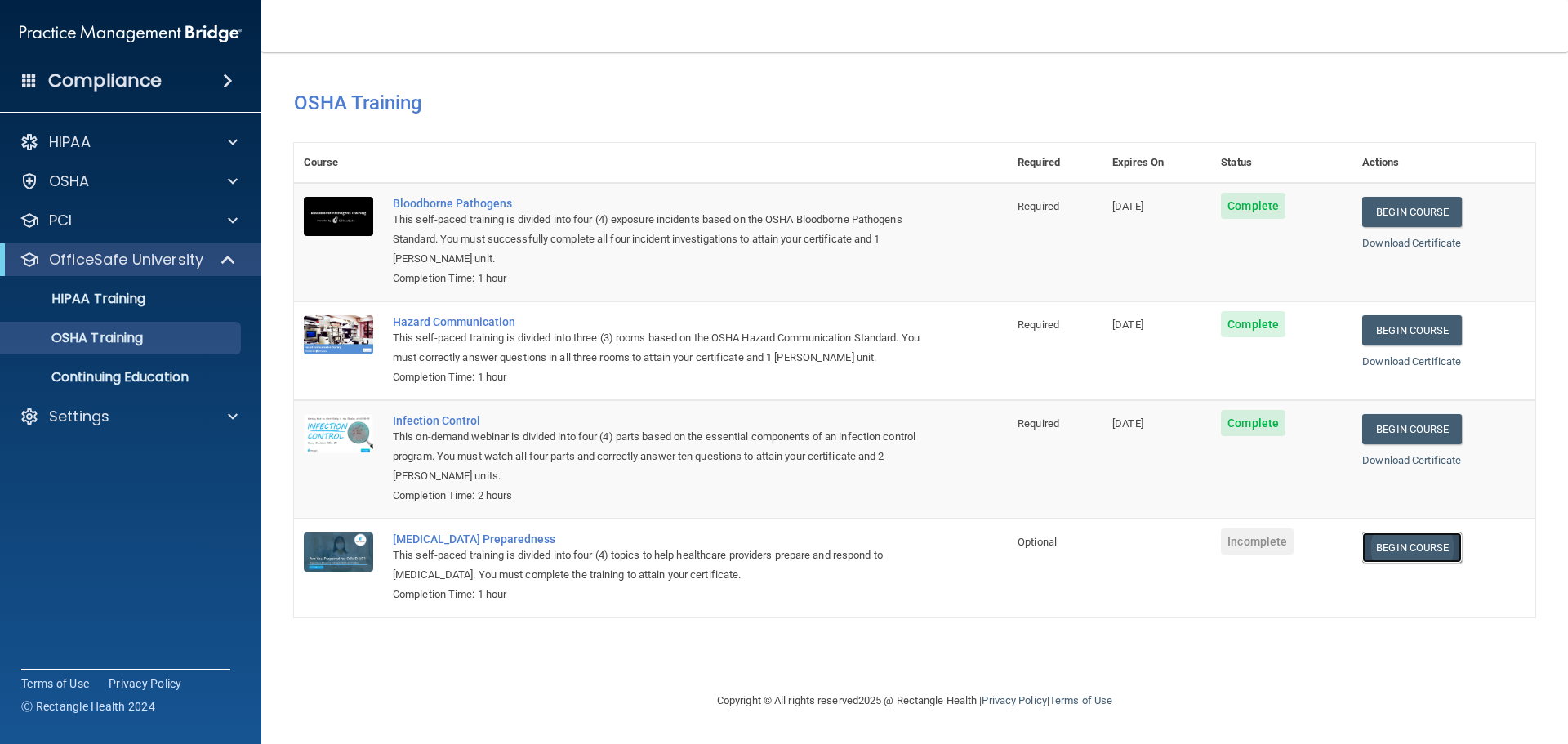
click at [1416, 553] on link "Begin Course" at bounding box center [1412, 547] width 99 height 30
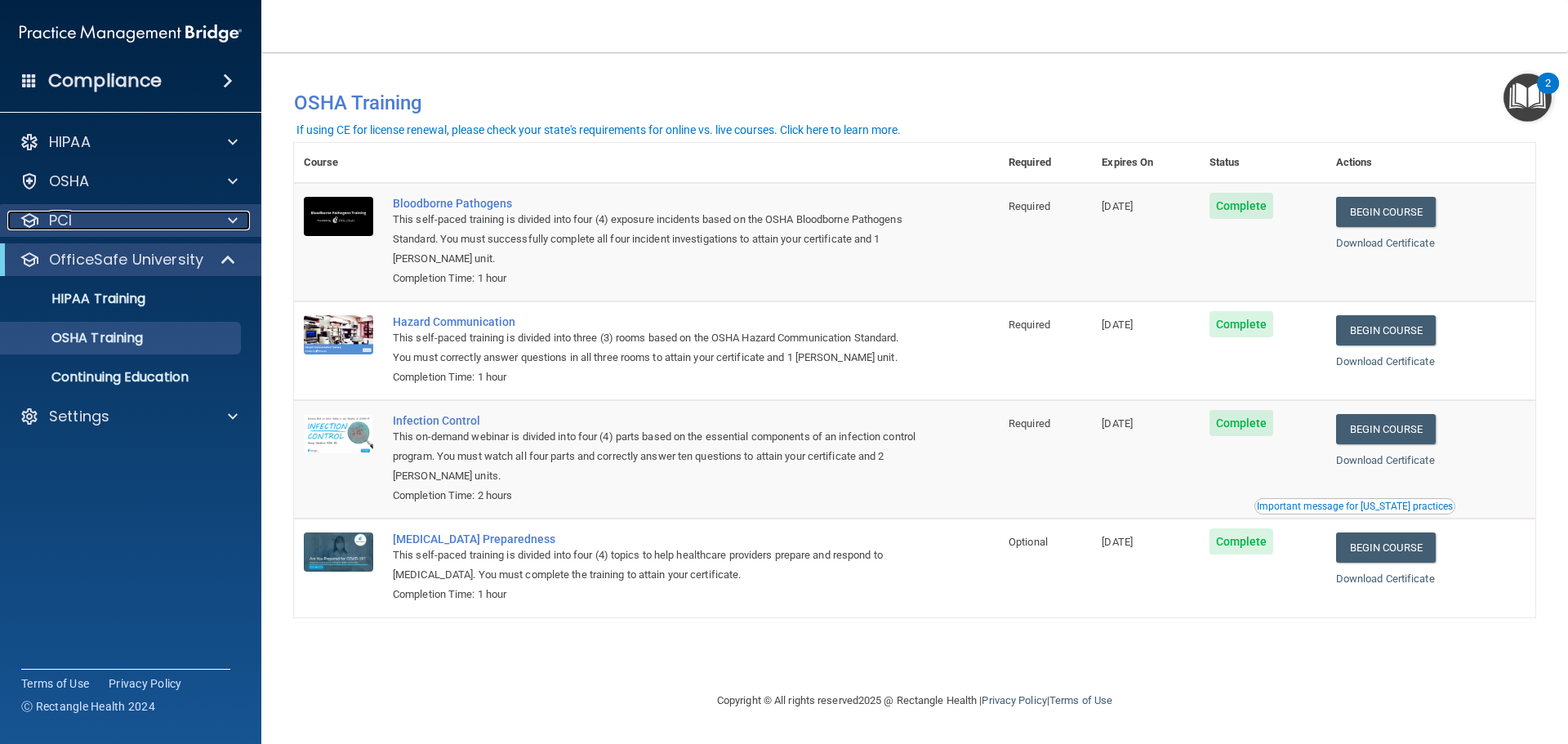
click at [120, 219] on div "PCI" at bounding box center [108, 220] width 203 height 20
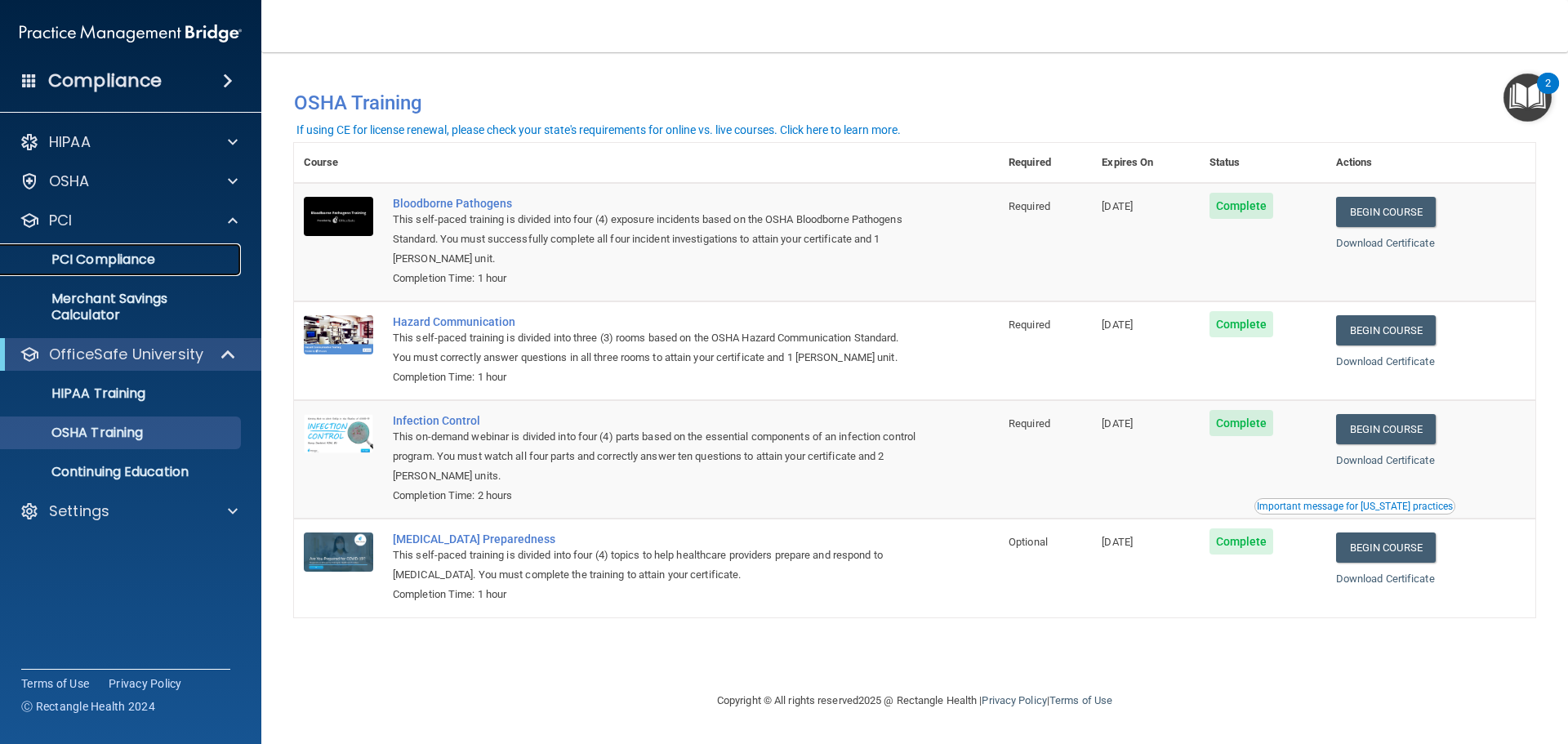
click at [120, 248] on link "PCI Compliance" at bounding box center [112, 259] width 257 height 32
click at [82, 314] on p "Merchant Savings Calculator" at bounding box center [122, 306] width 223 height 32
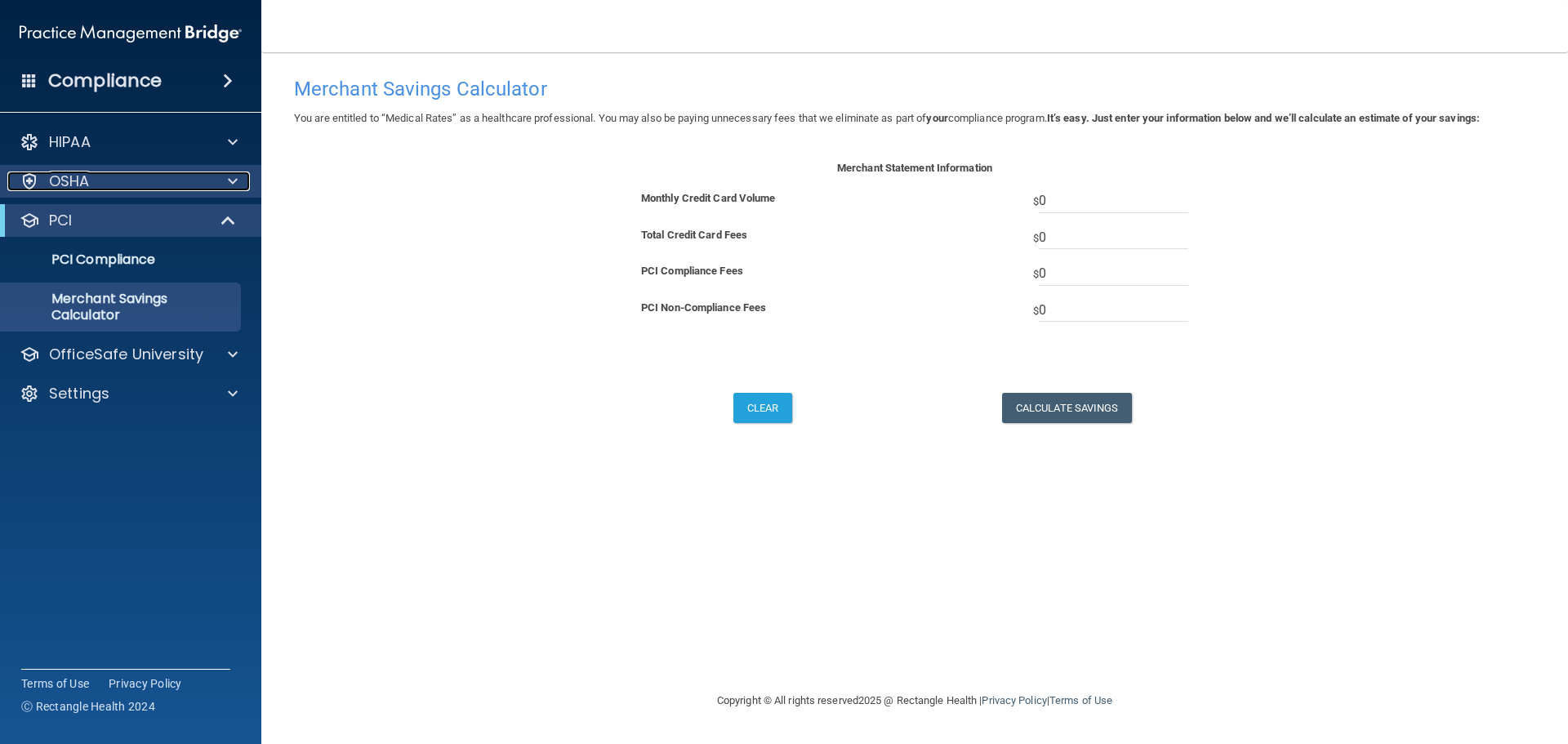
click at [159, 185] on div "OSHA" at bounding box center [108, 181] width 203 height 20
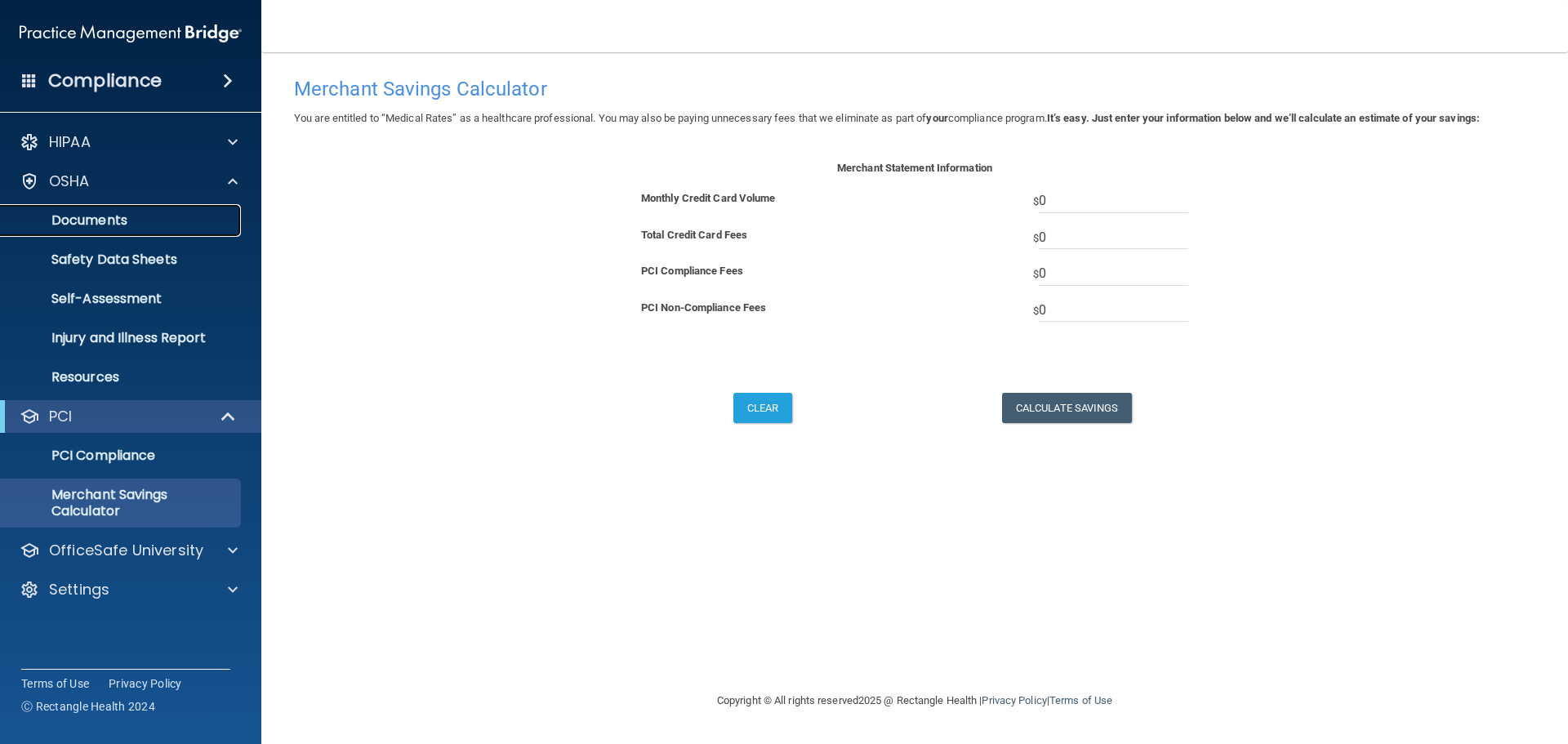
click at [151, 214] on p "Documents" at bounding box center [122, 220] width 223 height 17
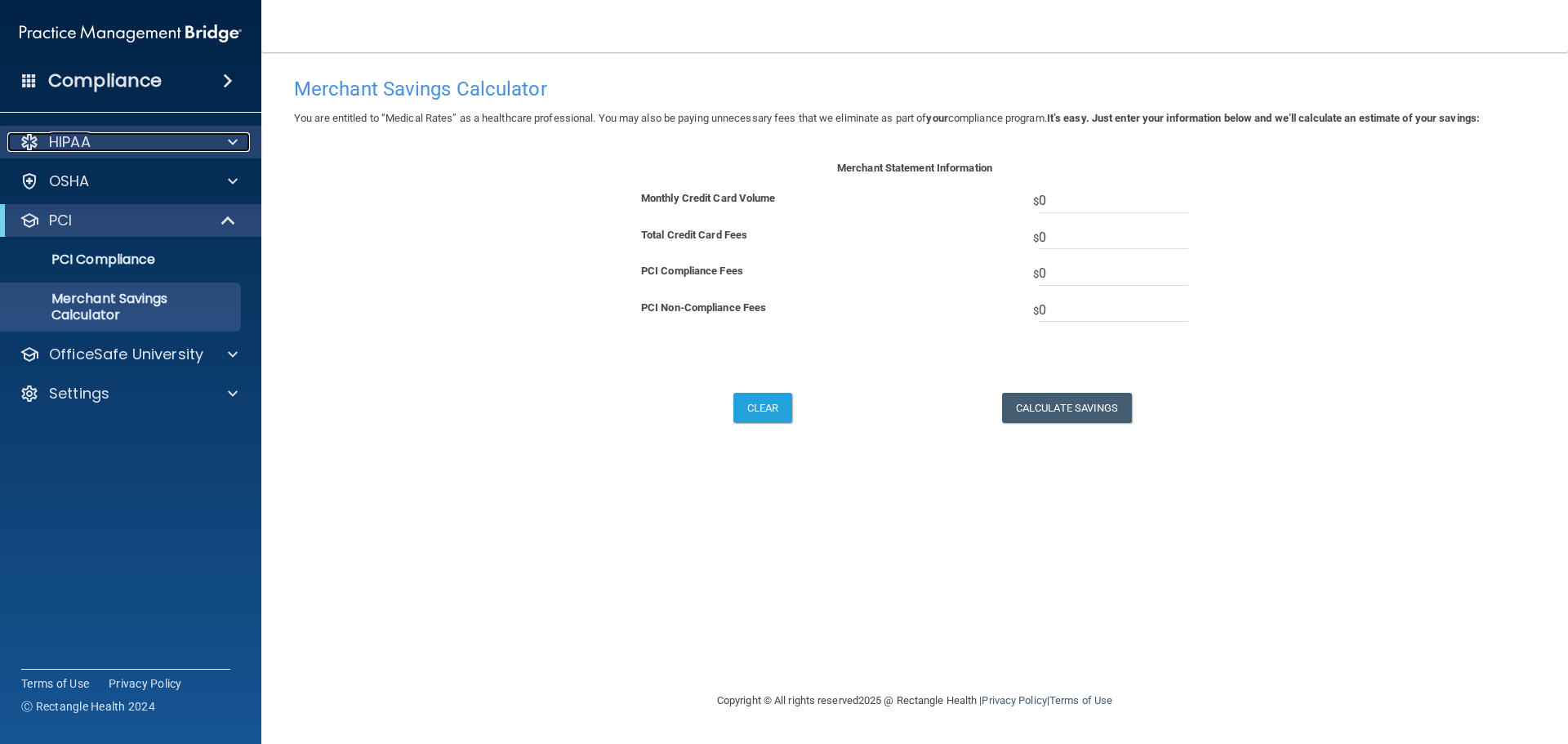
click at [141, 143] on div "HIPAA" at bounding box center [108, 142] width 203 height 20
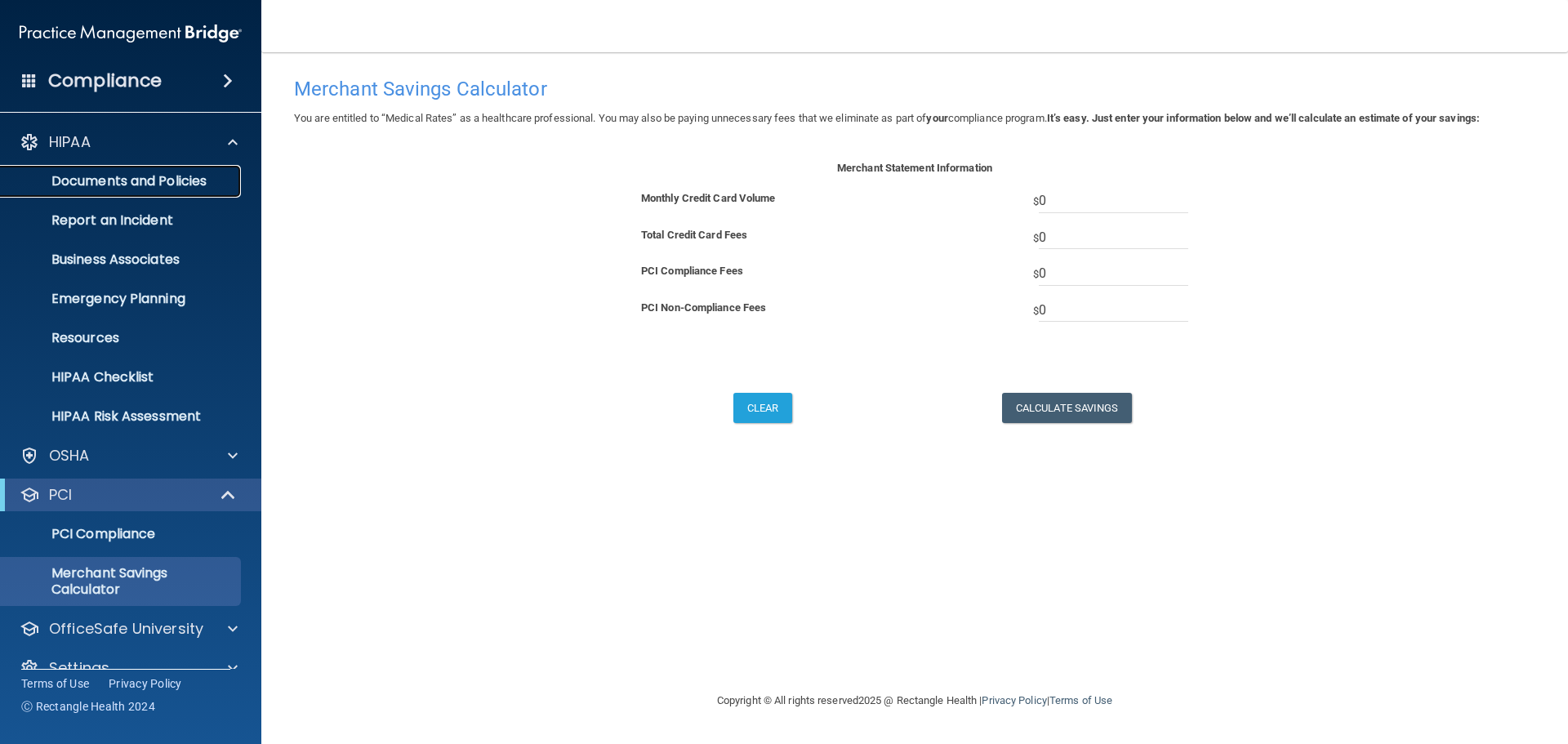
click at [127, 176] on p "Documents and Policies" at bounding box center [122, 181] width 223 height 17
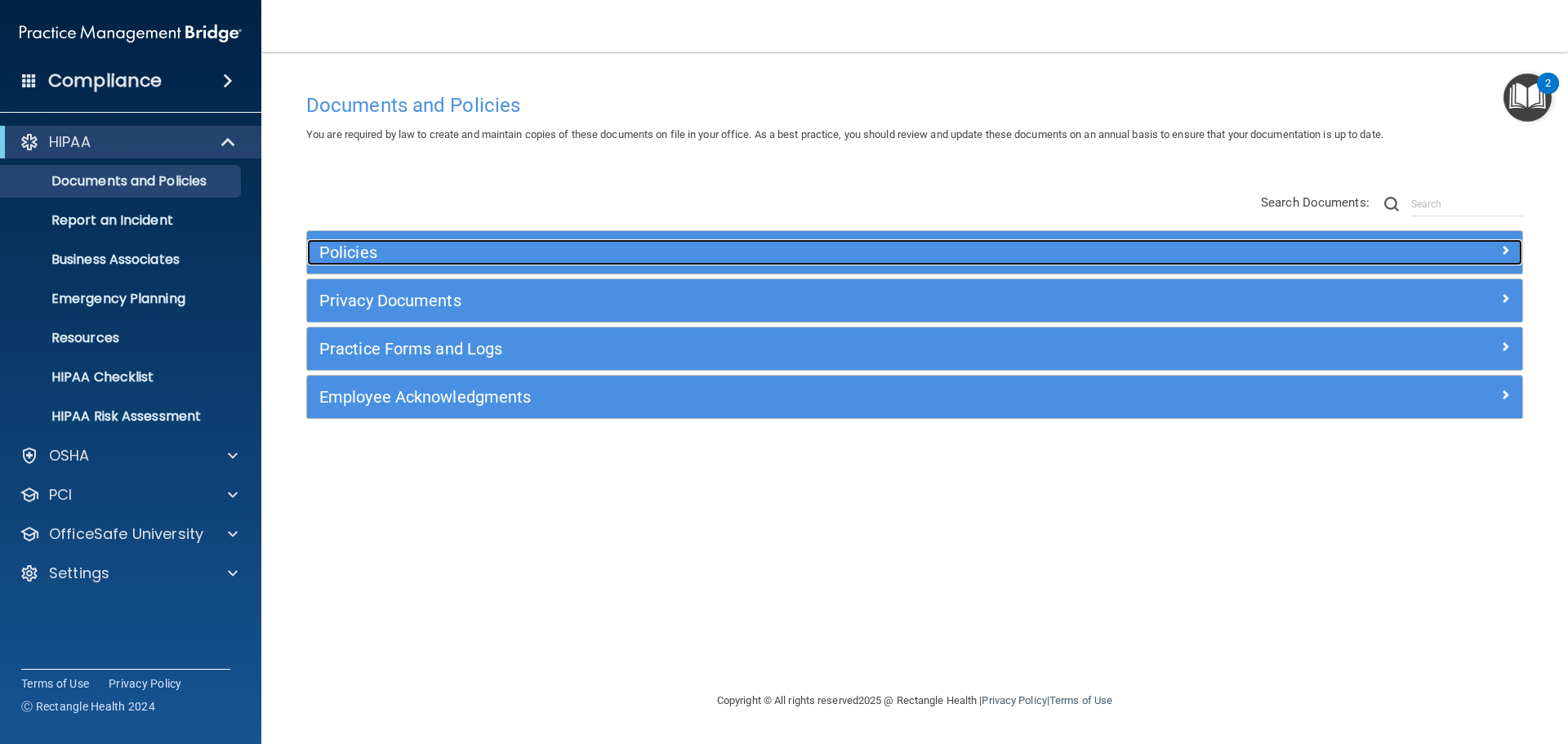
click at [670, 249] on h5 "Policies" at bounding box center [762, 252] width 887 height 18
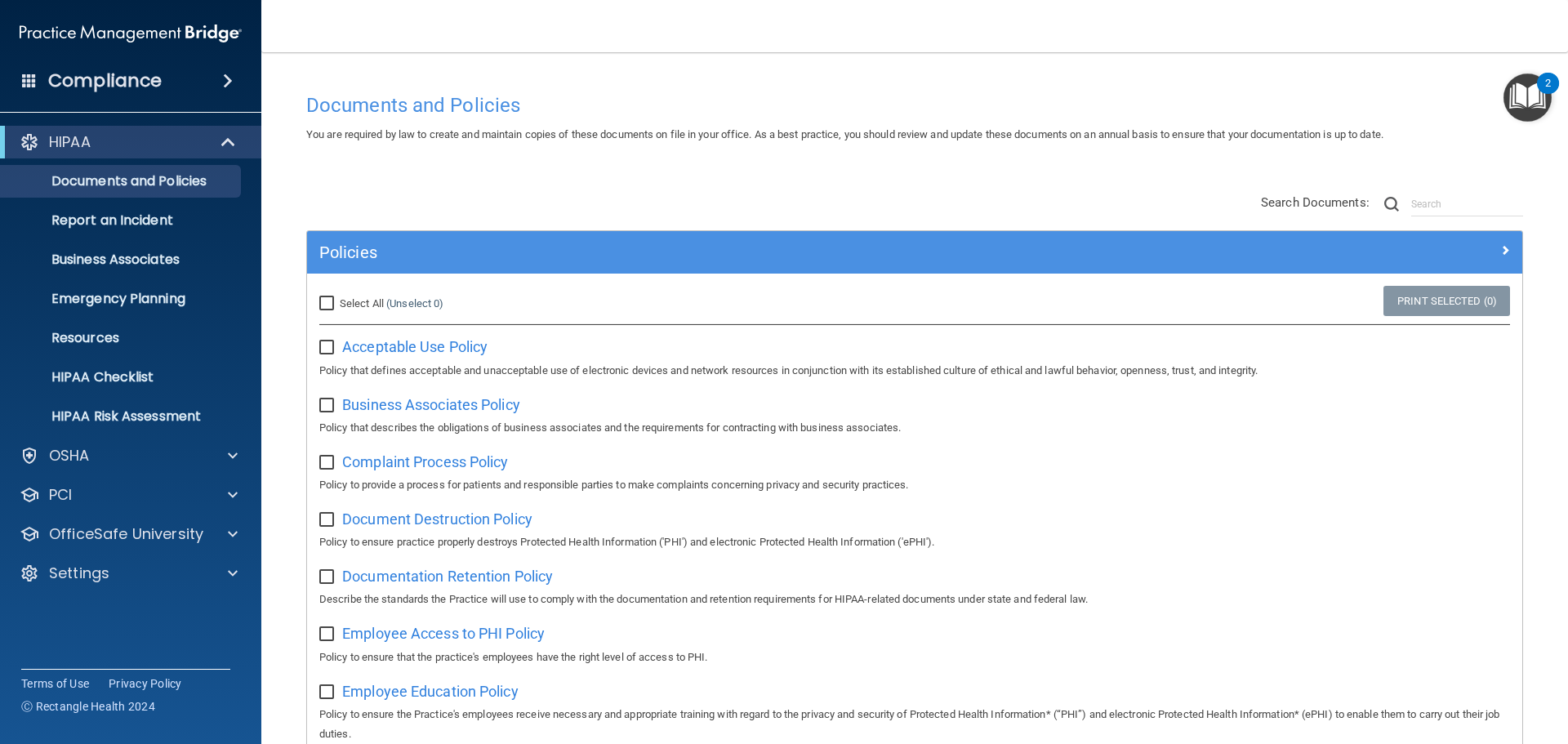
click at [329, 300] on input "Select All (Unselect 0) Unselect All" at bounding box center [329, 304] width 19 height 13
checkbox input "true"
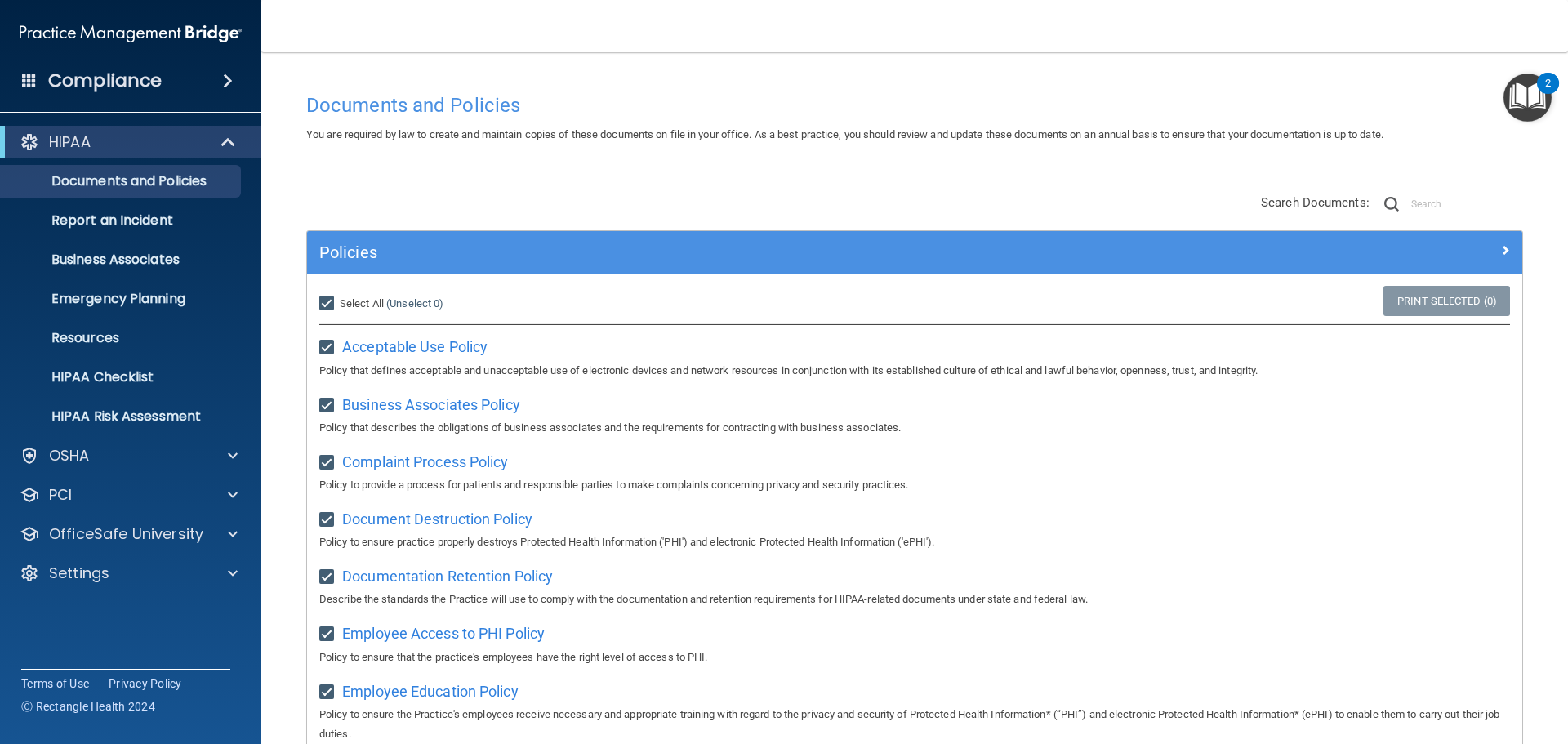
checkbox input "true"
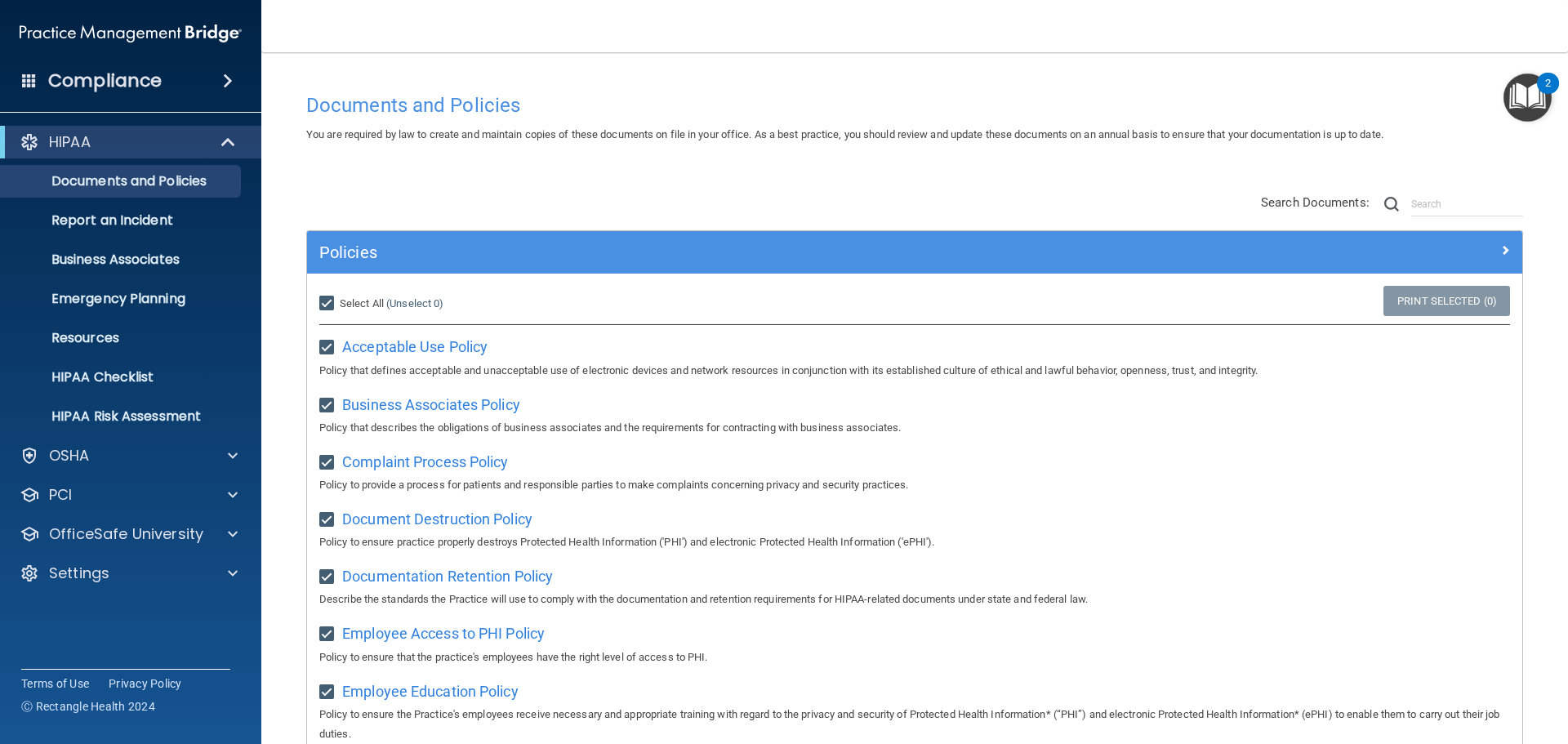
checkbox input "true"
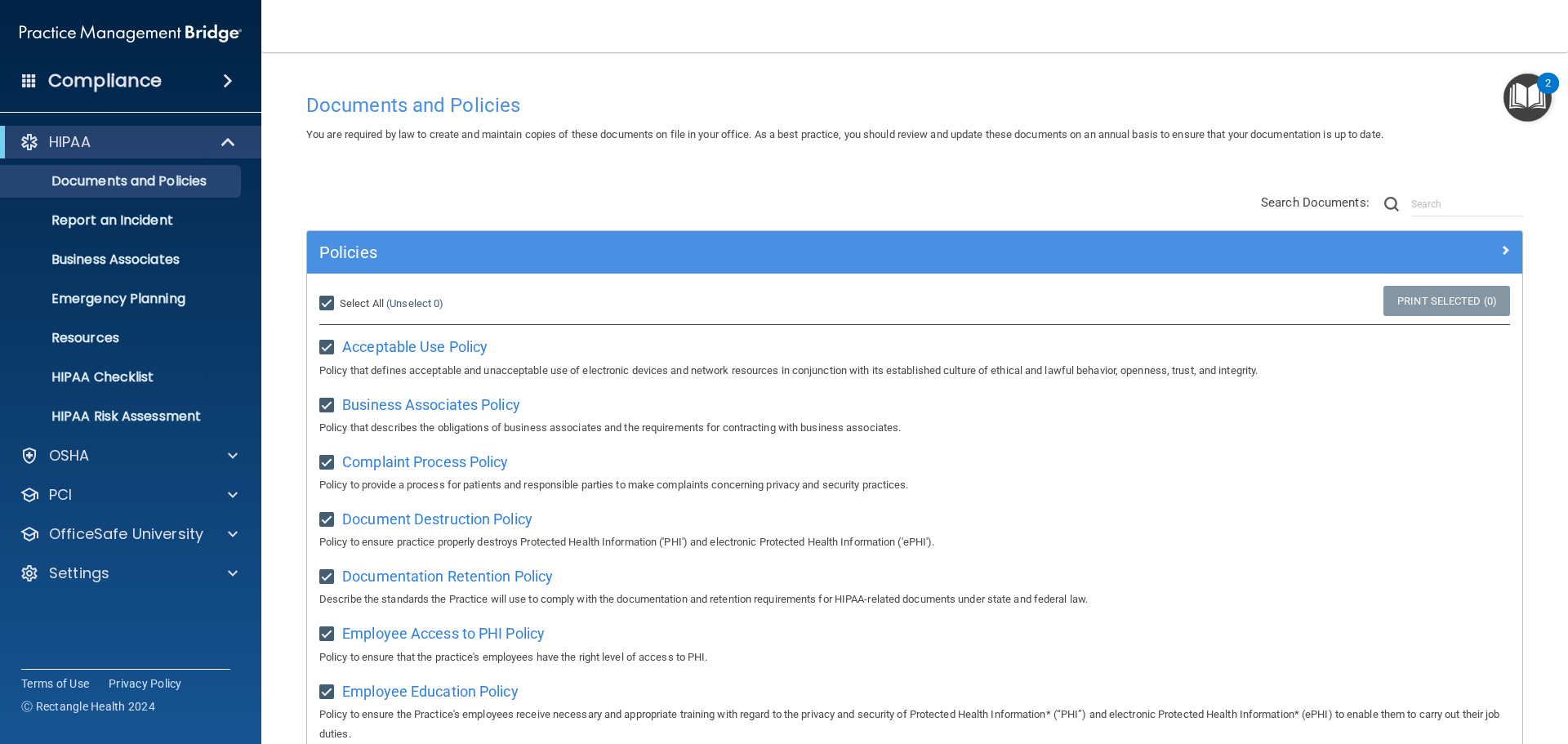
checkbox input "true"
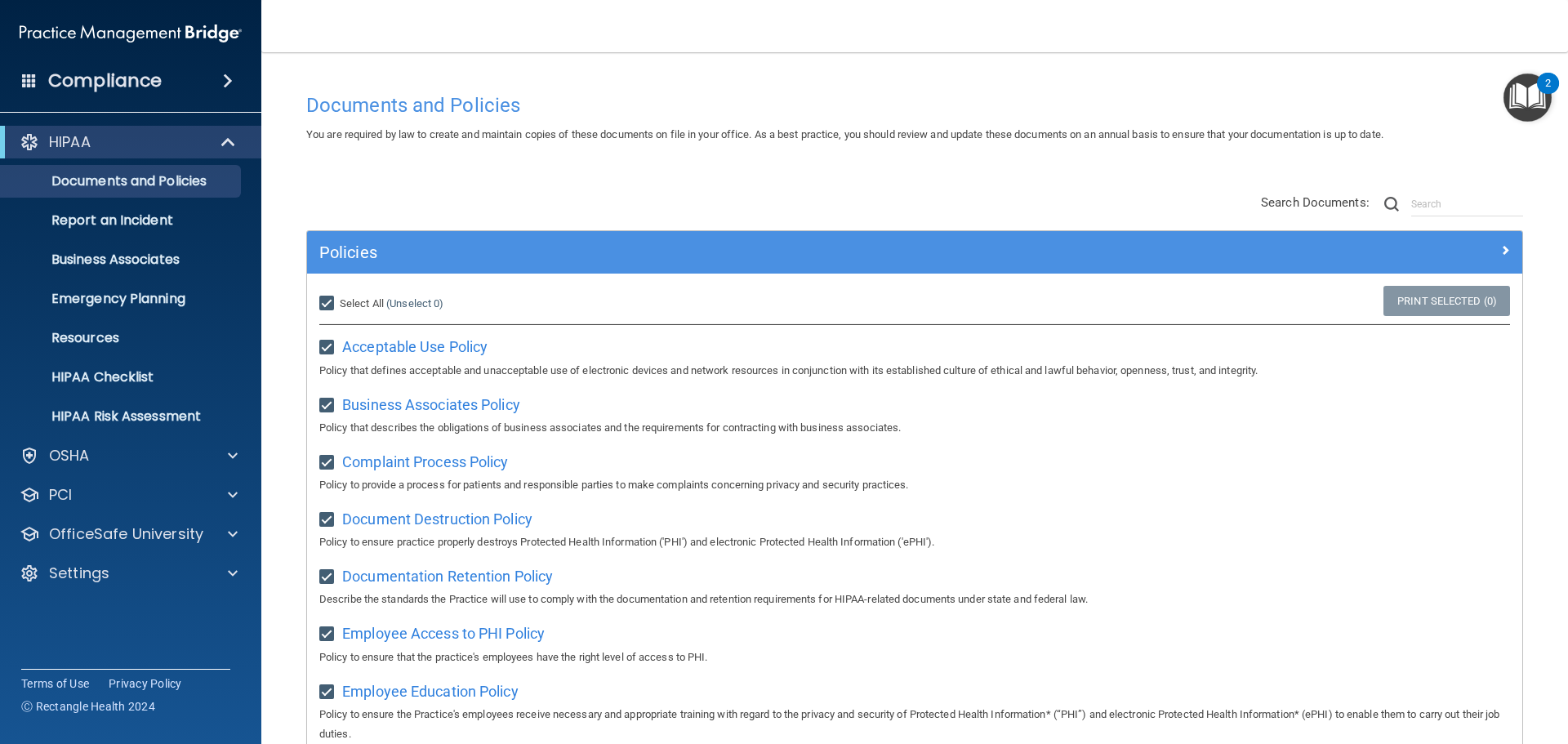
checkbox input "true"
click at [322, 300] on input "Select All (Unselect 21) Unselect All" at bounding box center [329, 304] width 19 height 13
checkbox input "false"
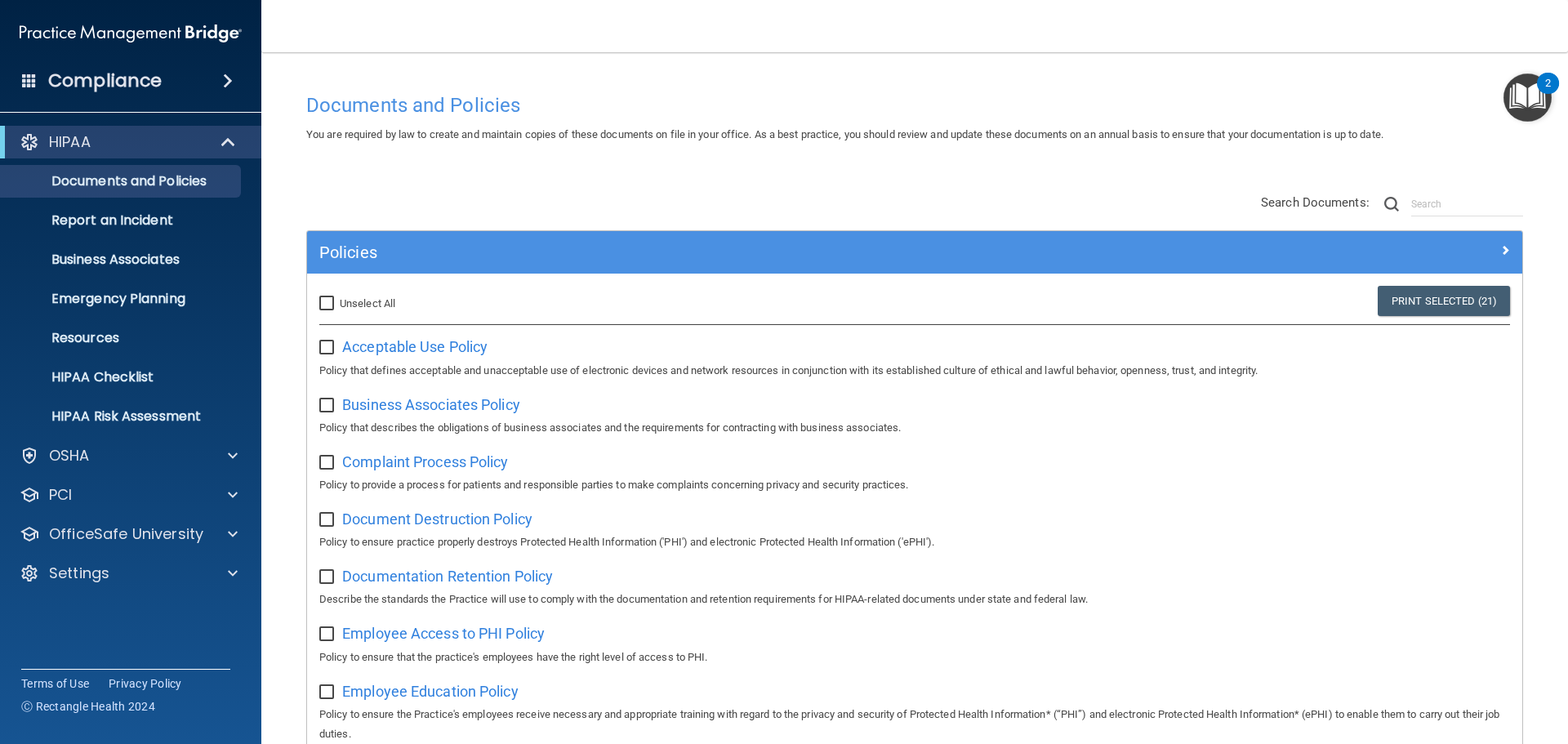
checkbox input "false"
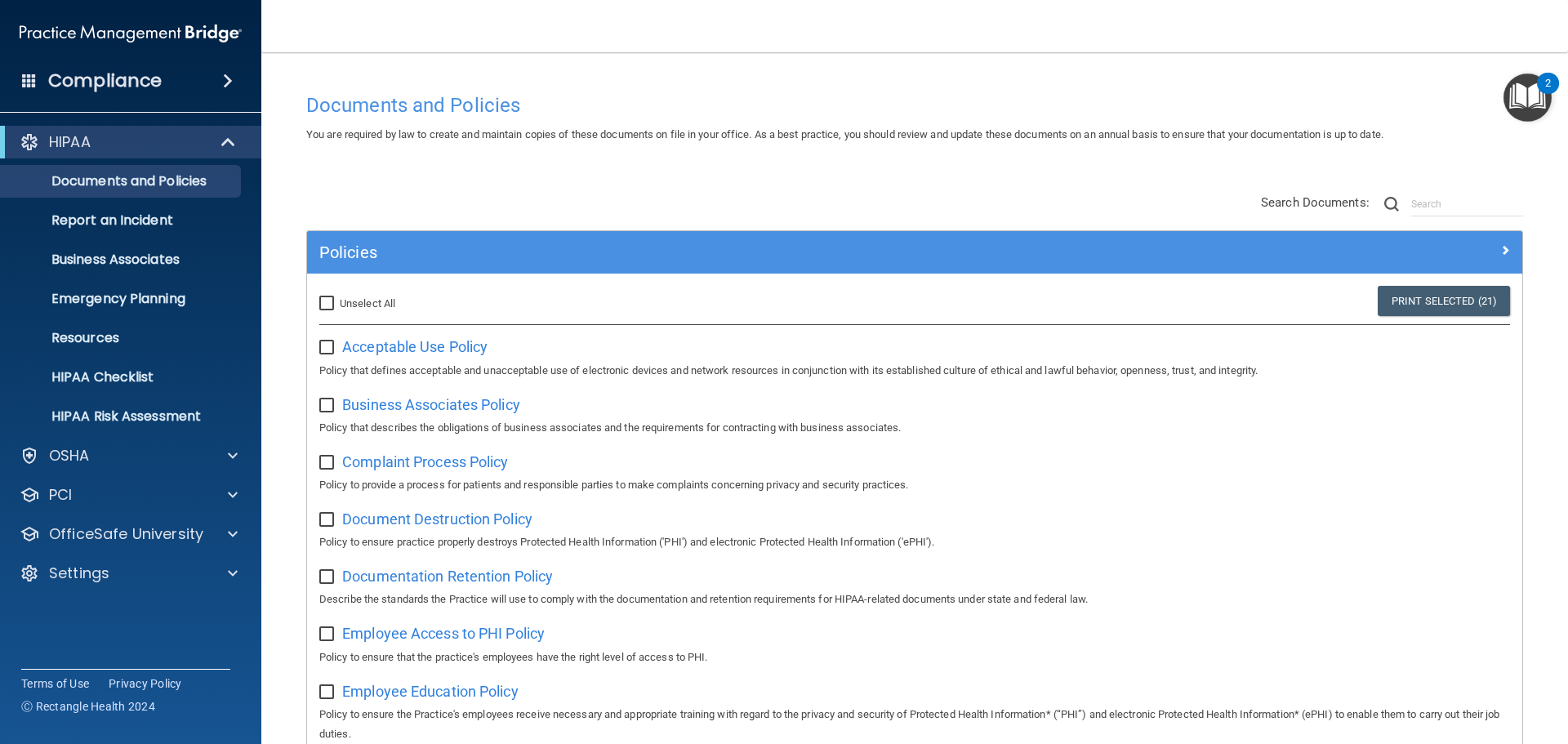
checkbox input "false"
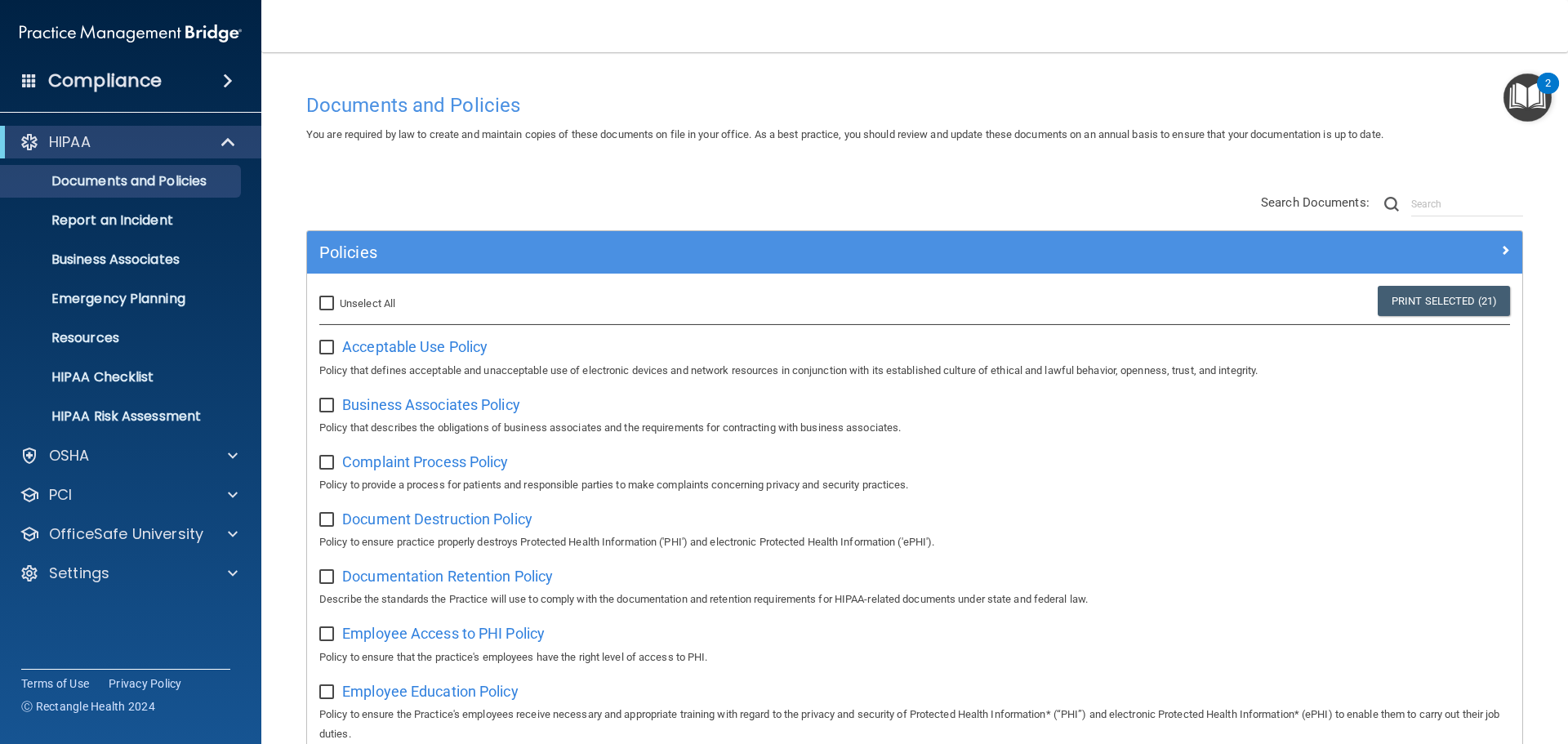
checkbox input "false"
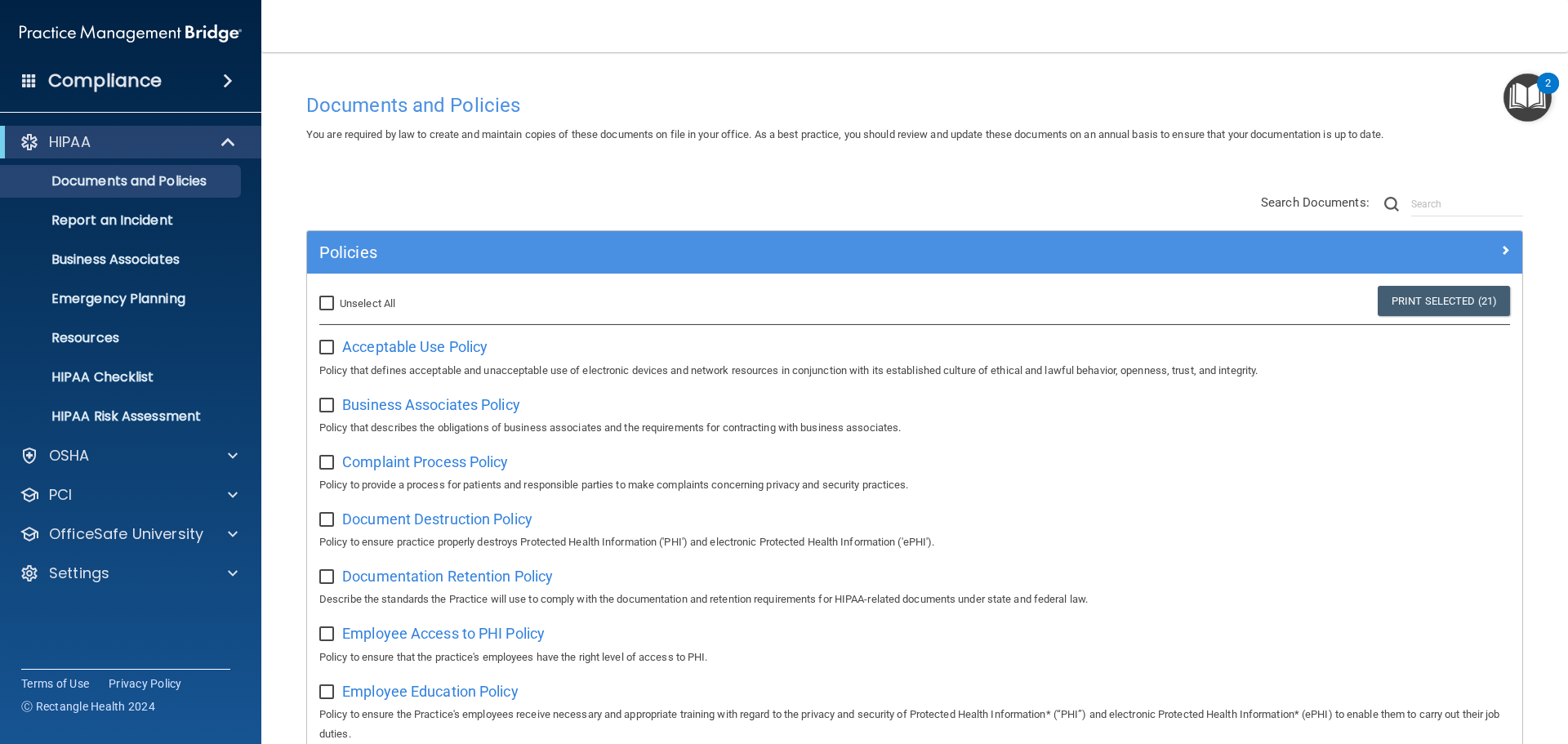
checkbox input "false"
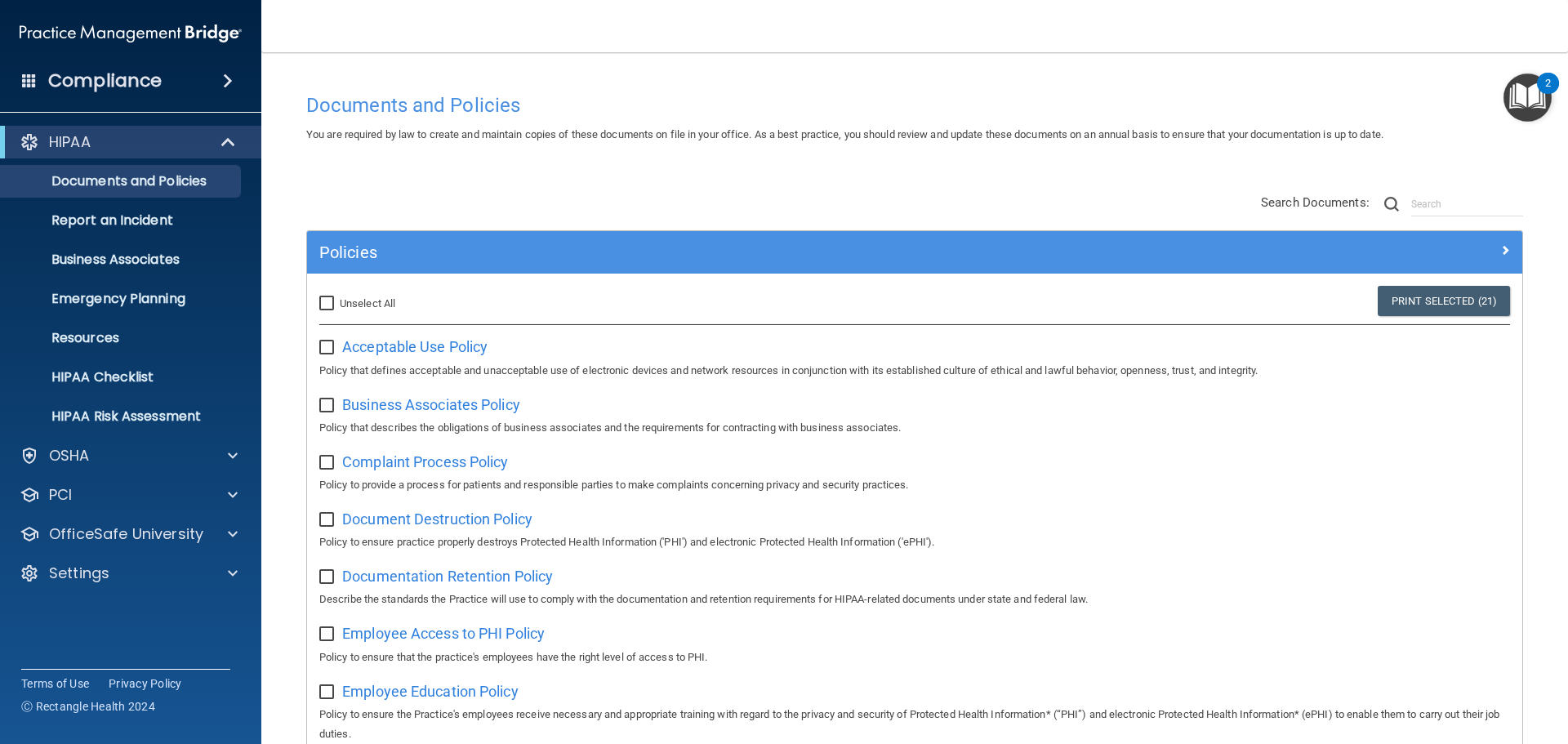
checkbox input "false"
click at [141, 228] on p "Report an Incident" at bounding box center [122, 220] width 223 height 17
click at [142, 218] on p "Report an Incident" at bounding box center [122, 220] width 223 height 17
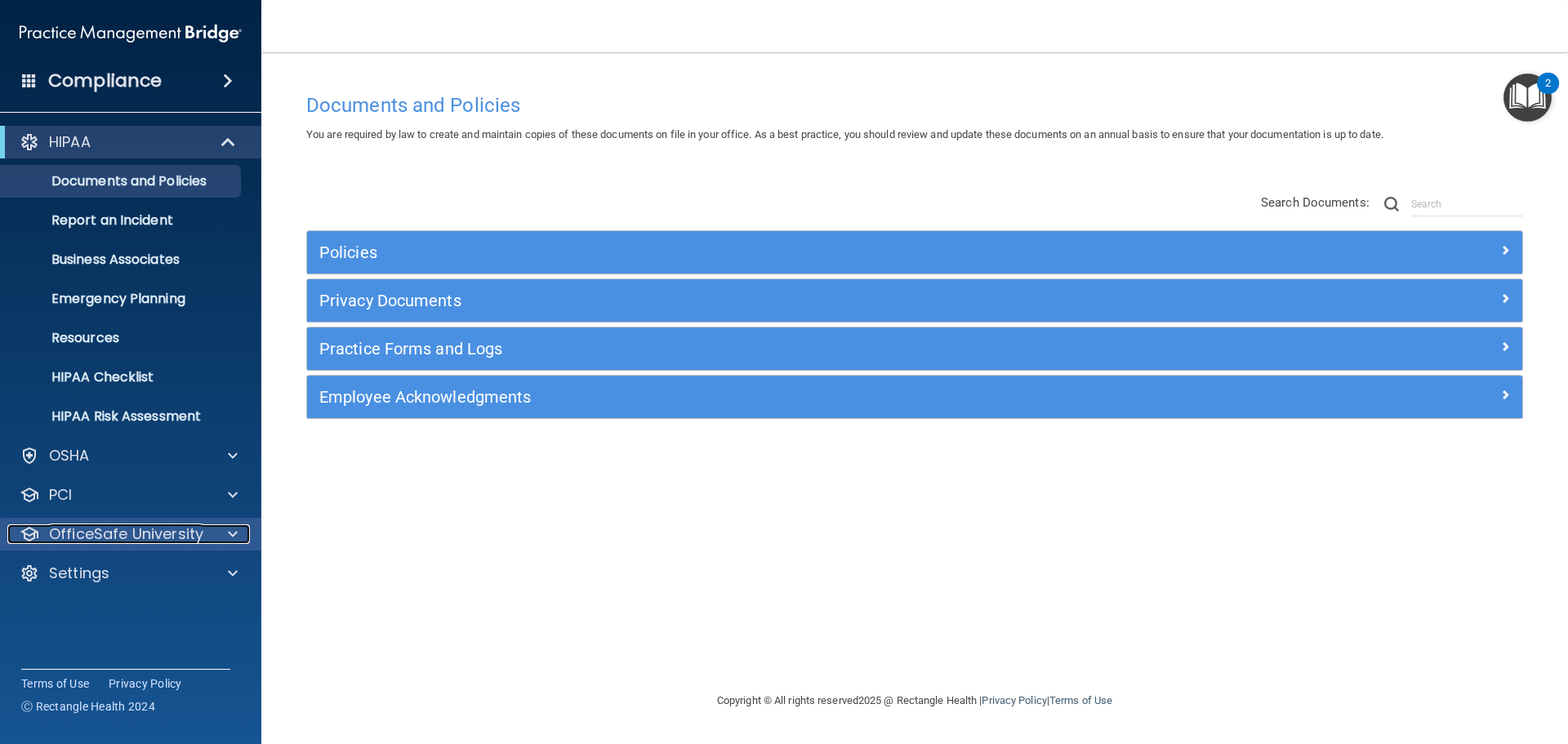
click at [166, 543] on p "OfficeSafe University" at bounding box center [126, 534] width 154 height 20
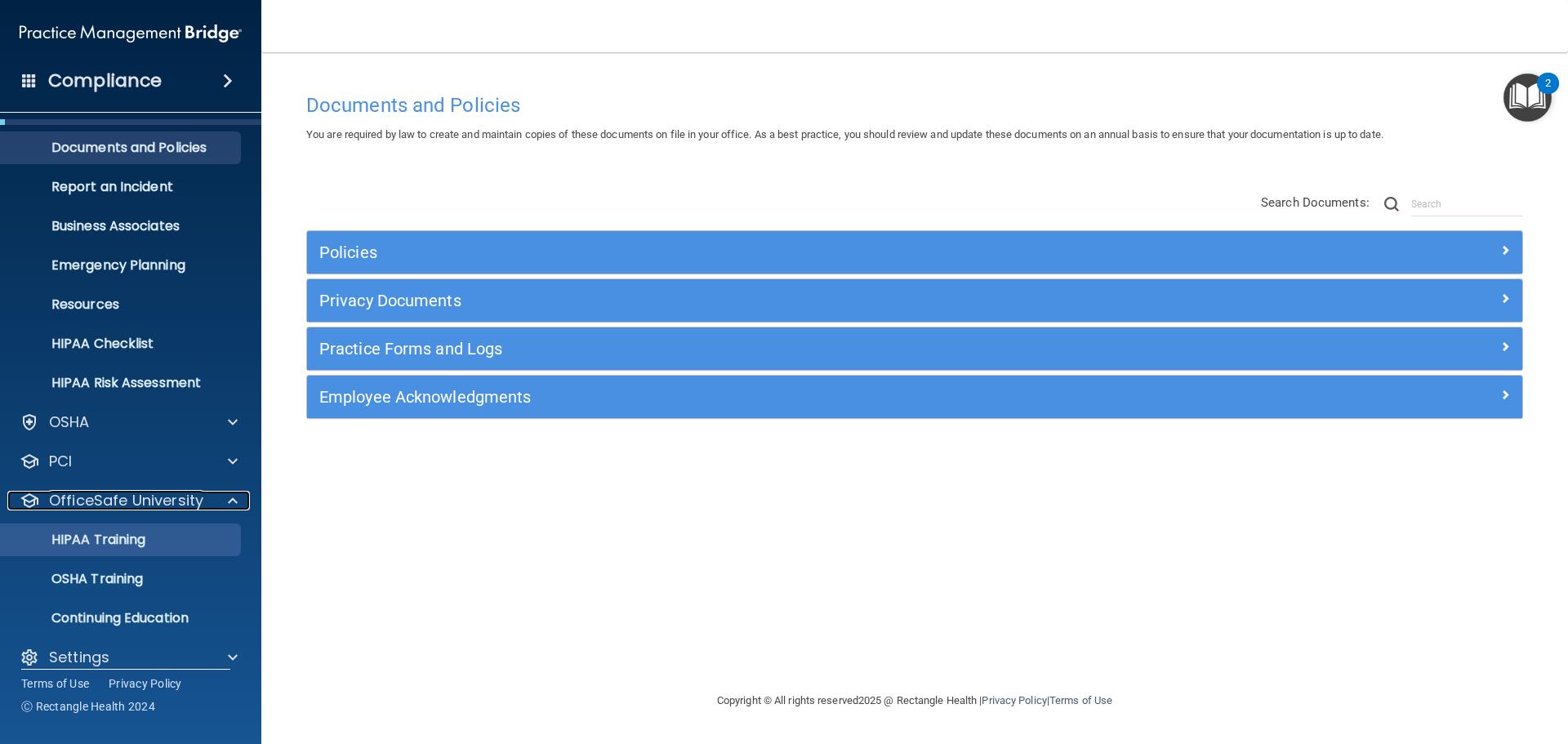
scroll to position [51, 0]
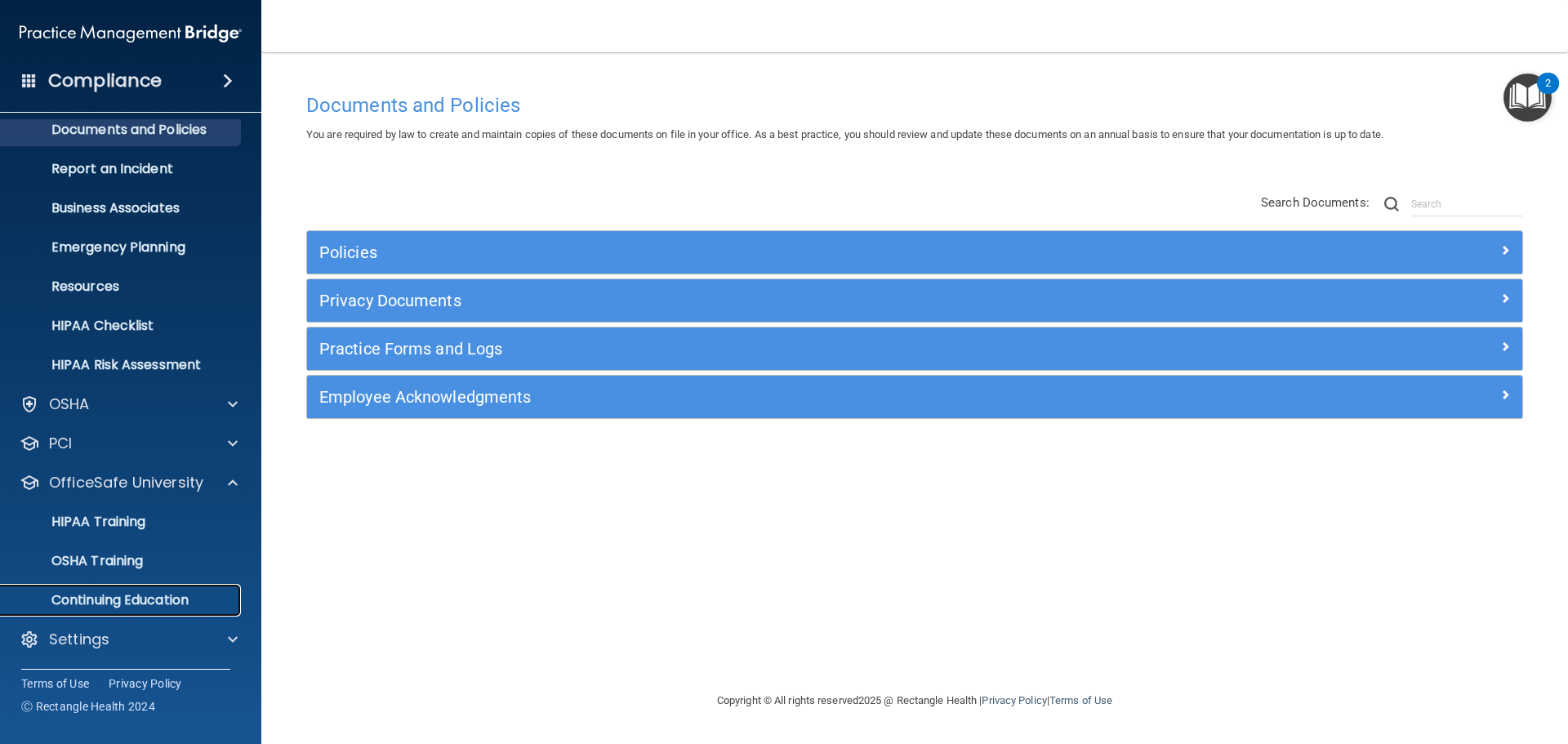
click at [173, 595] on p "Continuing Education" at bounding box center [122, 600] width 223 height 17
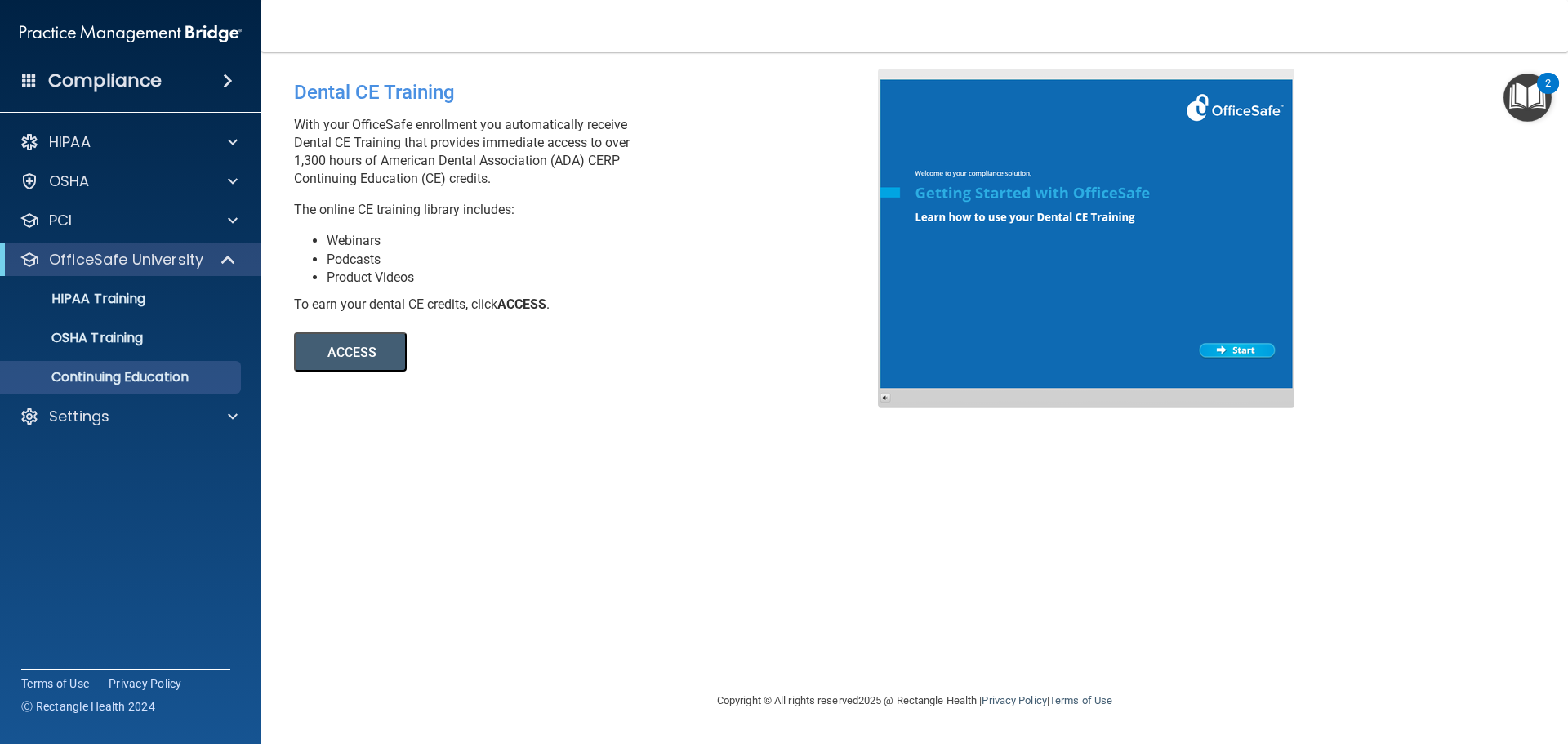
click at [364, 357] on button "ACCESS" at bounding box center [350, 351] width 113 height 39
click at [133, 418] on div "Settings" at bounding box center [108, 416] width 203 height 20
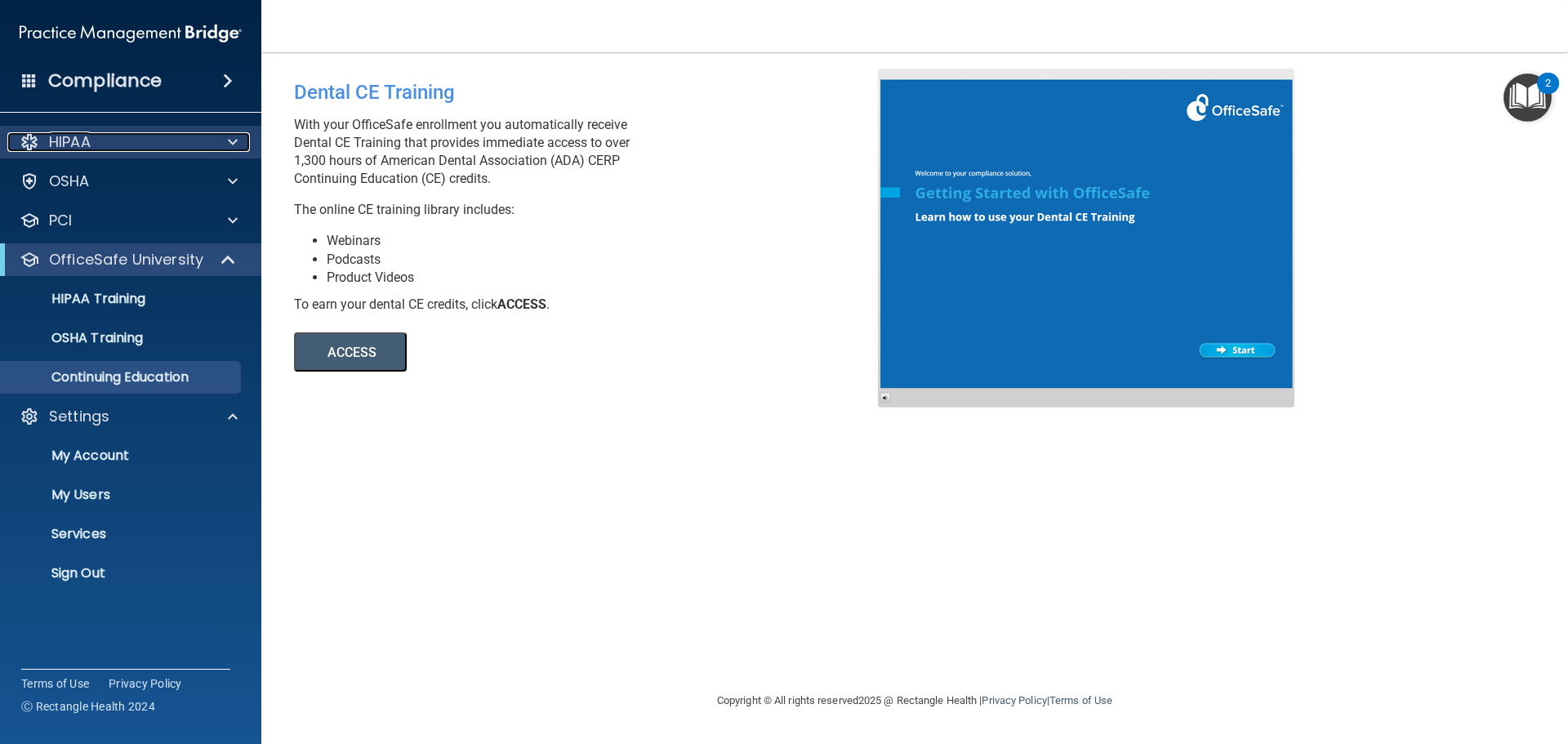
click at [96, 140] on div "HIPAA" at bounding box center [108, 142] width 203 height 20
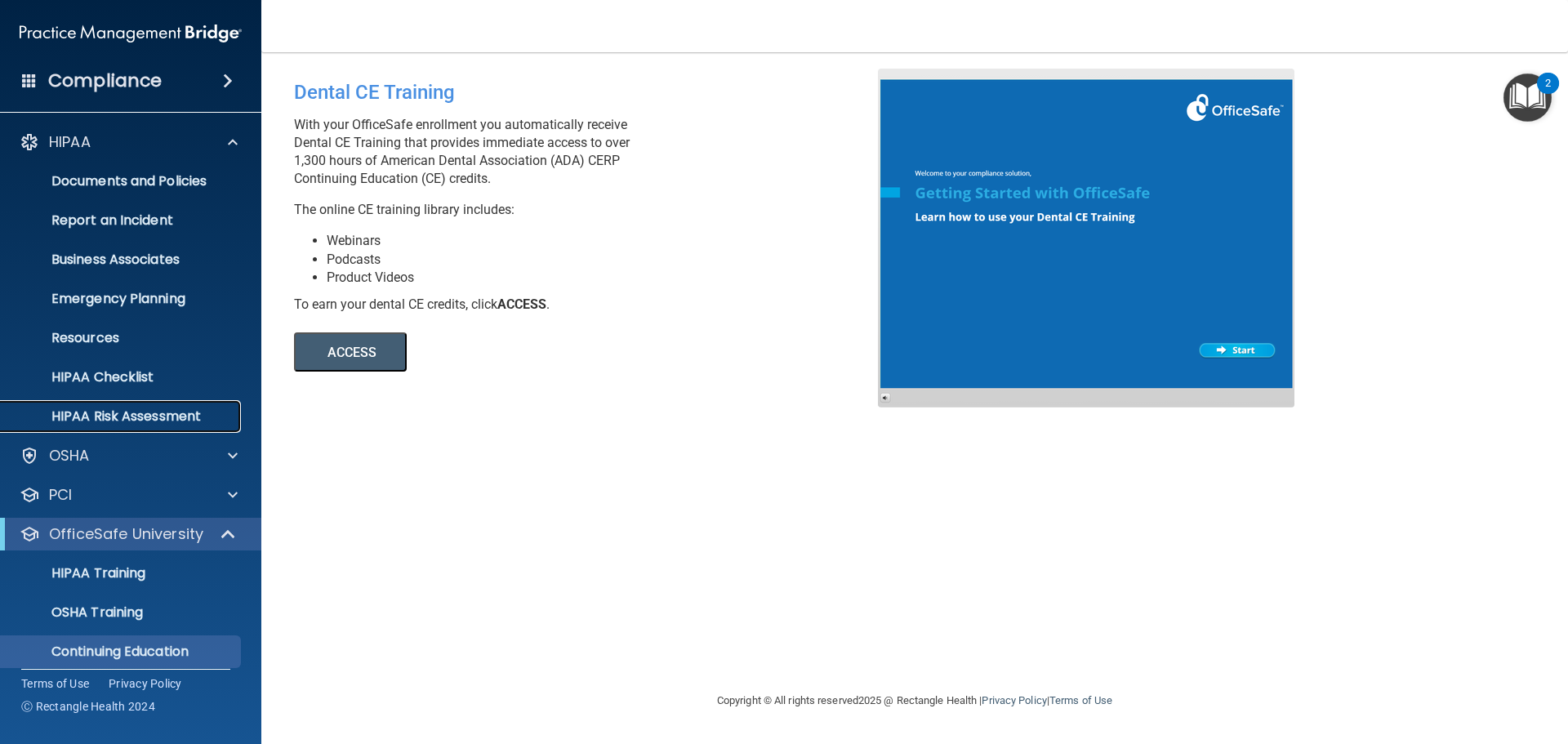
click at [118, 420] on p "HIPAA Risk Assessment" at bounding box center [122, 416] width 223 height 17
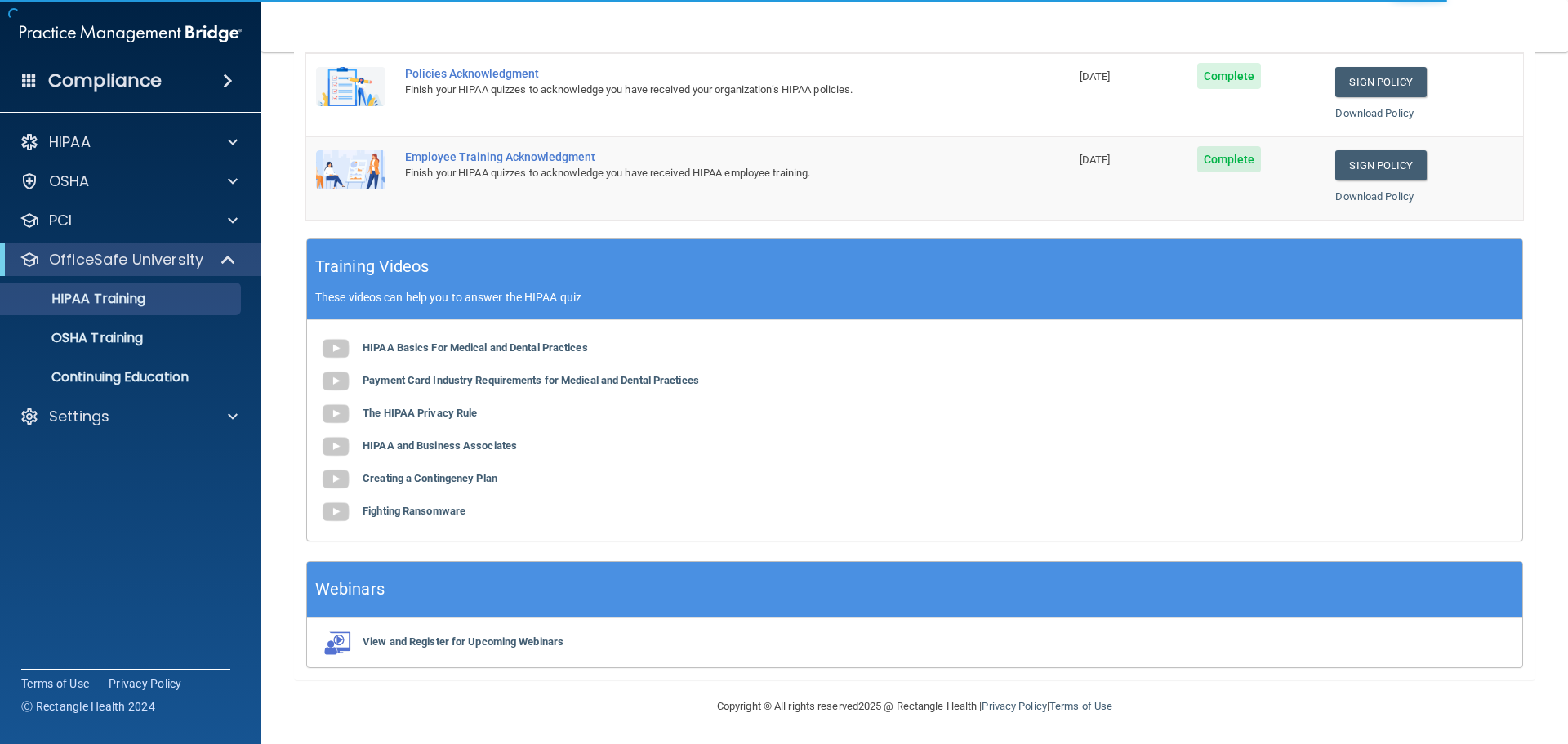
scroll to position [335, 0]
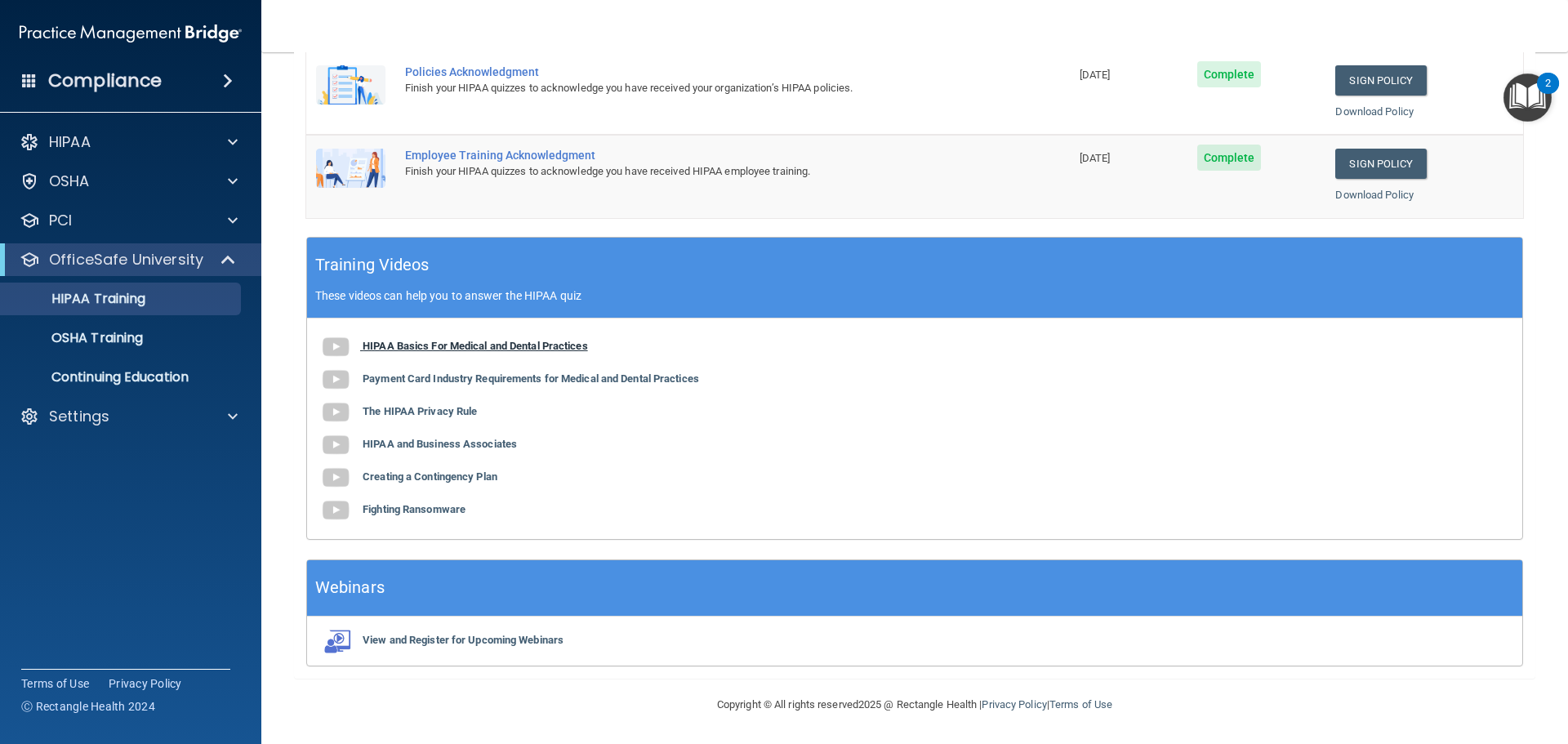
click at [401, 349] on b "HIPAA Basics For Medical and Dental Practices" at bounding box center [475, 345] width 225 height 12
click at [119, 339] on p "OSHA Training" at bounding box center [77, 338] width 132 height 17
